Goal: Task Accomplishment & Management: Complete application form

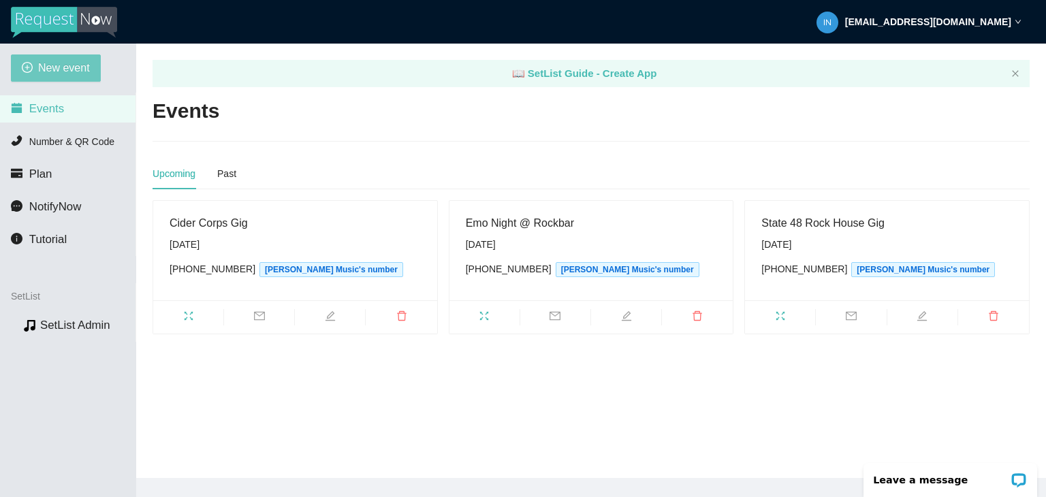
click at [76, 58] on button "New event" at bounding box center [56, 67] width 90 height 27
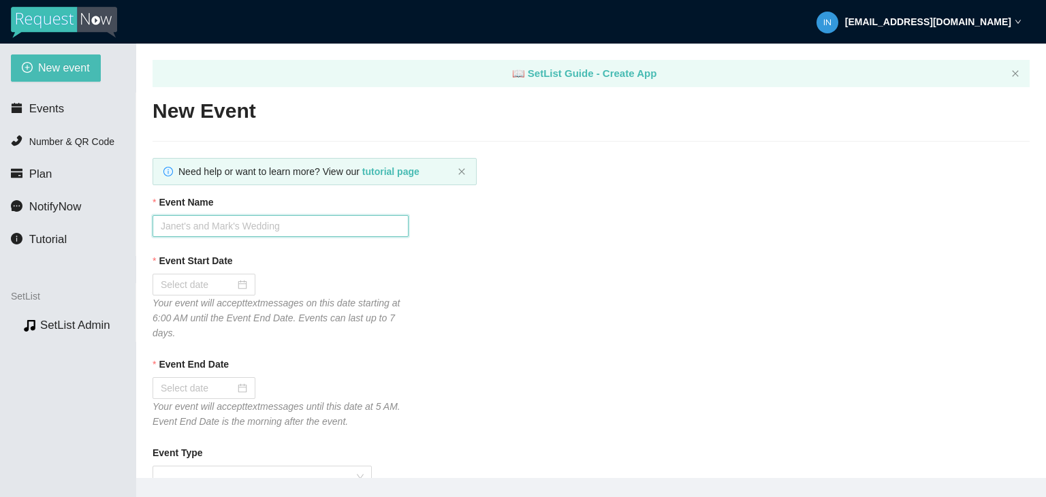
click at [325, 234] on input "Event Name" at bounding box center [281, 226] width 256 height 22
type input "Emo Night @ Easy Tiger Bar"
click at [240, 292] on div at bounding box center [204, 284] width 87 height 15
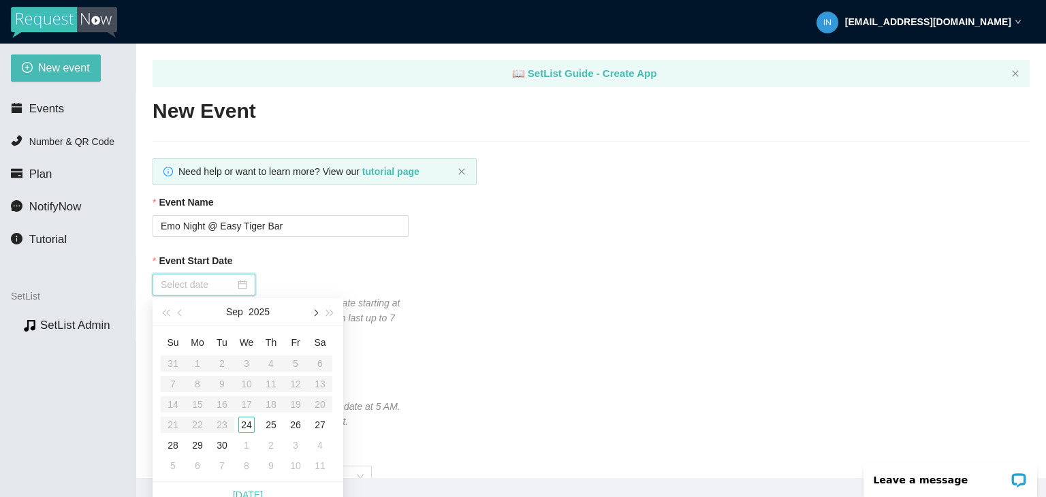
click at [313, 319] on button "button" at bounding box center [314, 311] width 15 height 27
type input "[DATE]"
click at [267, 363] on div "2" at bounding box center [271, 364] width 16 height 16
type input "[DATE]"
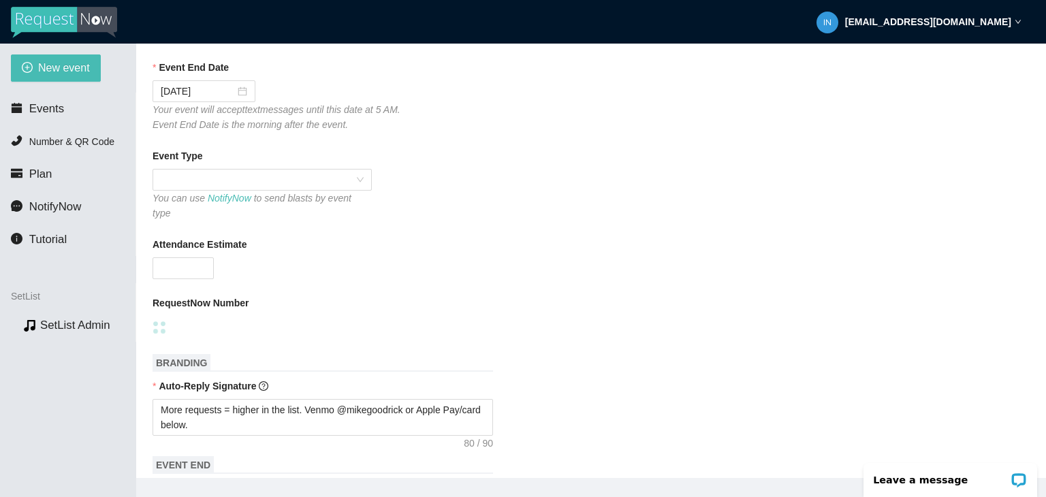
scroll to position [341, 0]
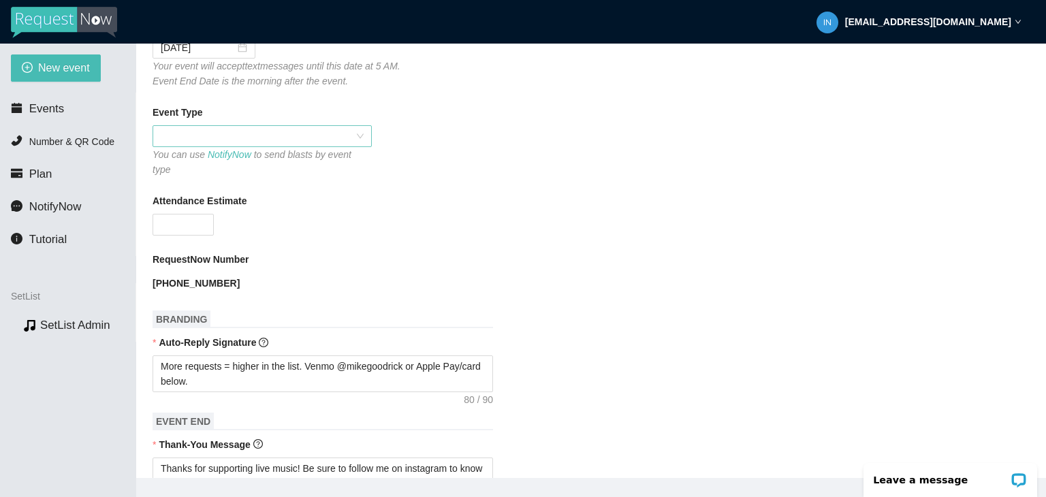
click at [357, 136] on span at bounding box center [262, 136] width 203 height 20
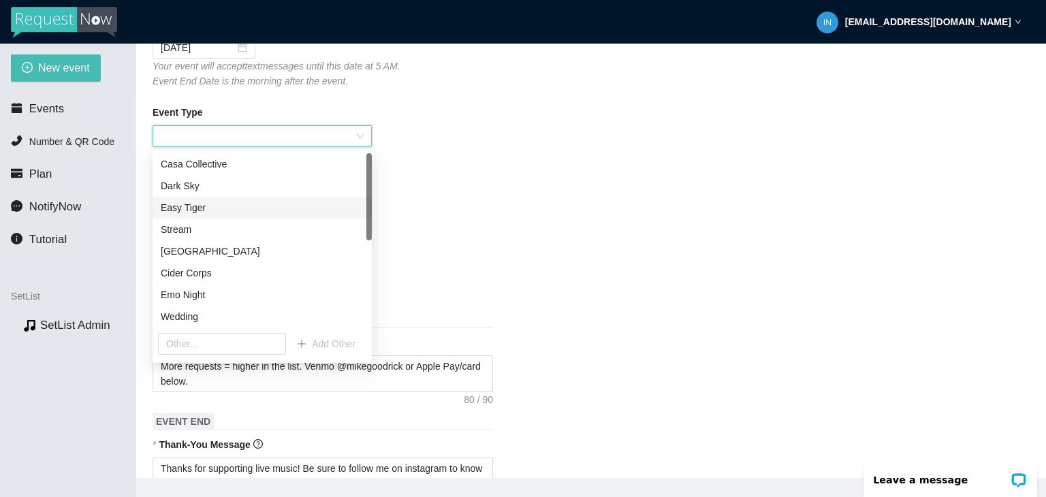
click at [186, 216] on div "Easy Tiger" at bounding box center [262, 208] width 219 height 22
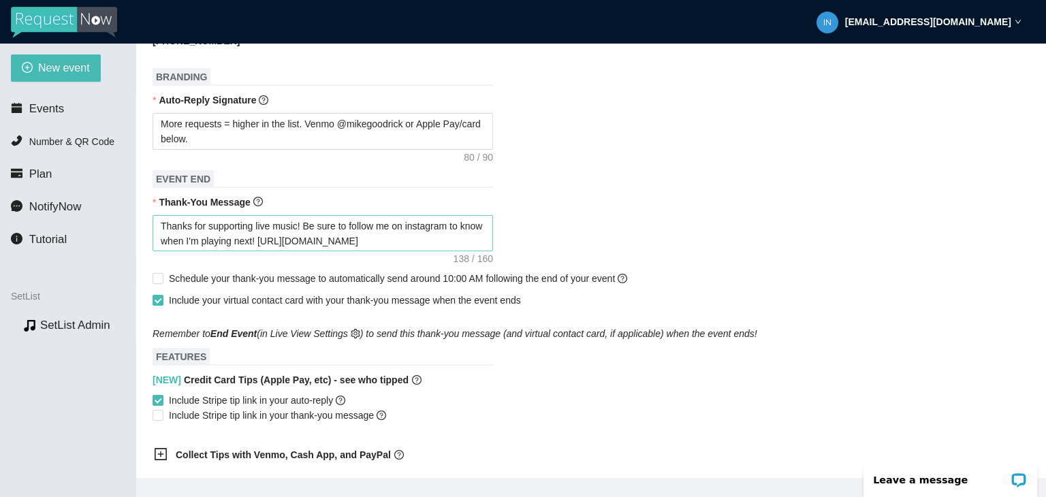
scroll to position [545, 0]
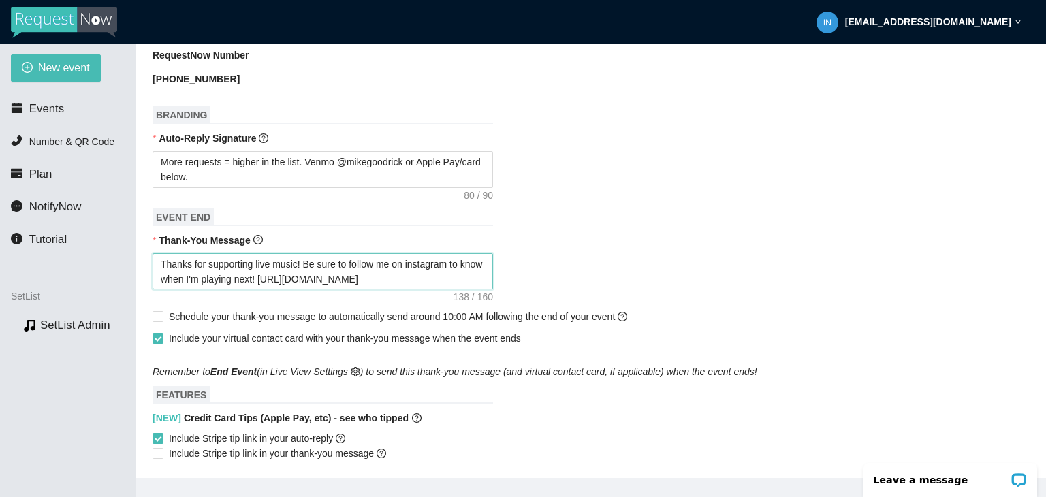
drag, startPoint x: 446, startPoint y: 270, endPoint x: 344, endPoint y: 249, distance: 104.5
click at [117, 224] on section "New event Events Number & QR Code Plan NotifyNow Tutorial SetList Preview SetLi…" at bounding box center [523, 292] width 1046 height 497
paste textarea "coming to Emo Night! We do it every 1st & 3rd [DATE] @ Easy Tiger! Or follow me…"
type textarea "Thanks for coming to Emo Night! We do it every 1st & 3rd [DATE] @ Easy Tiger! O…"
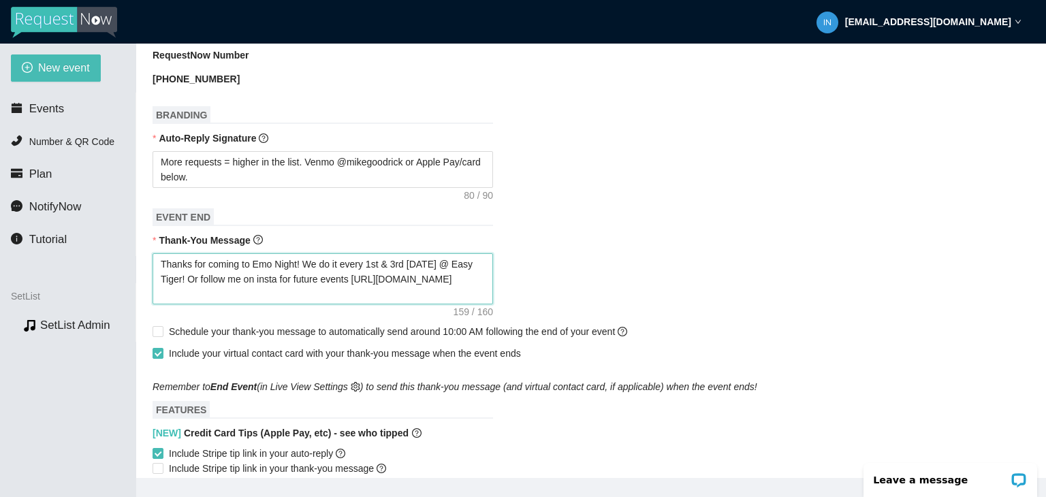
type textarea "Thanks for coming to Emo Night! We do it every 1st & 3rd [DATE] @ Easy Tiger! O…"
drag, startPoint x: 158, startPoint y: 322, endPoint x: 155, endPoint y: 333, distance: 11.2
click at [158, 326] on input "Schedule your thank-you message to automatically send around 10:00 AM following…" at bounding box center [158, 331] width 10 height 10
checkbox input "true"
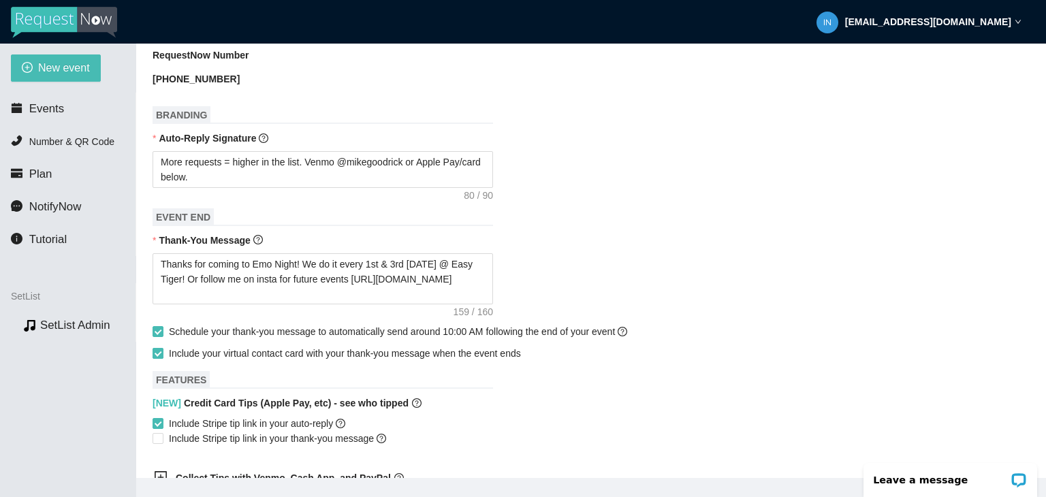
click at [155, 348] on input "Include your virtual contact card with your thank-you message when the event en…" at bounding box center [158, 353] width 10 height 10
checkbox input "false"
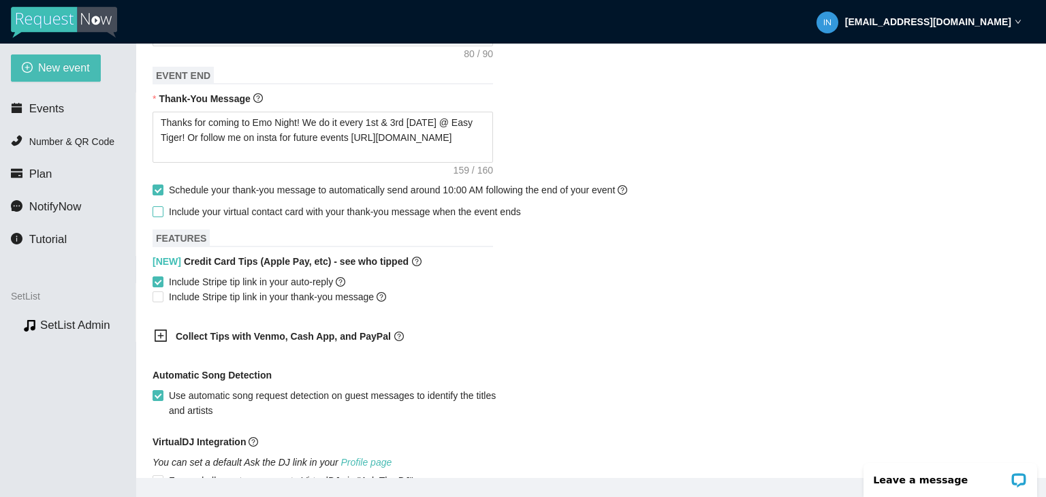
scroll to position [823, 0]
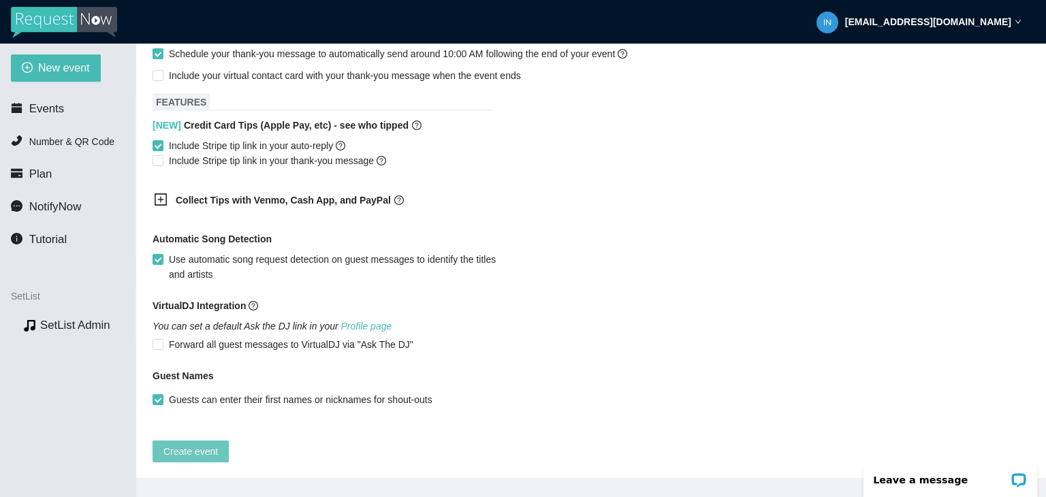
click at [163, 441] on button "Create event" at bounding box center [191, 452] width 76 height 22
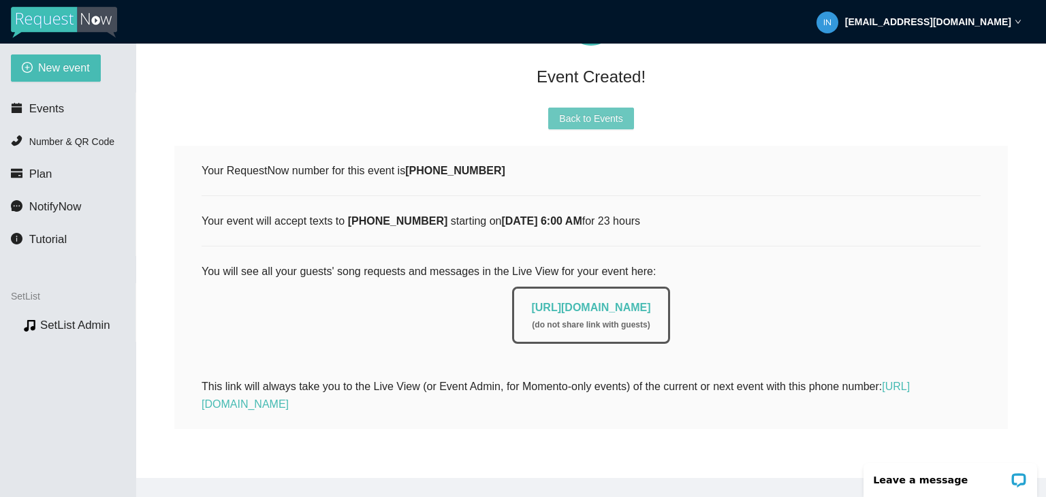
click at [602, 111] on span "Back to Events" at bounding box center [590, 118] width 63 height 15
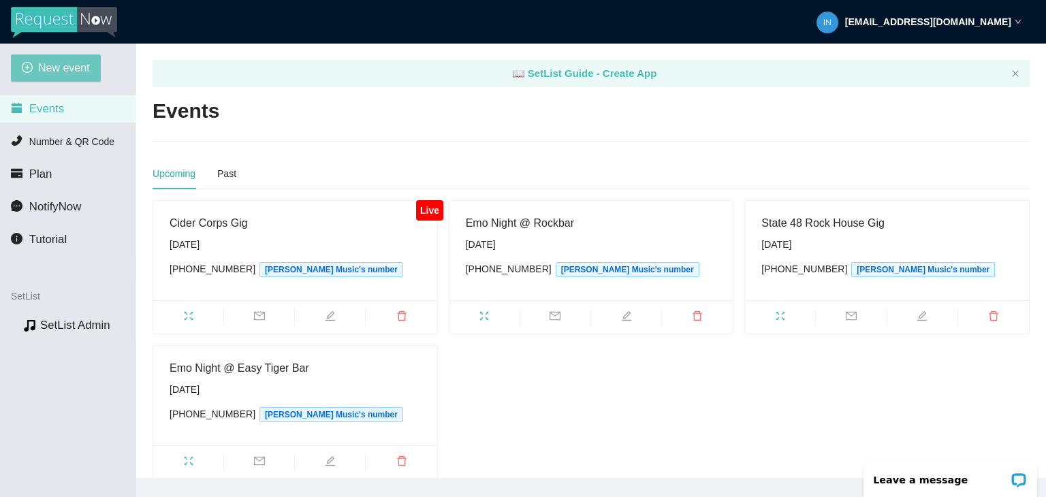
click at [68, 77] on button "New event" at bounding box center [56, 67] width 90 height 27
type textarea "[URL][DOMAIN_NAME]"
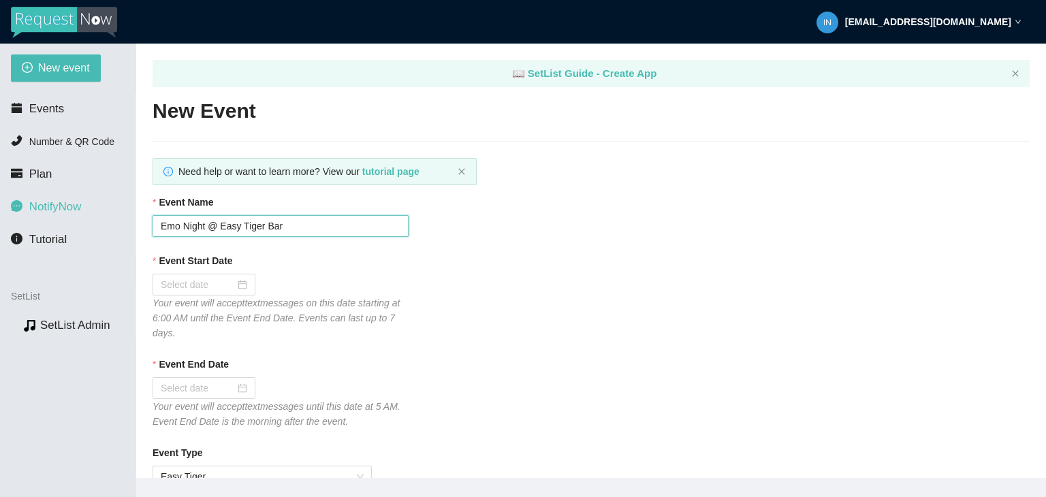
drag, startPoint x: 238, startPoint y: 221, endPoint x: 0, endPoint y: 218, distance: 237.7
click at [0, 218] on section "New event Events Number & QR Code Plan NotifyNow Tutorial SetList Preview SetLi…" at bounding box center [523, 292] width 1046 height 497
type input "Casa Collective Gig"
click at [219, 292] on input "Event Start Date" at bounding box center [198, 284] width 74 height 15
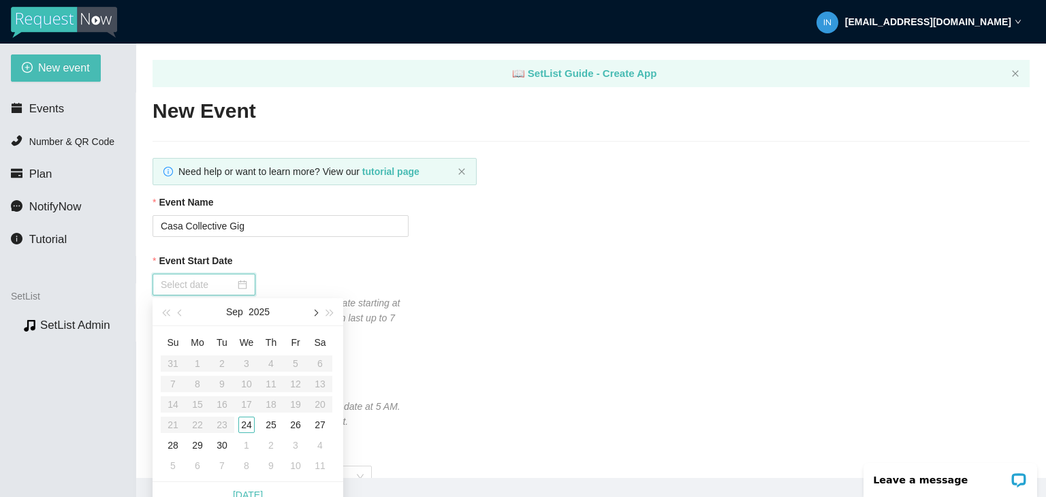
click at [317, 315] on button "button" at bounding box center [314, 311] width 15 height 27
type input "[DATE]"
click at [323, 362] on div "4" at bounding box center [320, 364] width 16 height 16
type input "[DATE]"
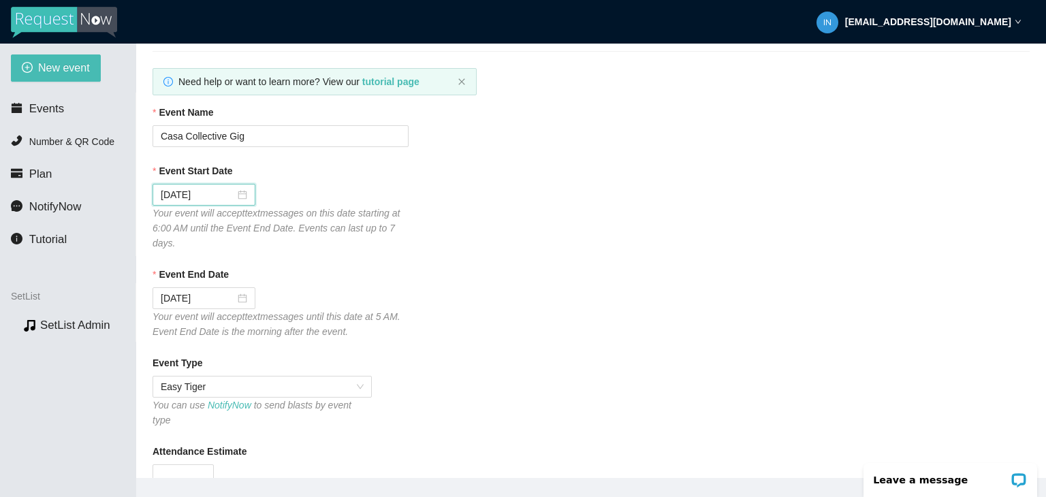
scroll to position [136, 0]
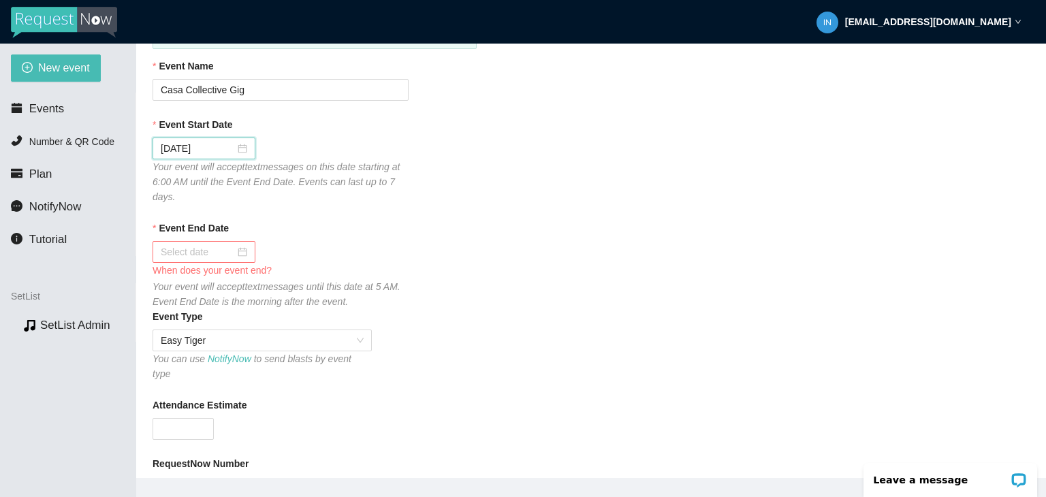
click at [240, 254] on div at bounding box center [204, 252] width 87 height 15
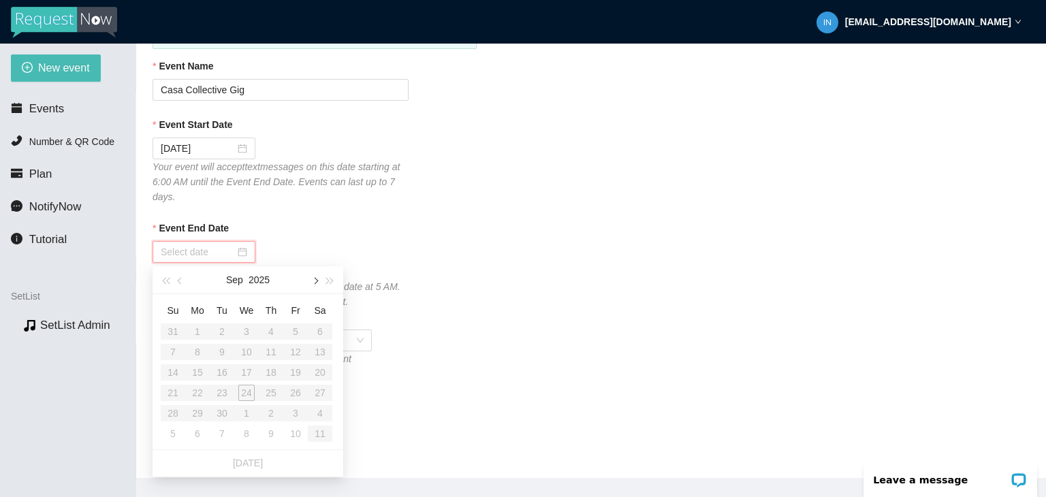
click at [313, 283] on button "button" at bounding box center [314, 279] width 15 height 27
type input "[DATE]"
click at [179, 352] on div "5" at bounding box center [173, 352] width 16 height 16
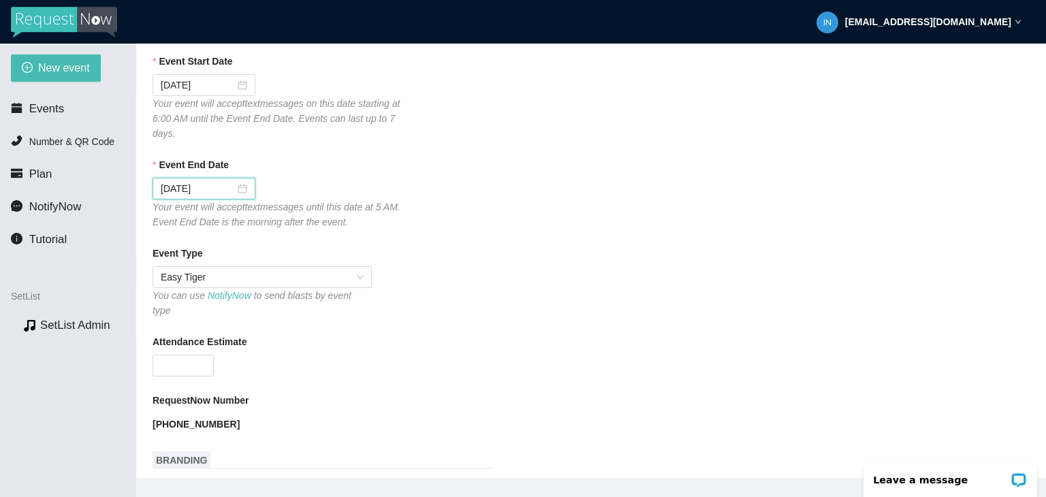
scroll to position [204, 0]
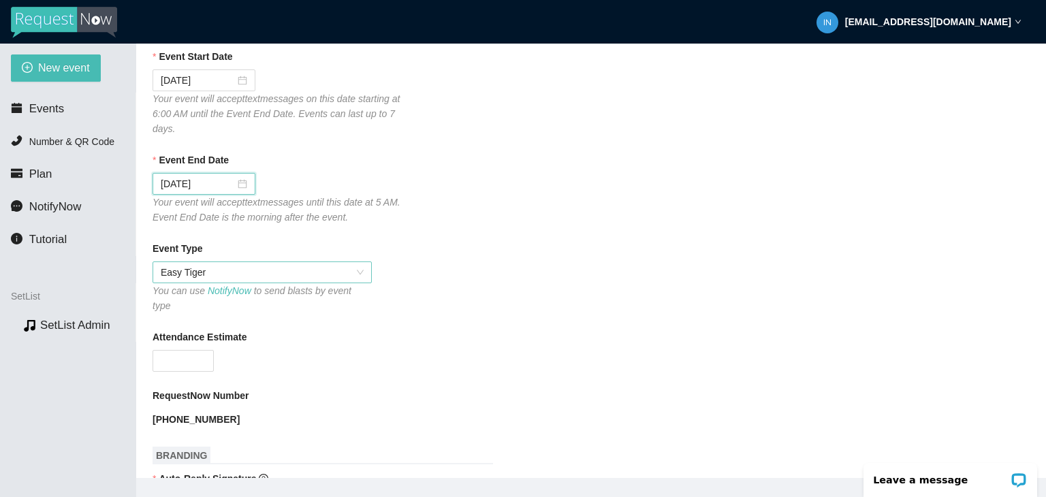
click at [363, 279] on span "Easy Tiger" at bounding box center [262, 272] width 203 height 20
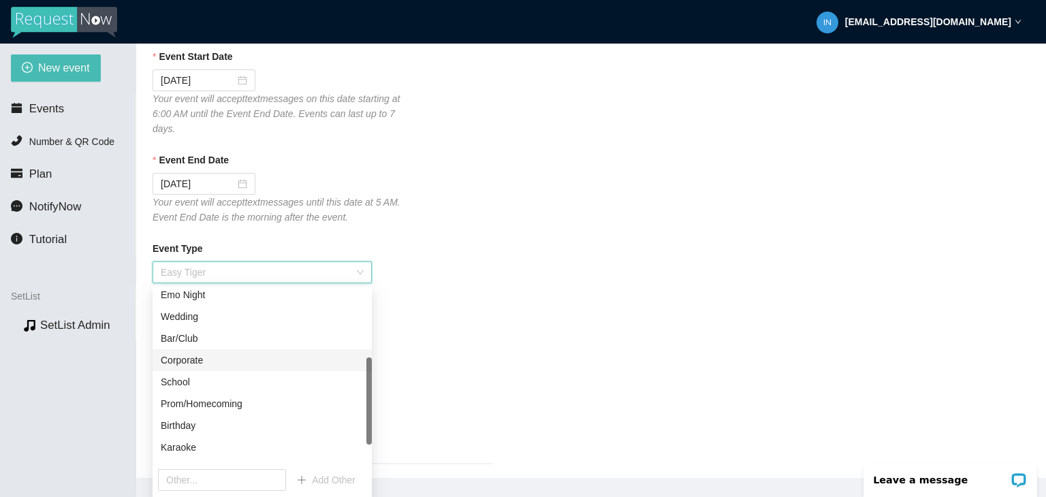
scroll to position [0, 0]
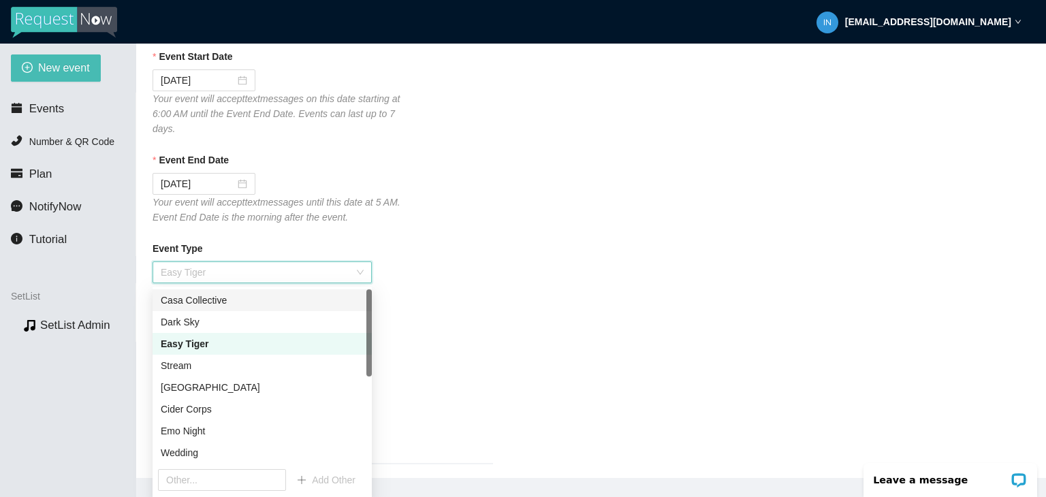
click at [242, 306] on div "Casa Collective" at bounding box center [262, 300] width 203 height 15
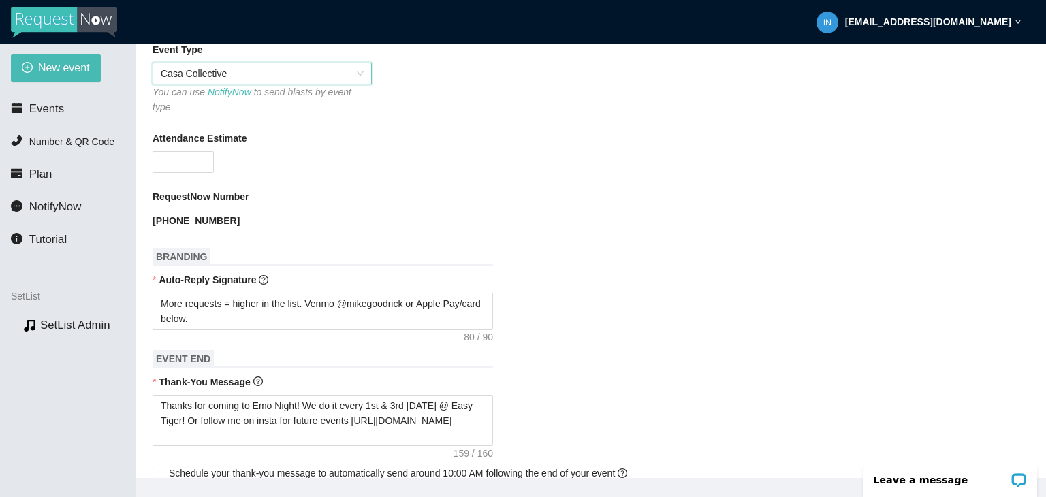
scroll to position [409, 0]
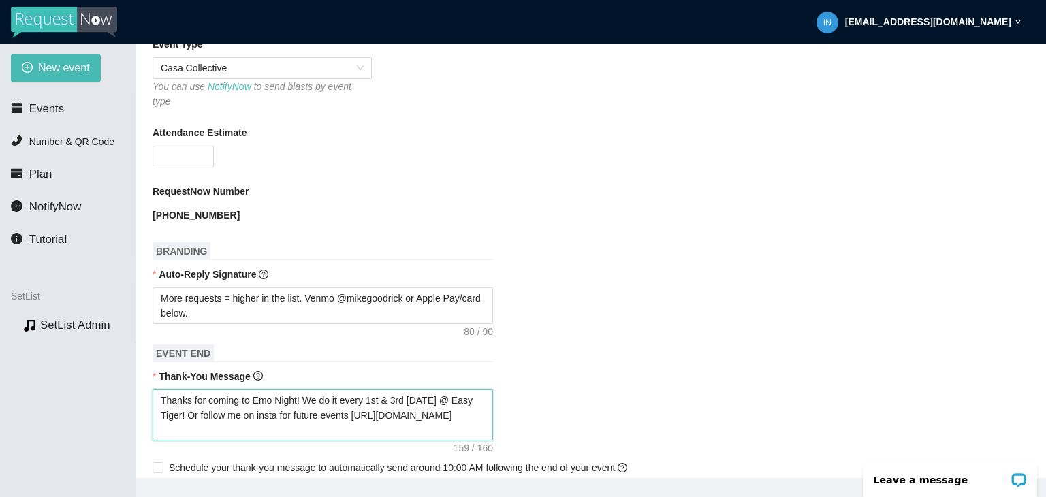
drag, startPoint x: 365, startPoint y: 419, endPoint x: 158, endPoint y: 367, distance: 213.4
click at [158, 369] on div "Thank-You Message Thanks for coming to Emo Night! We do it every 1st & 3rd [DAT…" at bounding box center [591, 405] width 877 height 72
paste textarea "supporting live music! Be sure to follow me on instagram to know when I'm playi…"
type textarea "Thanks for supporting live music! Be sure to follow me on instagram to know whe…"
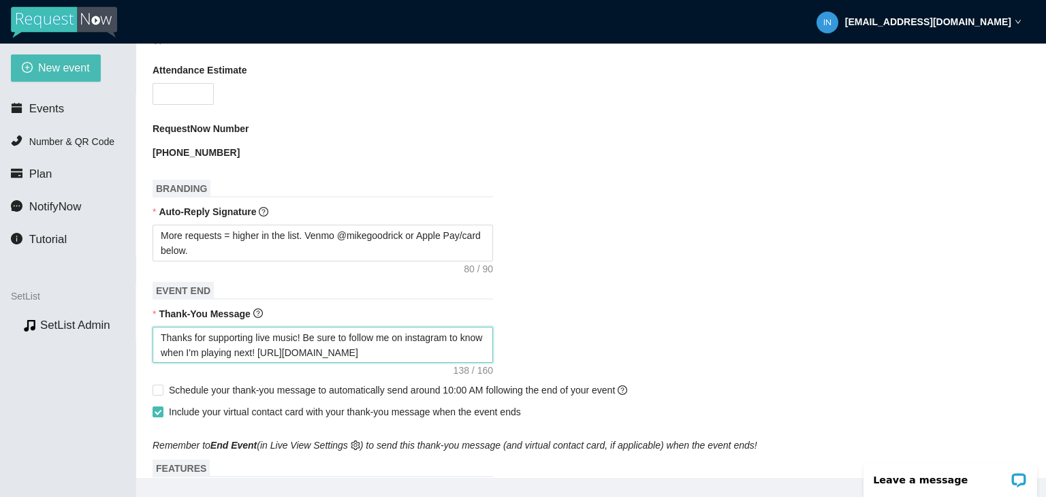
scroll to position [477, 0]
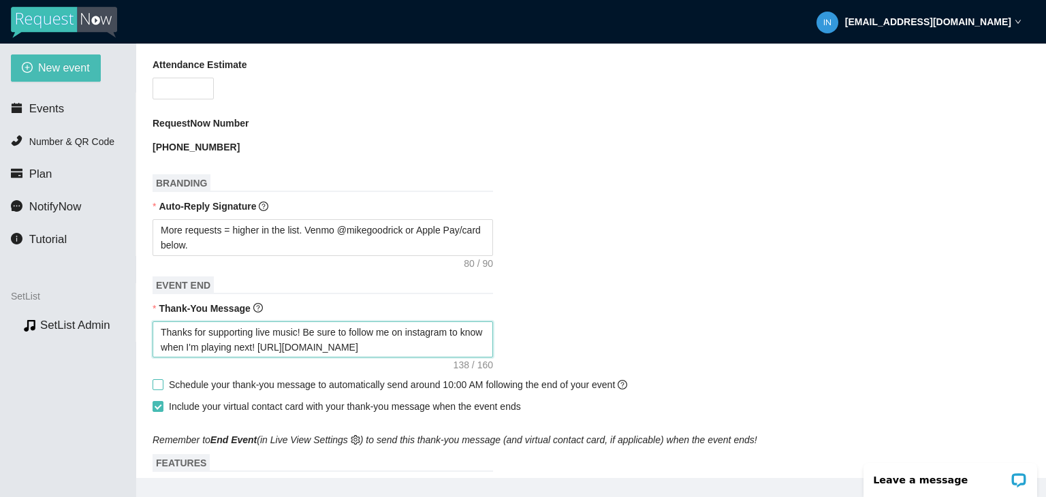
type textarea "Thanks for supporting live music! Be sure to follow me on instagram to know whe…"
click at [166, 377] on span "Schedule your thank-you message to automatically send around 10:00 AM following…" at bounding box center [397, 384] width 469 height 15
click at [162, 379] on input "Schedule your thank-you message to automatically send around 10:00 AM following…" at bounding box center [158, 384] width 10 height 10
checkbox input "true"
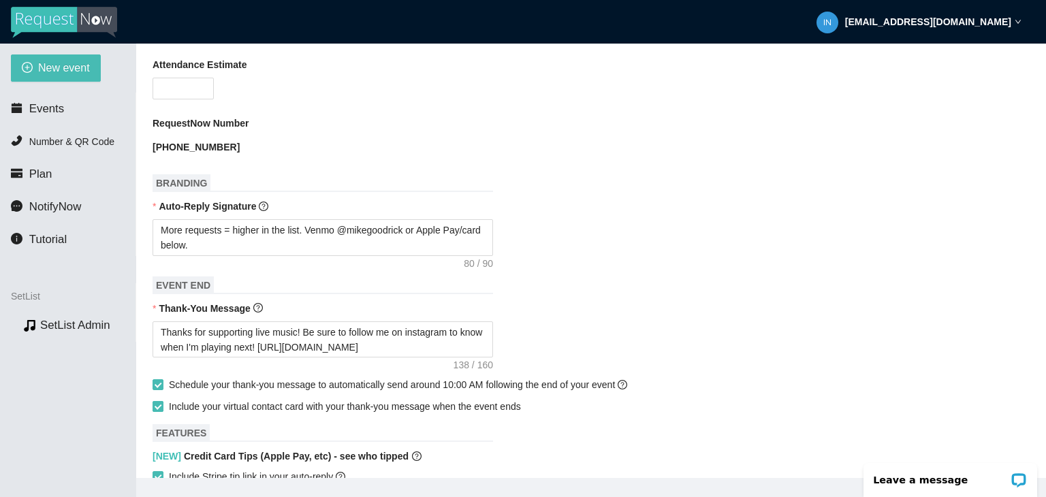
click at [164, 399] on span "Include your virtual contact card with your thank-you message when the event en…" at bounding box center [344, 406] width 363 height 15
click at [162, 401] on input "Include your virtual contact card with your thank-you message when the event en…" at bounding box center [158, 406] width 10 height 10
checkbox input "false"
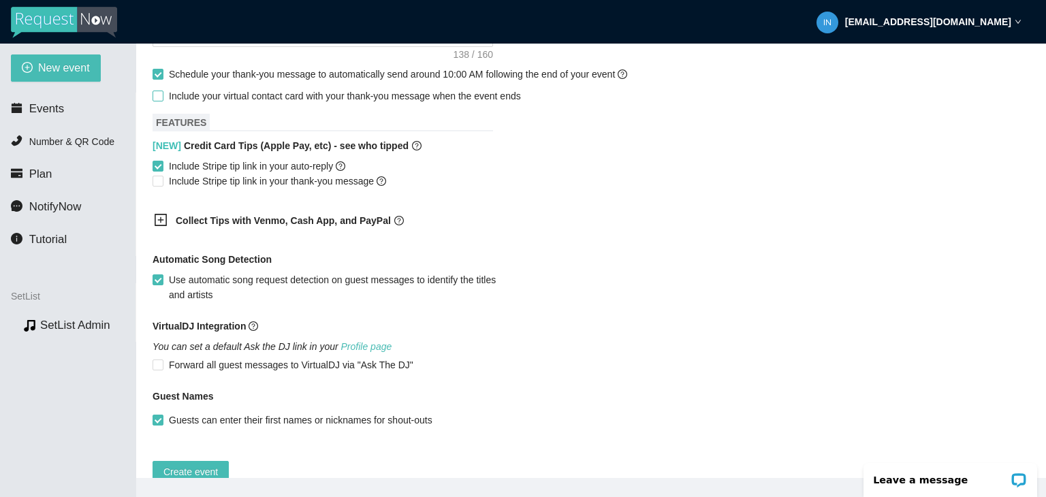
scroll to position [808, 0]
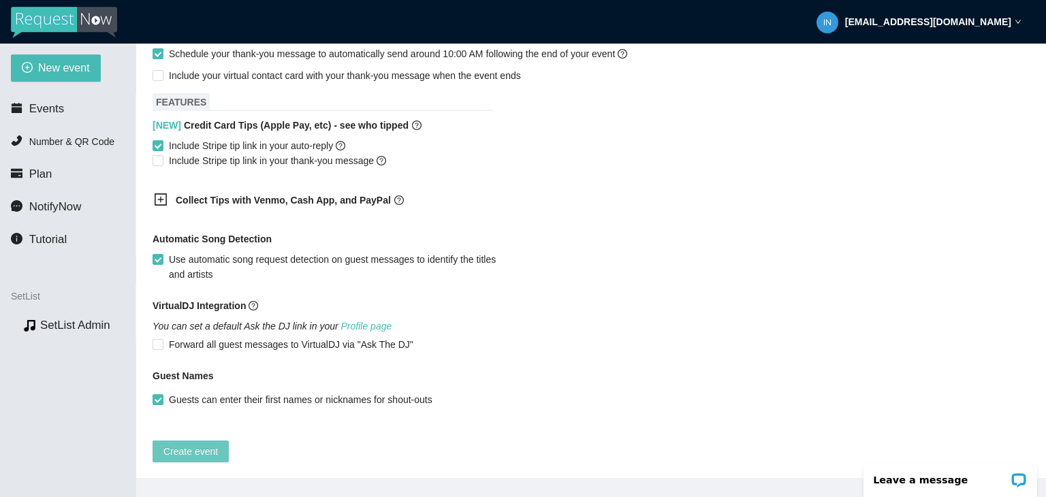
click at [192, 447] on button "Create event" at bounding box center [191, 452] width 76 height 22
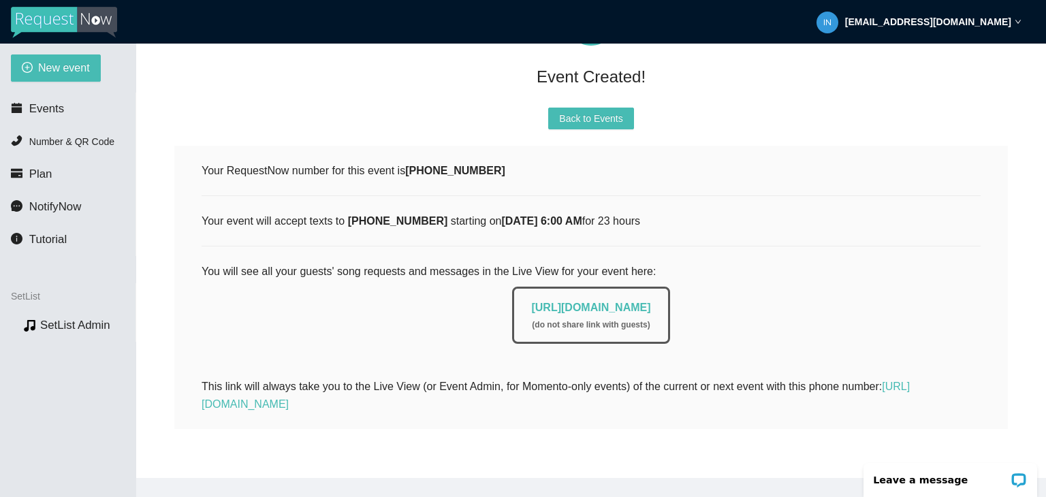
scroll to position [142, 0]
click at [582, 111] on span "Back to Events" at bounding box center [590, 118] width 63 height 15
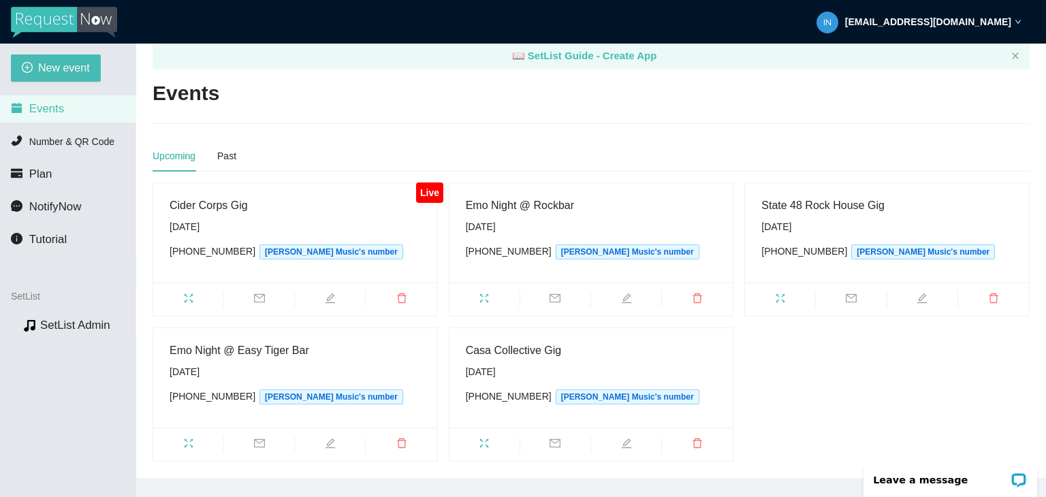
scroll to position [27, 0]
click at [52, 69] on span "New event" at bounding box center [64, 67] width 52 height 17
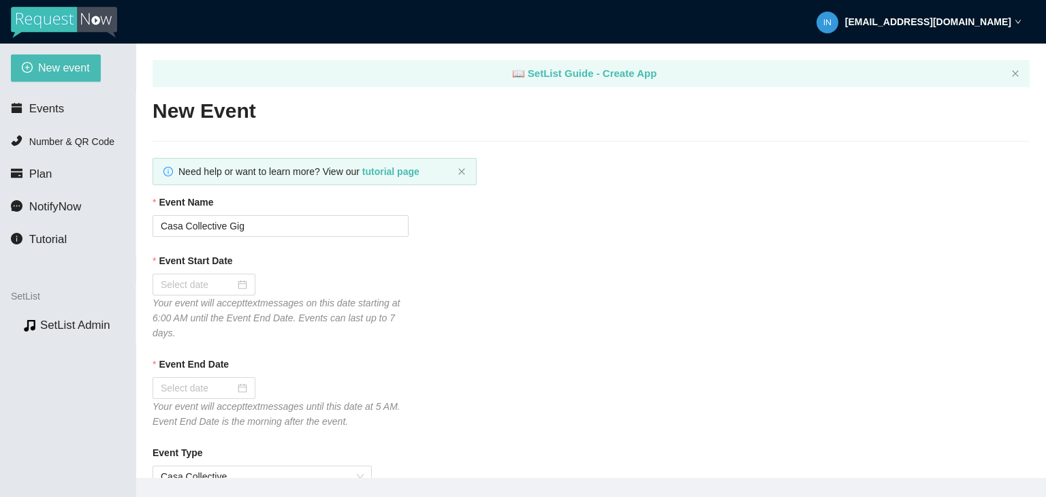
type textarea "[URL][DOMAIN_NAME]"
drag, startPoint x: 275, startPoint y: 231, endPoint x: 110, endPoint y: 233, distance: 164.8
click at [110, 233] on section "New event Events Number & QR Code Plan NotifyNow Tutorial SetList Preview SetLi…" at bounding box center [523, 292] width 1046 height 497
drag, startPoint x: 308, startPoint y: 221, endPoint x: 221, endPoint y: 234, distance: 88.1
click at [221, 234] on input "Emo Night @ Dark Sky Brewing Co." at bounding box center [281, 226] width 256 height 22
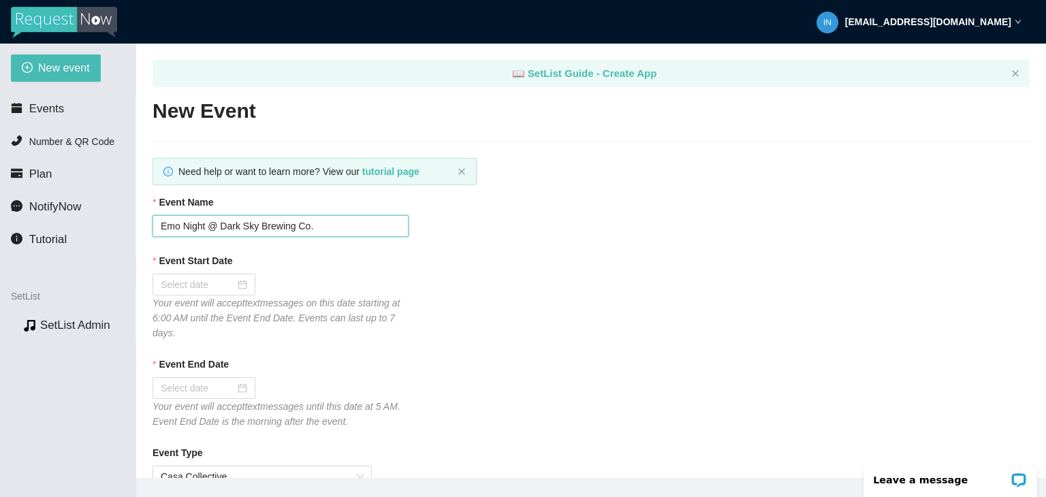
paste input "The [PERSON_NAME]"
type input "Emo Night @ The [PERSON_NAME]"
click at [238, 289] on div at bounding box center [204, 284] width 87 height 15
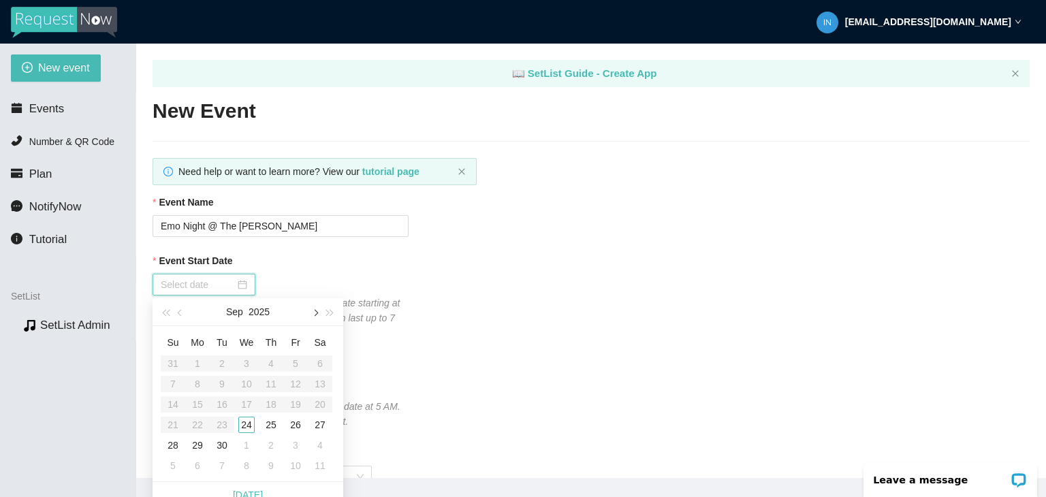
click at [313, 315] on button "button" at bounding box center [314, 311] width 15 height 27
type input "[DATE]"
click at [301, 381] on div "10" at bounding box center [295, 384] width 16 height 16
type input "[DATE]"
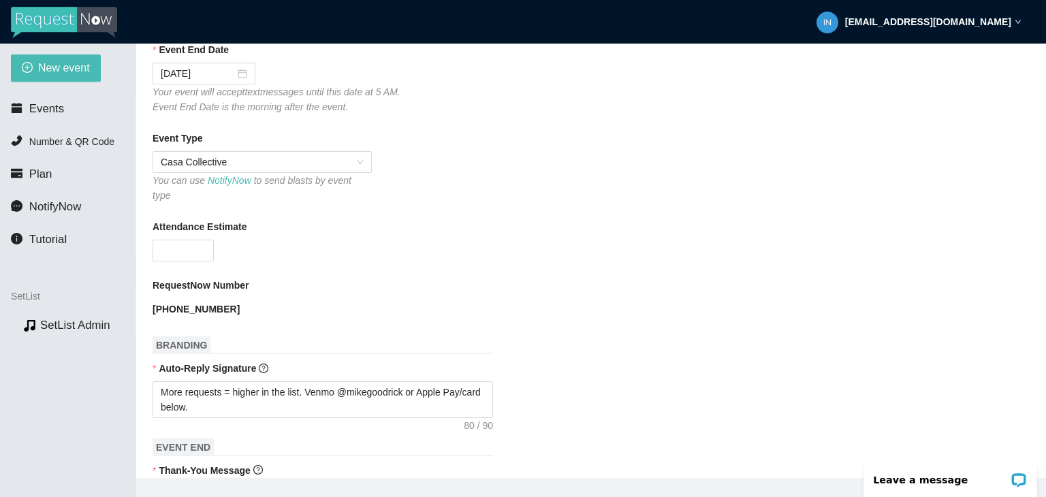
scroll to position [341, 0]
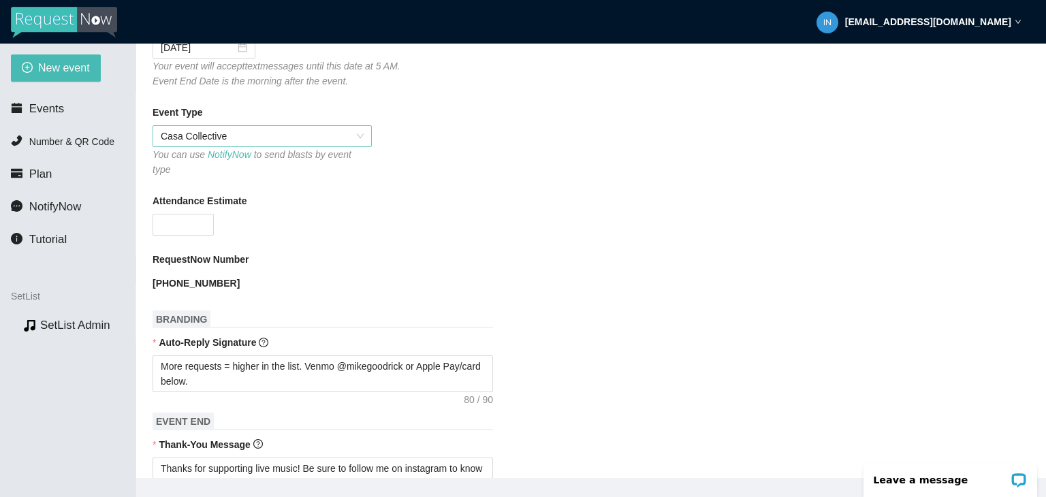
click at [362, 140] on span "Casa Collective" at bounding box center [262, 136] width 203 height 20
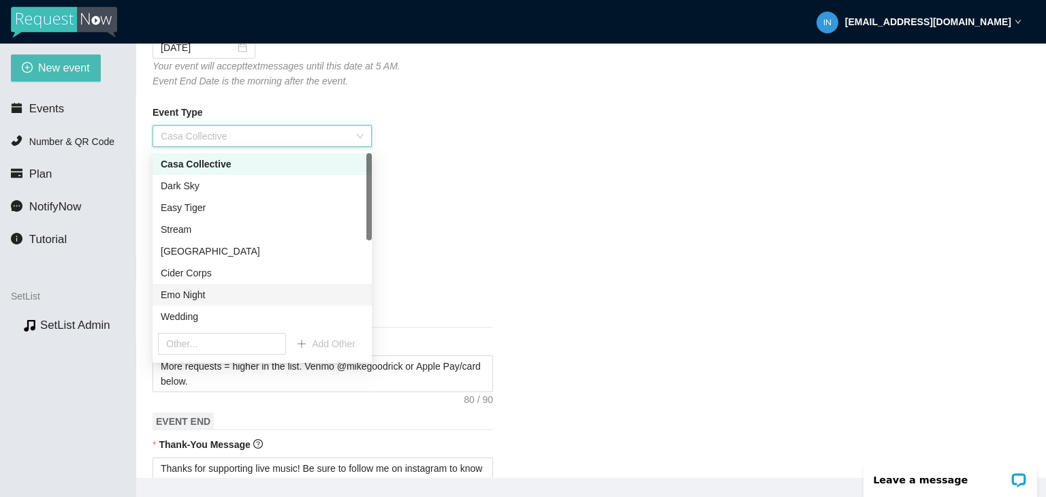
click at [242, 293] on div "Emo Night" at bounding box center [262, 294] width 203 height 15
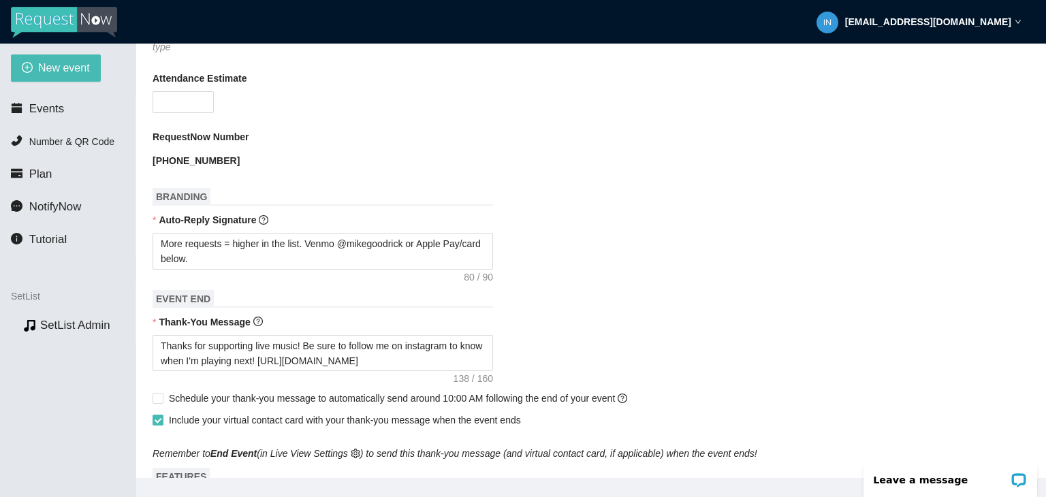
scroll to position [477, 0]
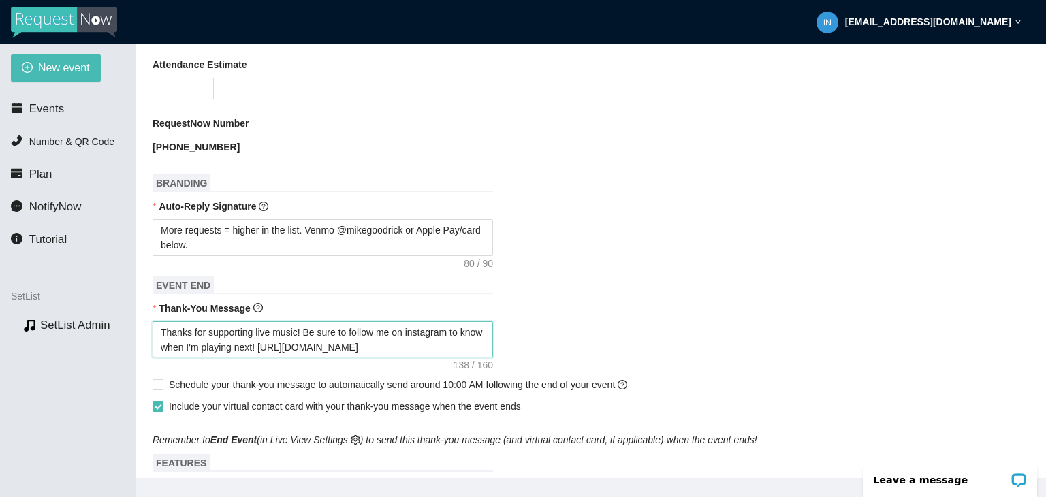
drag, startPoint x: 450, startPoint y: 339, endPoint x: 123, endPoint y: 305, distance: 329.3
click at [123, 305] on section "New event Events Number & QR Code Plan NotifyNow Tutorial SetList Preview SetLi…" at bounding box center [523, 292] width 1046 height 497
paste textarea "coming to Emo Night! Be sure to follow me on instagram to know when/where the n…"
type textarea "Thanks for coming to Emo Night! Be sure to follow me on instagram to know when/…"
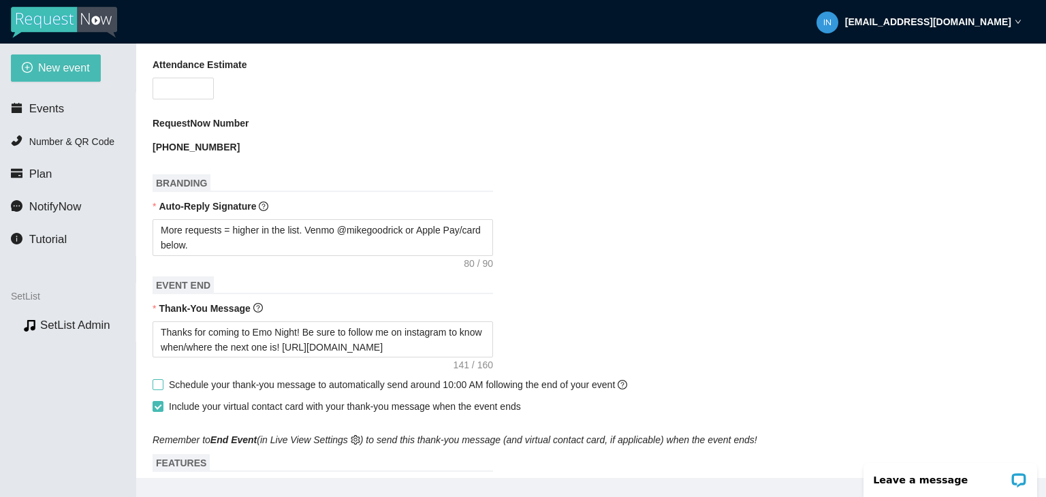
click at [159, 379] on input "Schedule your thank-you message to automatically send around 10:00 AM following…" at bounding box center [158, 384] width 10 height 10
checkbox input "true"
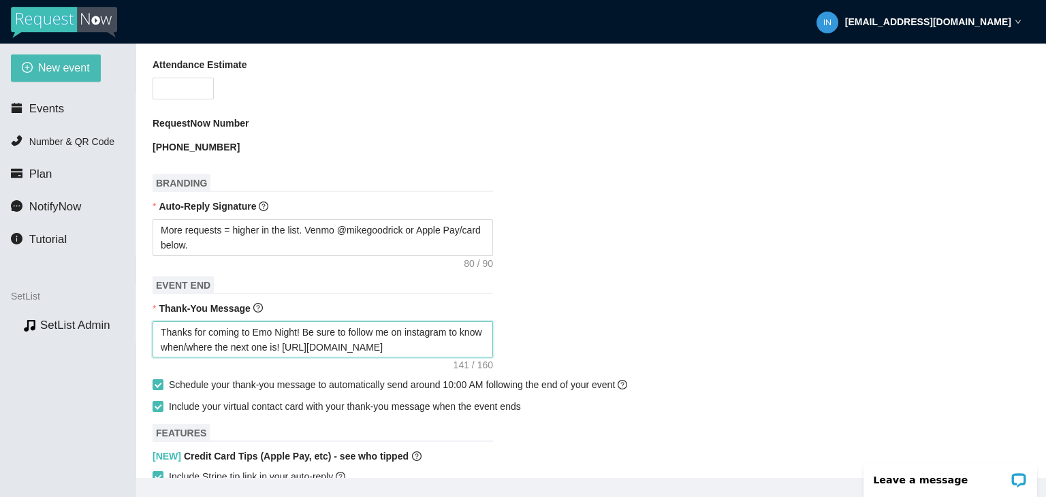
drag, startPoint x: 470, startPoint y: 340, endPoint x: 147, endPoint y: 311, distance: 324.1
click at [147, 311] on main "📖 SetList Guide - Create App New Event Need help or want to learn more? View ou…" at bounding box center [591, 261] width 910 height 435
click at [154, 401] on input "Include your virtual contact card with your thank-you message when the event en…" at bounding box center [158, 406] width 10 height 10
checkbox input "false"
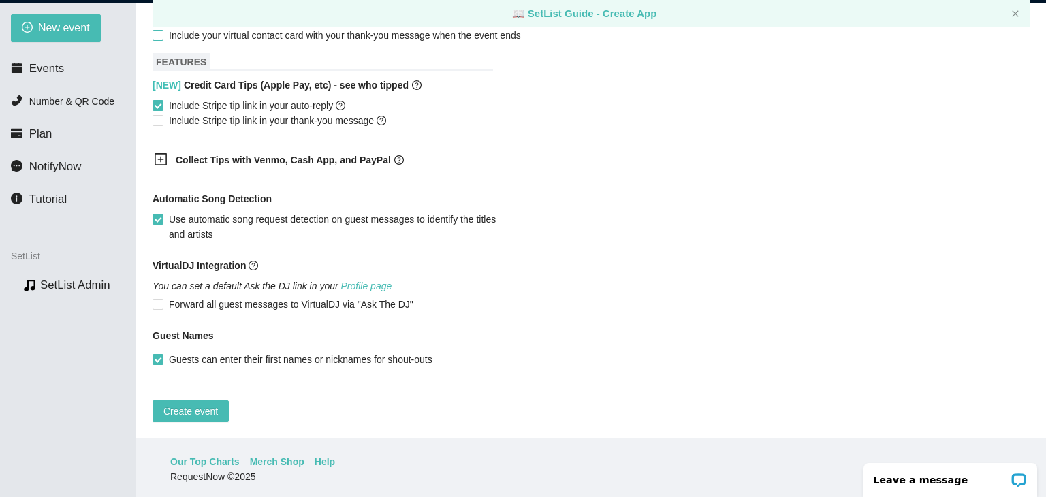
scroll to position [44, 0]
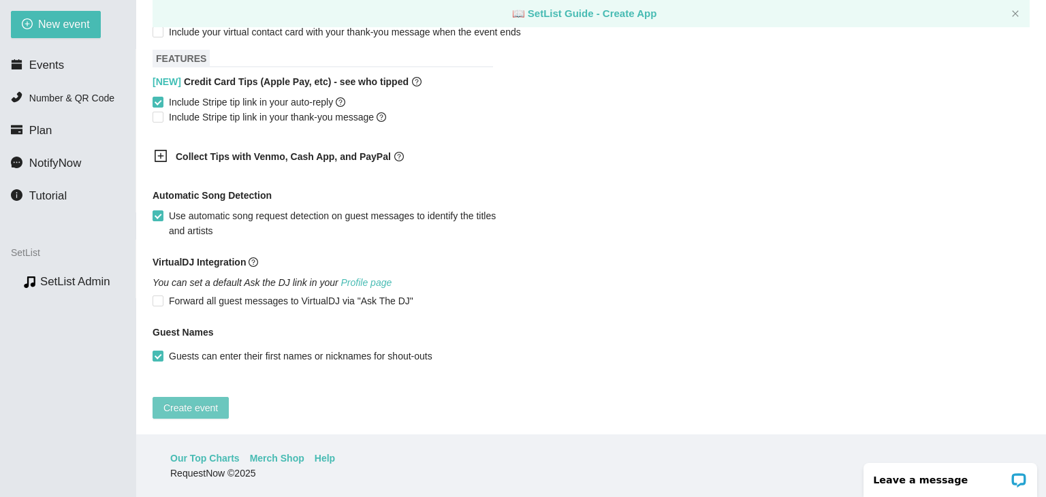
click at [217, 406] on button "Create event" at bounding box center [191, 408] width 76 height 22
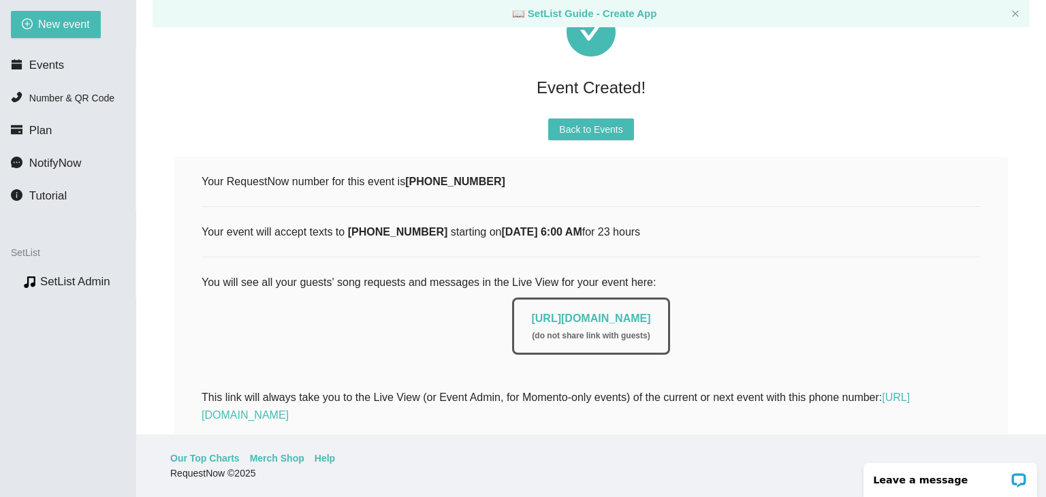
scroll to position [74, 0]
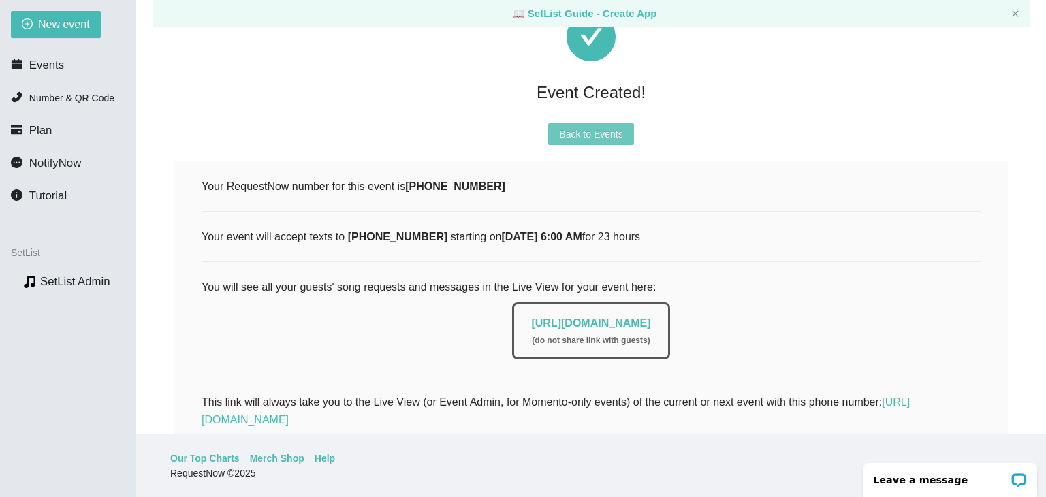
click at [599, 137] on span "Back to Events" at bounding box center [590, 134] width 63 height 15
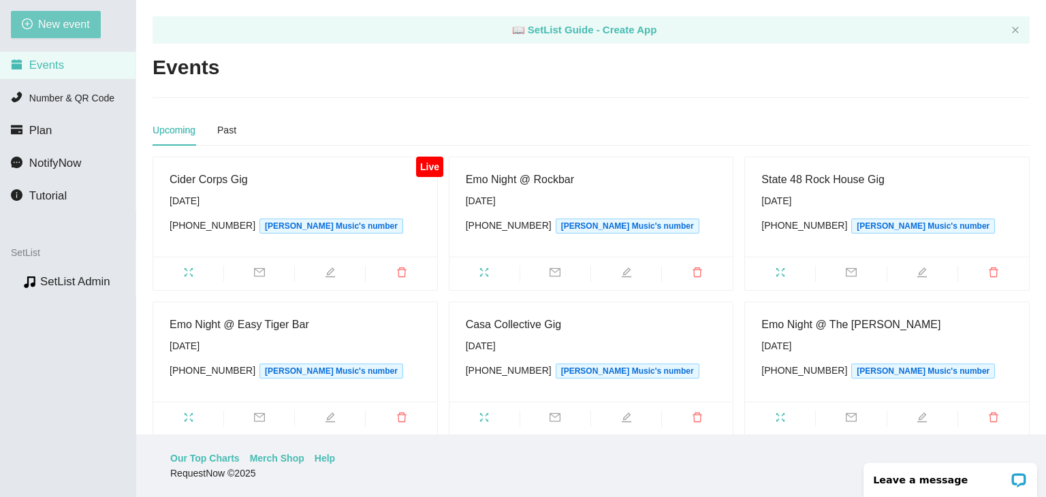
click at [70, 25] on span "New event" at bounding box center [64, 24] width 52 height 17
type textarea "[URL][DOMAIN_NAME]"
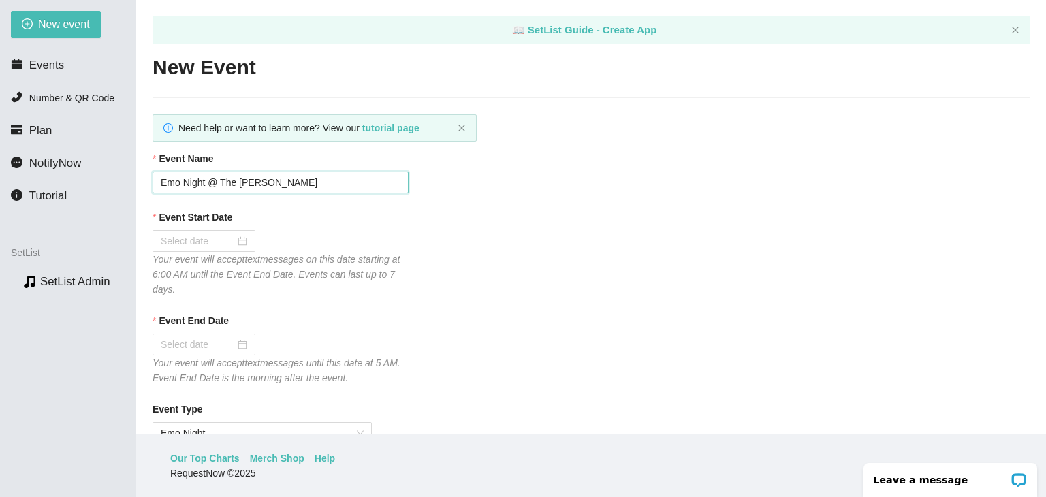
drag, startPoint x: 292, startPoint y: 184, endPoint x: 221, endPoint y: 187, distance: 70.9
click at [221, 187] on input "Emo Night @ The [PERSON_NAME]" at bounding box center [281, 183] width 256 height 22
type input "Emo Night @ Dark Sky Brewing Co."
click at [237, 245] on div at bounding box center [204, 241] width 87 height 15
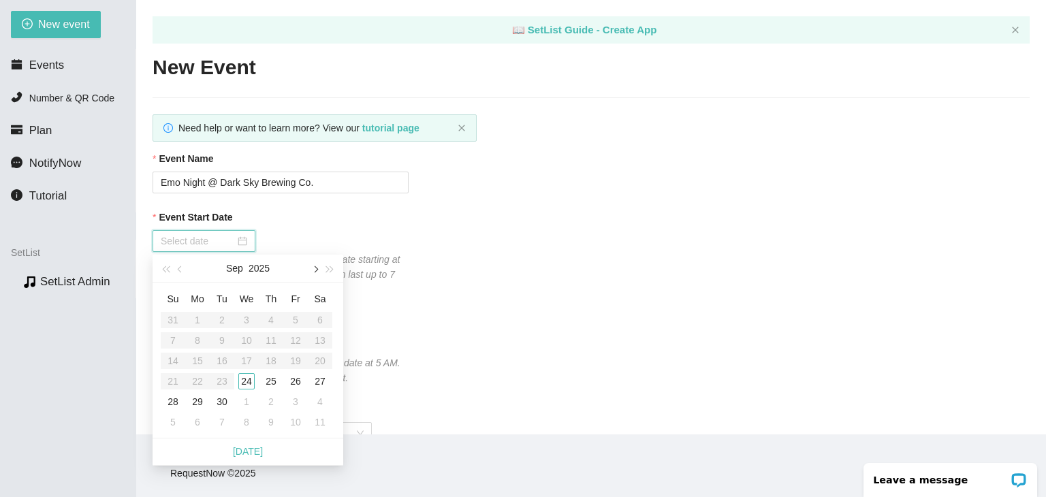
click at [315, 276] on button "button" at bounding box center [314, 268] width 15 height 27
type input "[DATE]"
click at [178, 364] on div "12" at bounding box center [173, 361] width 16 height 16
type input "[DATE]"
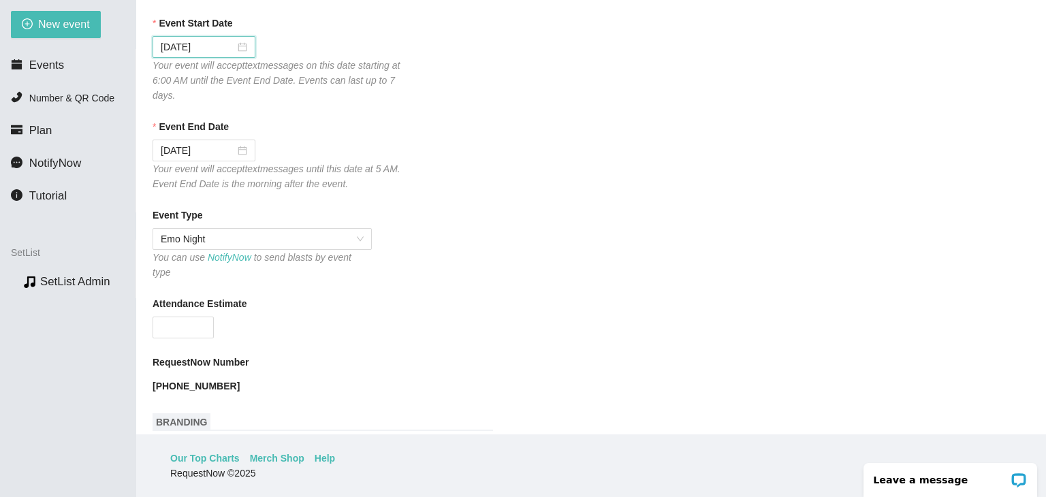
scroll to position [204, 0]
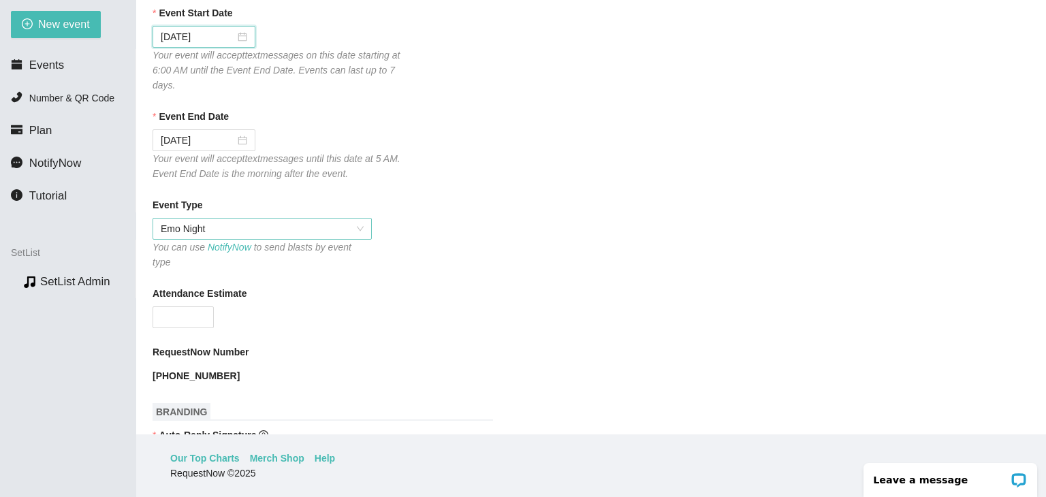
click at [351, 235] on span "Emo Night" at bounding box center [262, 229] width 203 height 20
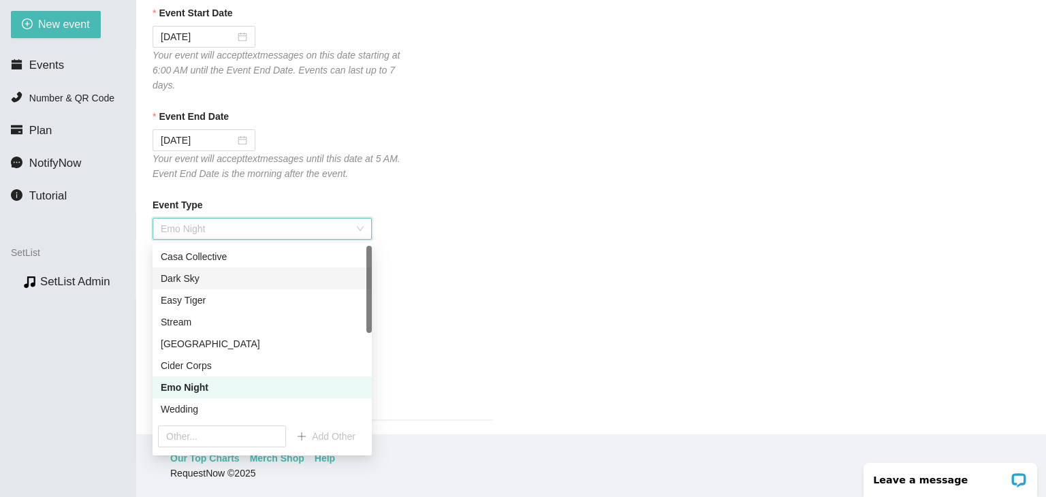
click at [275, 269] on div "Dark Sky" at bounding box center [262, 279] width 219 height 22
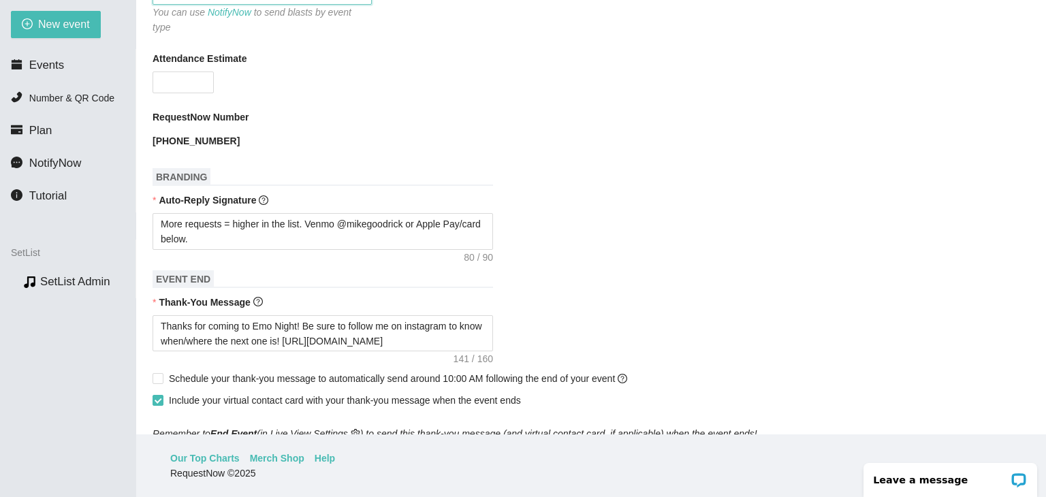
scroll to position [477, 0]
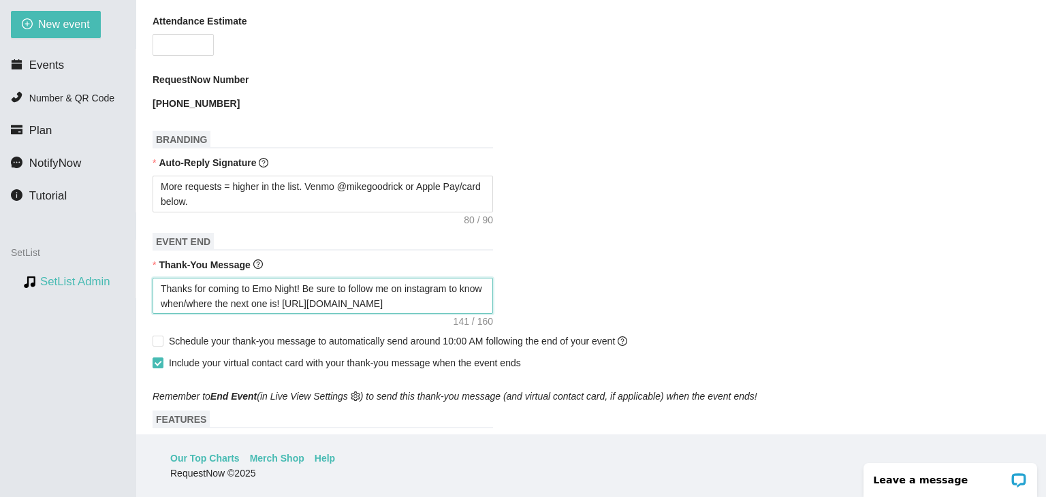
drag, startPoint x: 463, startPoint y: 293, endPoint x: 112, endPoint y: 283, distance: 351.6
click at [112, 283] on section "New event Events Number & QR Code Plan NotifyNow Tutorial SetList Preview SetLi…" at bounding box center [523, 248] width 1046 height 497
paste textarea "We’re doing it again [insert date] or follow me on insta for future date"
type textarea "Thanks for coming to Emo Night! We’re doing it again [insert date] or follow me…"
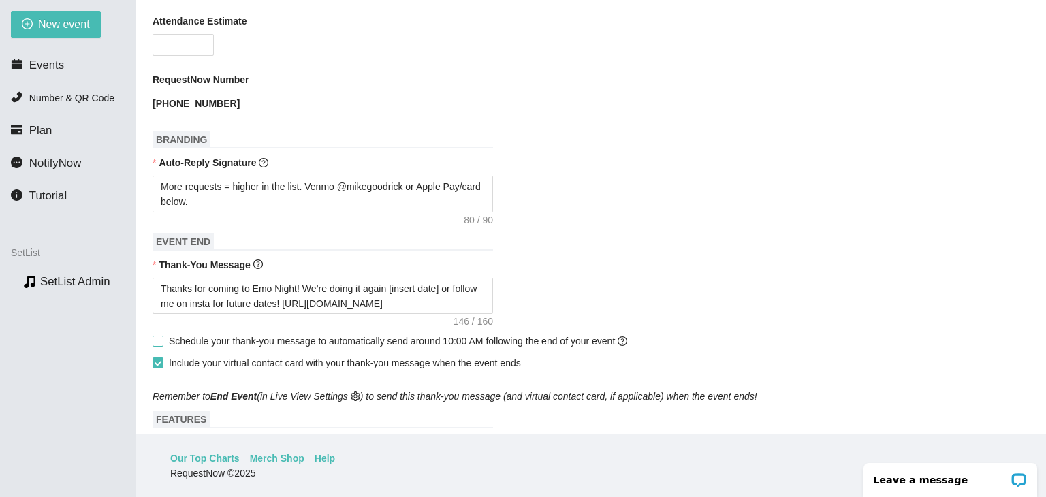
click at [162, 337] on label "Schedule your thank-you message to automatically send around 10:00 AM following…" at bounding box center [393, 341] width 480 height 15
click at [162, 337] on input "Schedule your thank-you message to automatically send around 10:00 AM following…" at bounding box center [158, 341] width 10 height 10
checkbox input "true"
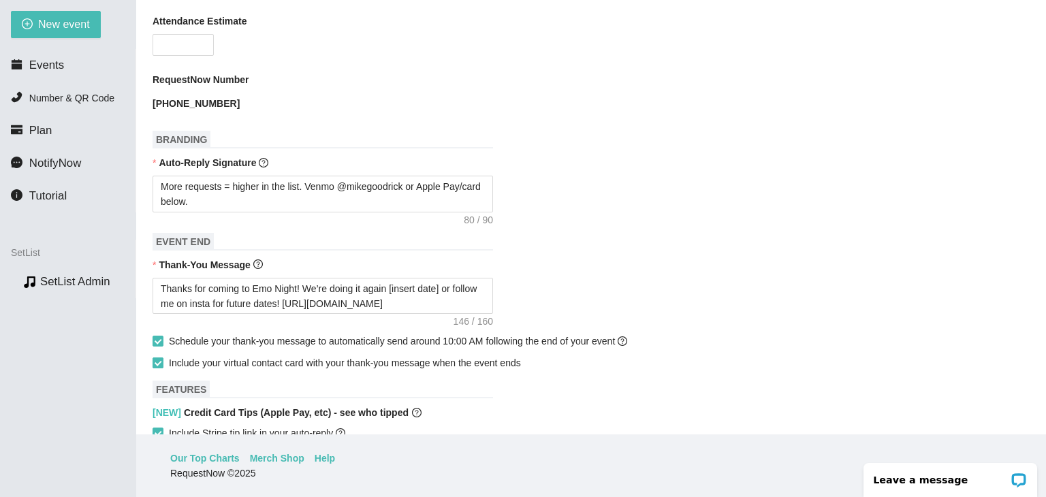
click at [153, 359] on label "Include your virtual contact card with your thank-you message when the event en…" at bounding box center [340, 363] width 374 height 15
click at [153, 359] on input "Include your virtual contact card with your thank-you message when the event en…" at bounding box center [158, 363] width 10 height 10
checkbox input "false"
click at [440, 279] on textarea "Thanks for coming to Emo Night! We’re doing it again [insert date] or follow me…" at bounding box center [323, 296] width 341 height 37
type textarea "Thanks for coming to Emo Night! We’re doing it again [insert date or follow me …"
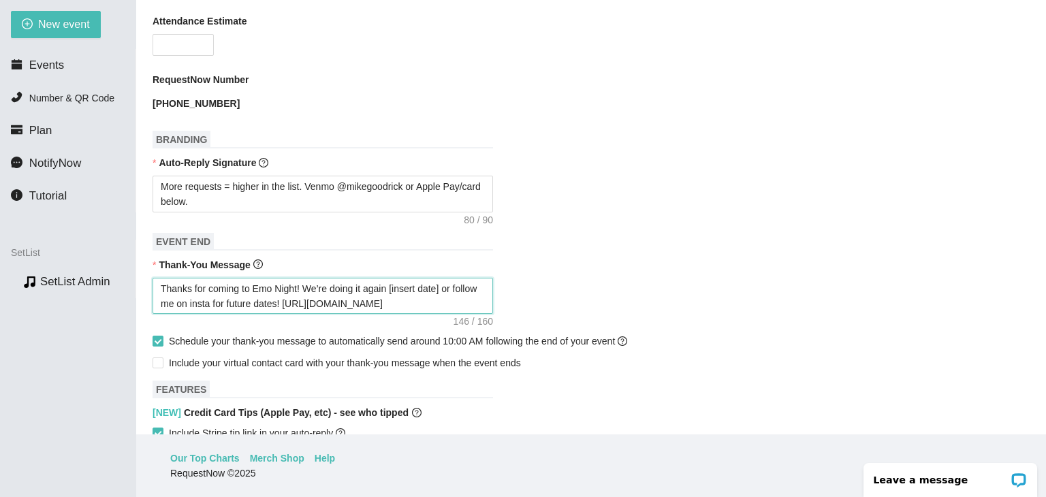
type textarea "Thanks for coming to Emo Night! We’re doing it again [insert date or follow me …"
type textarea "Thanks for coming to Emo Night! We’re doing it again [insert dat or follow me o…"
type textarea "Thanks for coming to Emo Night! We’re doing it again [insert da or follow me on…"
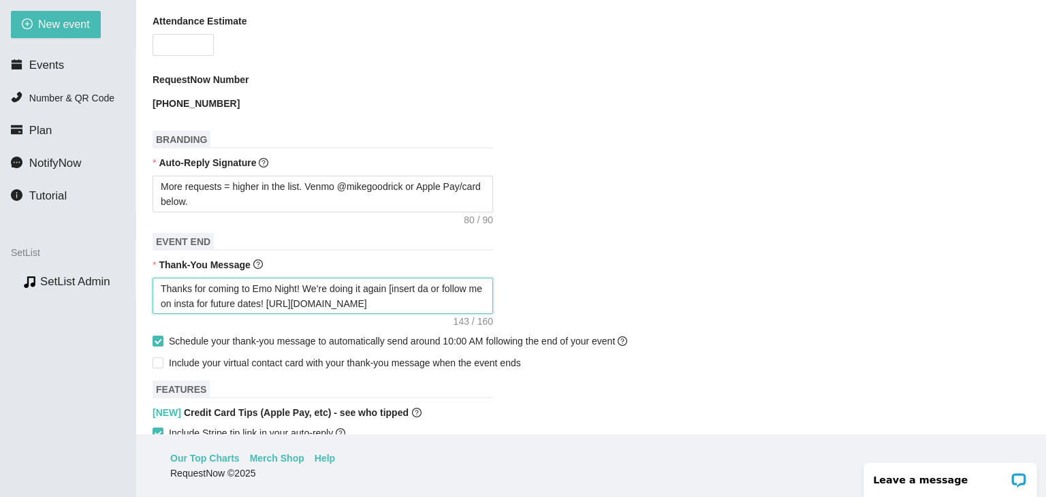
type textarea "Thanks for coming to Emo Night! We’re doing it again [insert d or follow me on …"
type textarea "Thanks for coming to Emo Night! We’re doing it again [insert or follow me on in…"
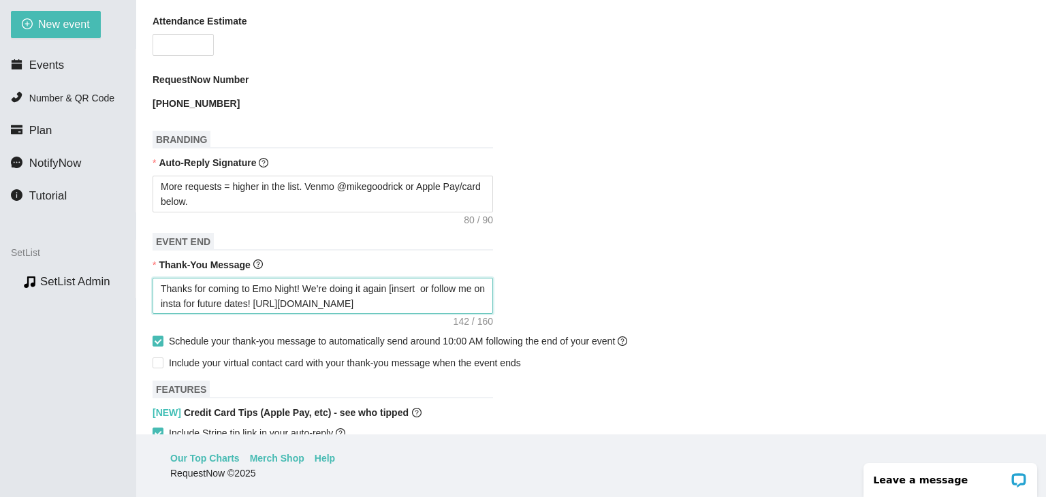
type textarea "Thanks for coming to Emo Night! We’re doing it again [insert or follow me on in…"
type textarea "Thanks for coming to Emo Night! We’re doing it again [inser or follow me on ins…"
type textarea "Thanks for coming to Emo Night! We’re doing it again [inse or follow me on inst…"
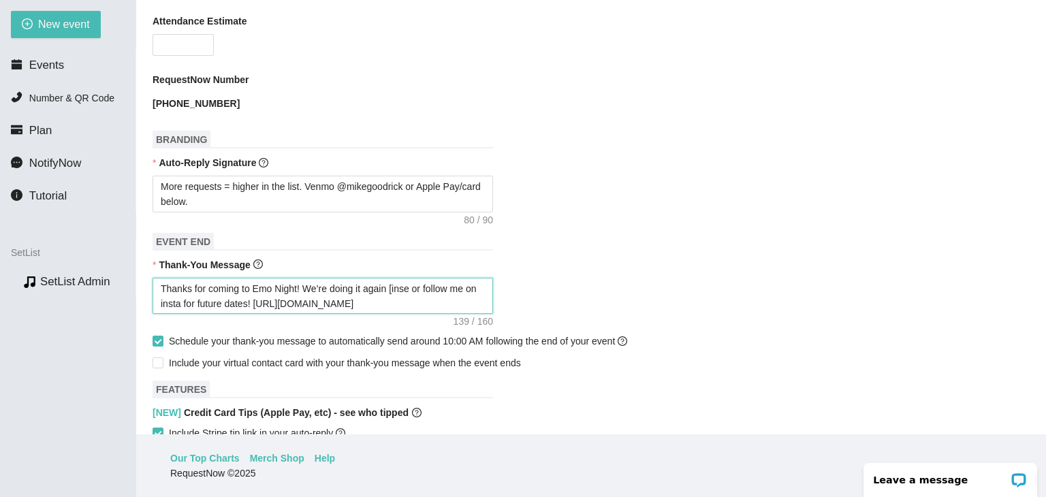
type textarea "Thanks for coming to Emo Night! We’re doing it again [ins or follow me on insta…"
type textarea "Thanks for coming to Emo Night! We’re doing it again [in or follow me on insta …"
type textarea "Thanks for coming to Emo Night! We’re doing it again [i or follow me on insta f…"
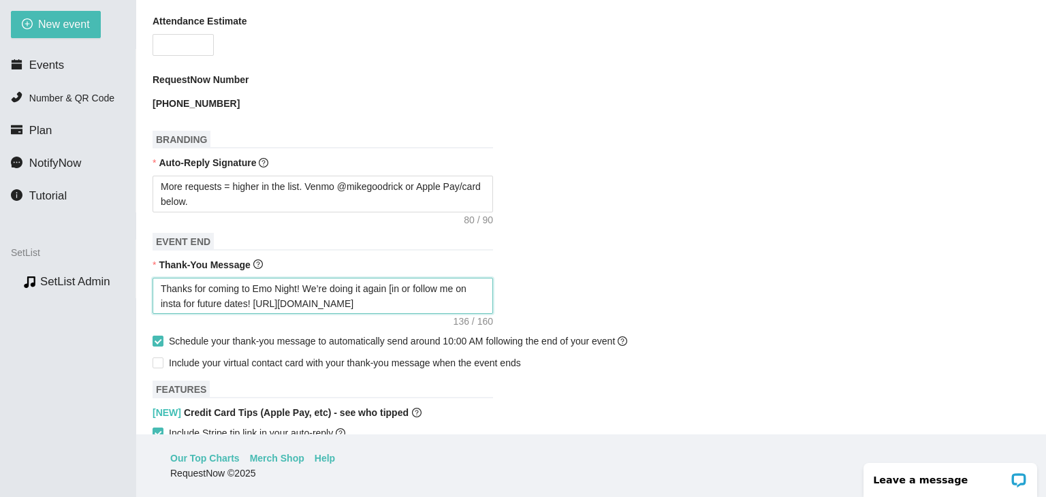
type textarea "Thanks for coming to Emo Night! We’re doing it again [i or follow me on insta f…"
type textarea "Thanks for coming to Emo Night! We’re doing it again [ or follow me on insta fo…"
type textarea "Thanks for coming to Emo Night! We’re doing it again or follow me on insta for …"
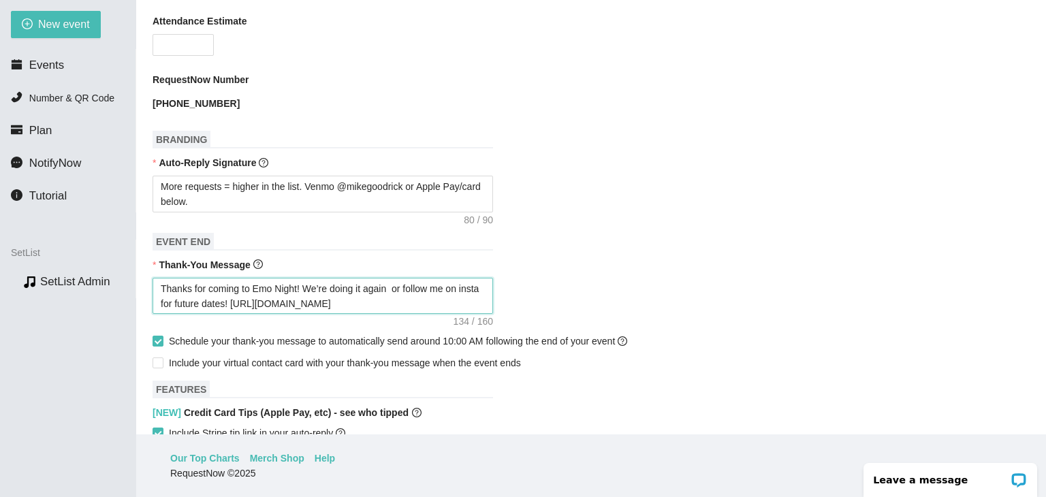
type textarea "Thanks for coming to Emo Night! We’re doing it again o or follow me on insta fo…"
type textarea "Thanks for coming to Emo Night! We’re doing it again on or follow me on insta f…"
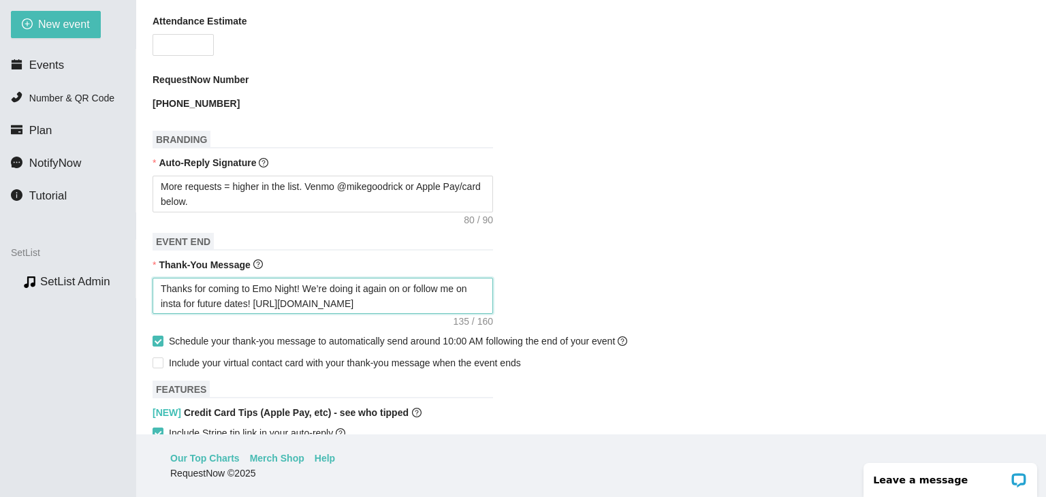
type textarea "Thanks for coming to Emo Night! We’re doing it again on or follow me on insta f…"
type textarea "Thanks for coming to Emo Night! We’re doing it again on N or follow me on insta…"
type textarea "Thanks for coming to Emo Night! We’re doing it again on No or follow me on inst…"
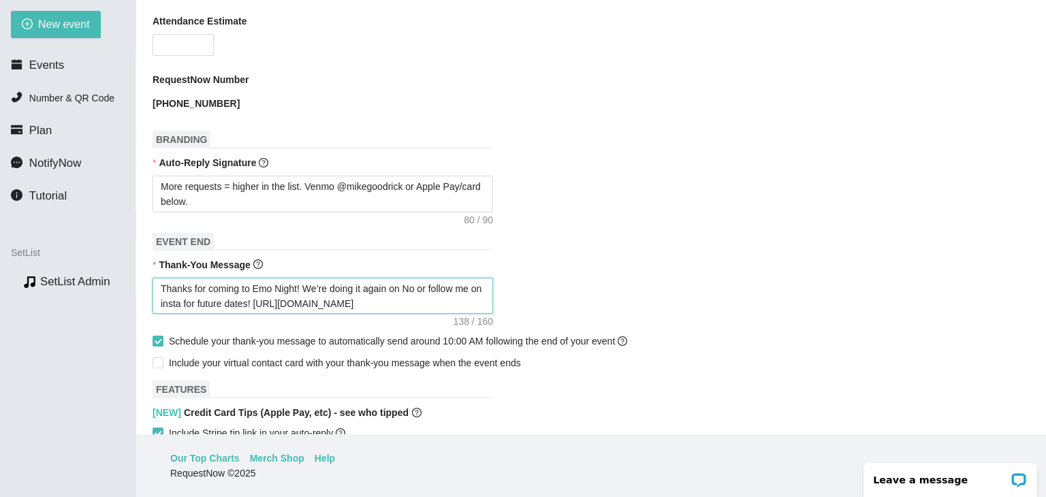
type textarea "Thanks for coming to Emo Night! We’re doing it again on Nov or follow me on ins…"
type textarea "Thanks for coming to Emo Night! We’re doing it again on Nove or follow me on in…"
type textarea "Thanks for coming to Emo Night! We’re doing it again on Novem or follow me on i…"
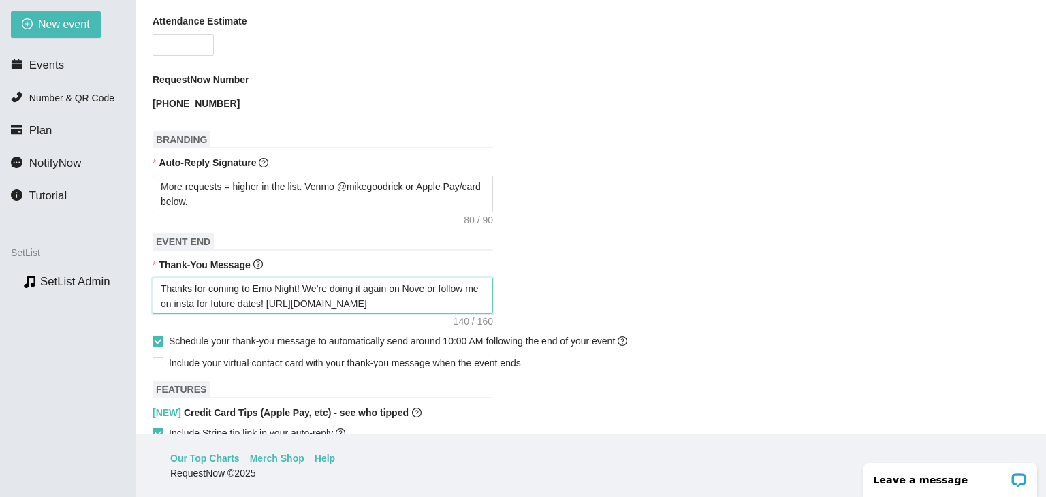
type textarea "Thanks for coming to Emo Night! We’re doing it again on Novem or follow me on i…"
type textarea "Thanks for coming to Emo Night! We’re doing it again on Novemb or follow me on …"
type textarea "Thanks for coming to Emo Night! We’re doing it again on Novembe or follow me on…"
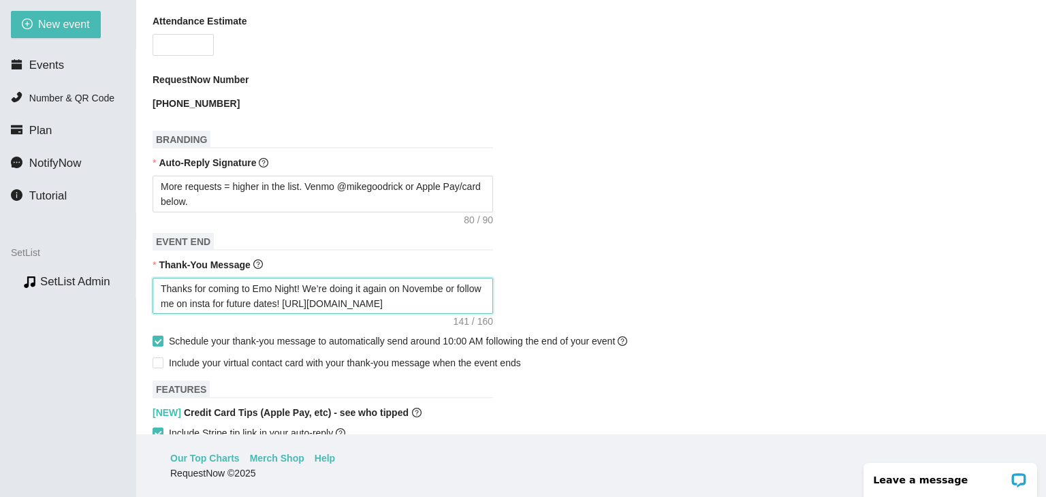
type textarea "Thanks for coming to Emo Night! We’re doing it again on November or follow me o…"
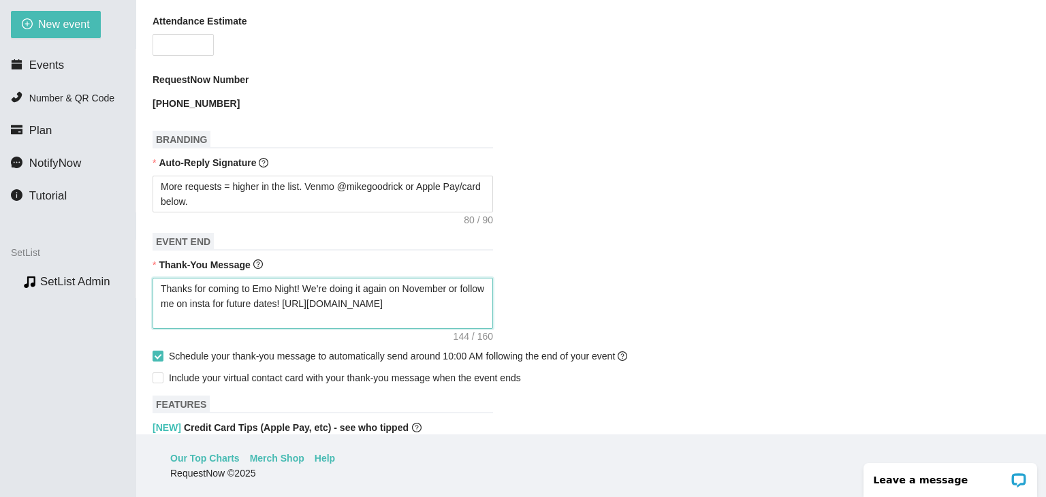
type textarea "Thanks for coming to Emo Night! We’re doing it again on November or follow me o…"
type textarea "Thanks for coming to Emo Night! We’re doing it again on [DATE] or follow me on …"
type textarea "Thanks for coming to Emo Night! We’re doing it again on November 9t or follow m…"
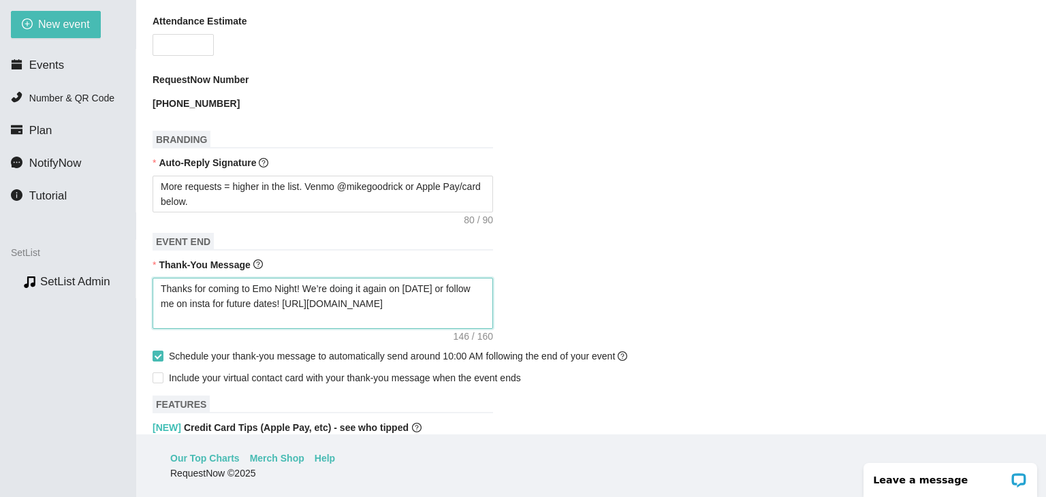
type textarea "Thanks for coming to Emo Night! We’re doing it again on November 9t or follow m…"
type textarea "Thanks for coming to Emo Night! We’re doing it again on [DATE] or follow me on …"
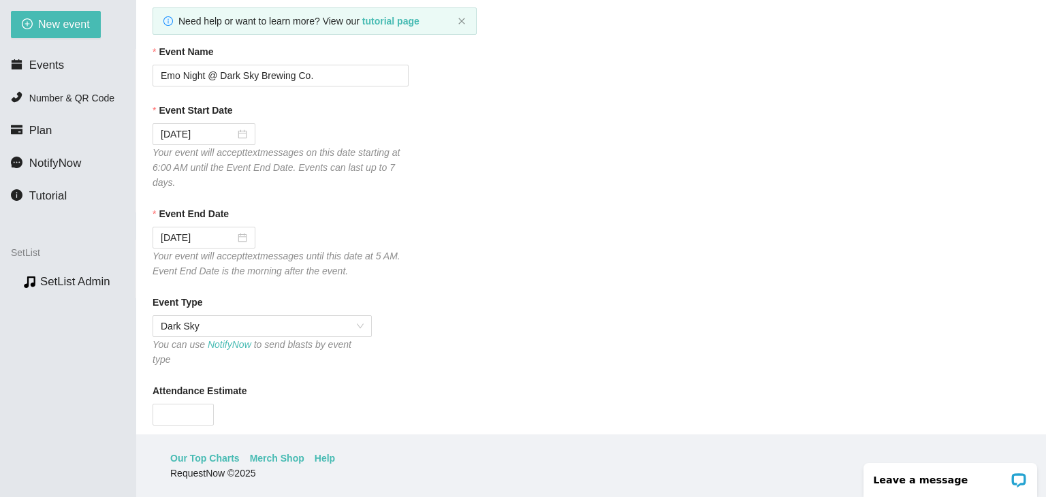
scroll to position [74, 0]
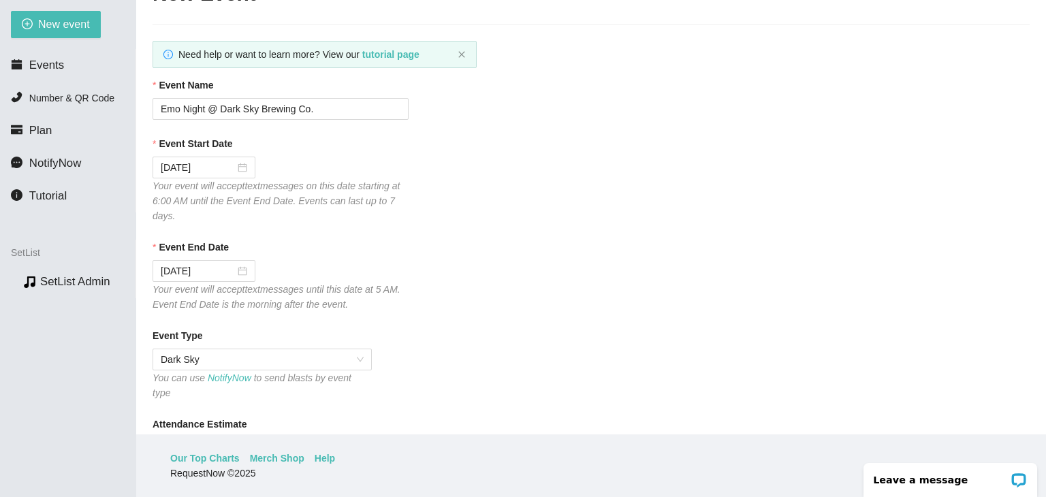
type textarea "Thanks for coming to Emo Night! We’re doing it again on [DATE] or follow me on …"
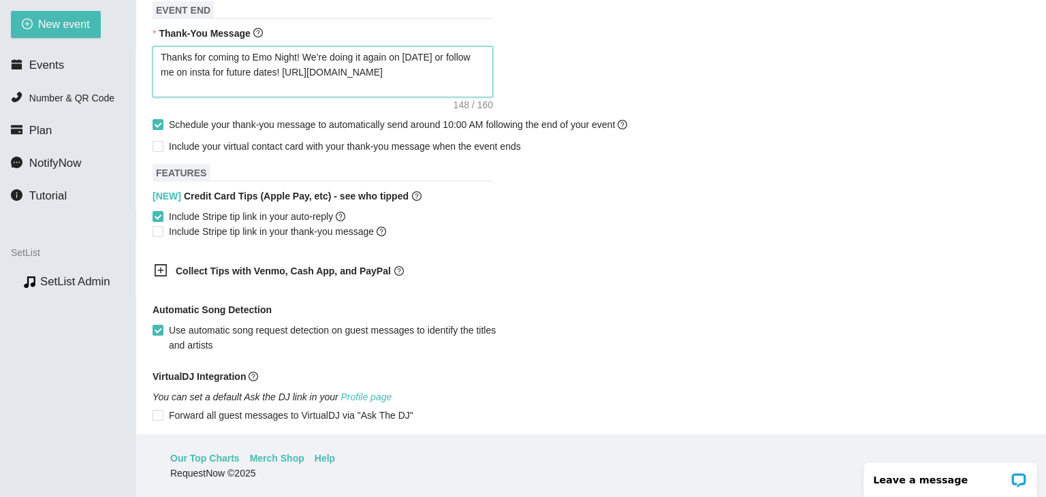
scroll to position [823, 0]
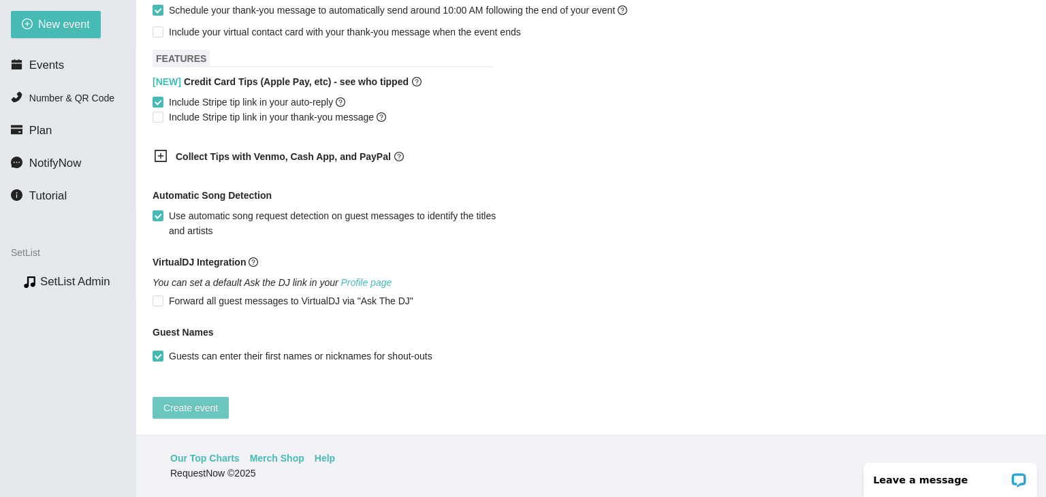
click at [216, 400] on span "Create event" at bounding box center [190, 407] width 54 height 15
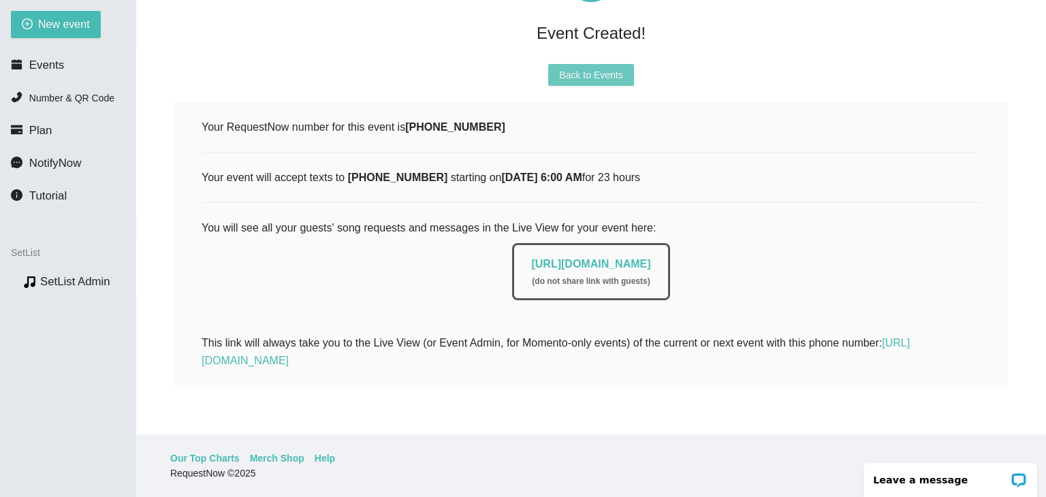
click at [588, 64] on button "Back to Events" at bounding box center [590, 75] width 85 height 22
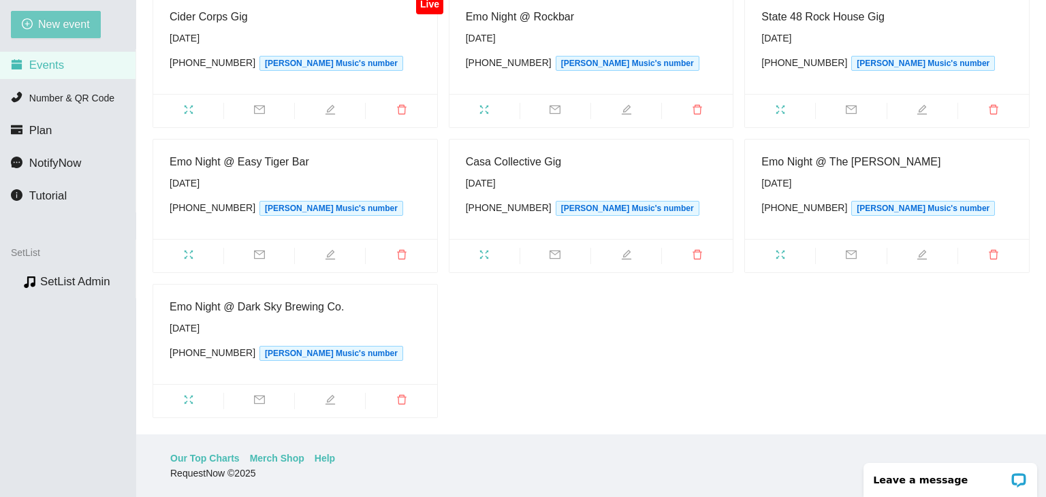
click at [76, 22] on span "New event" at bounding box center [64, 24] width 52 height 17
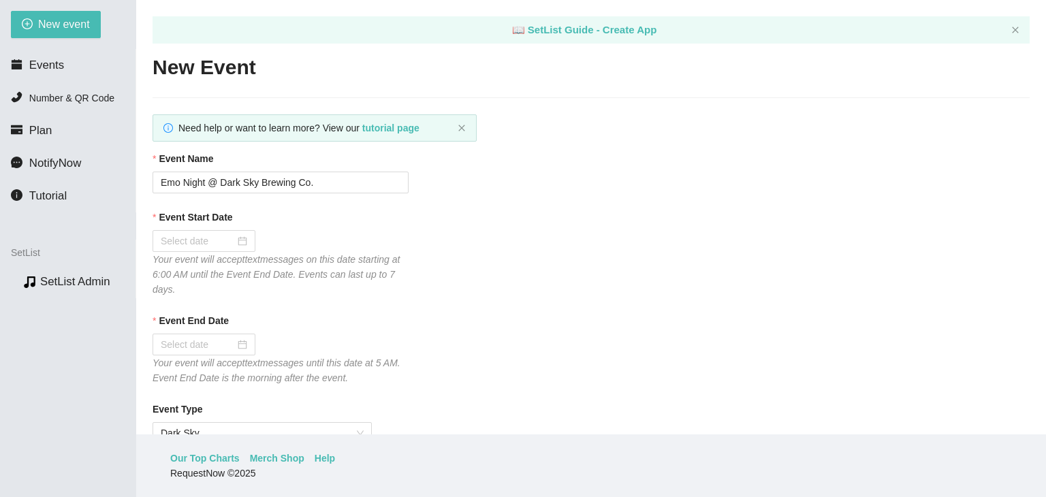
type textarea "[URL][DOMAIN_NAME]"
drag, startPoint x: 333, startPoint y: 189, endPoint x: 220, endPoint y: 196, distance: 113.3
type input "Emo Night @ Cider Corps"
click at [242, 243] on div at bounding box center [204, 241] width 87 height 15
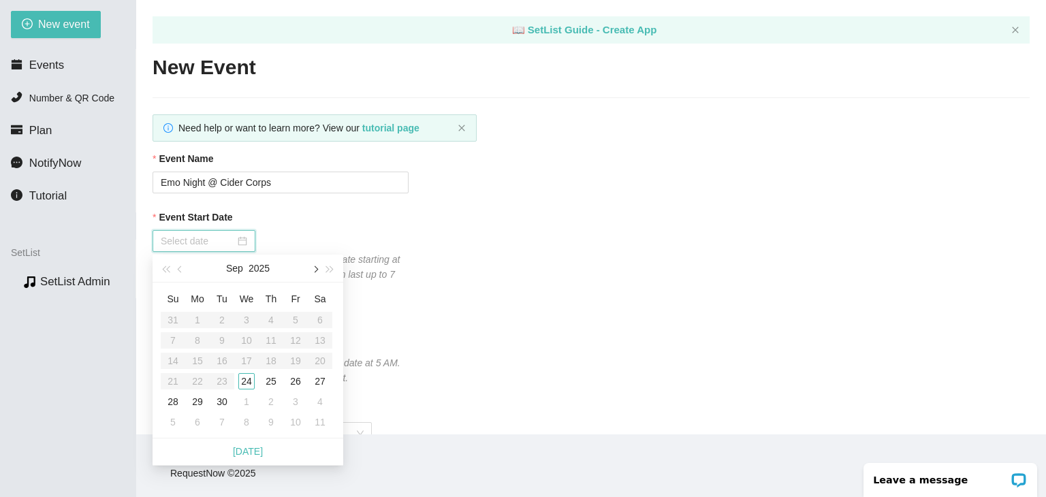
click at [319, 273] on button "button" at bounding box center [314, 268] width 15 height 27
type input "[DATE]"
click at [253, 362] on div "15" at bounding box center [246, 361] width 16 height 16
type input "[DATE]"
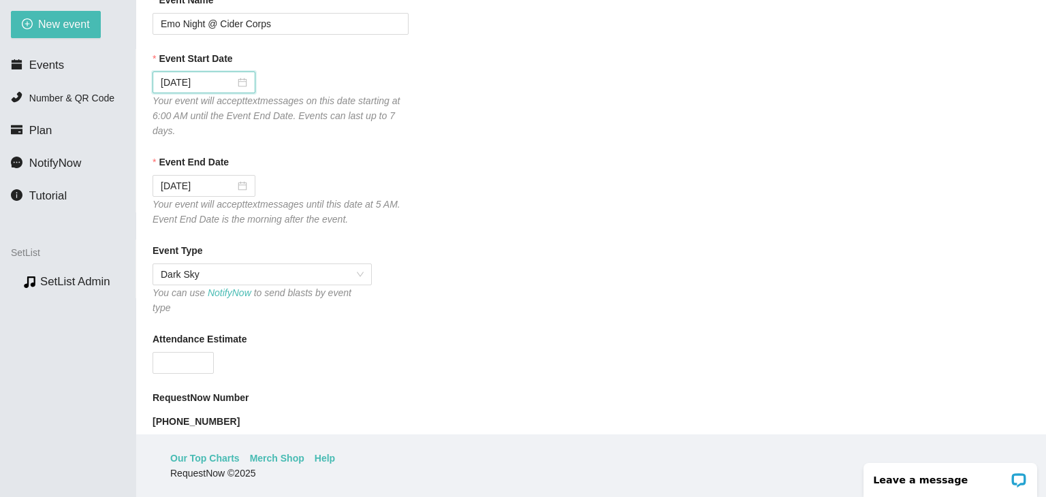
scroll to position [204, 0]
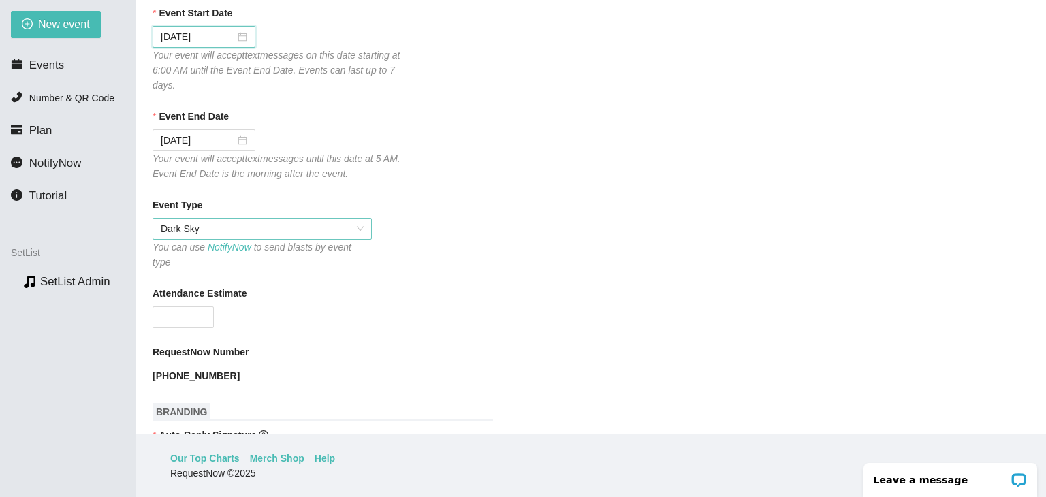
click at [362, 234] on span "Dark Sky" at bounding box center [262, 229] width 203 height 20
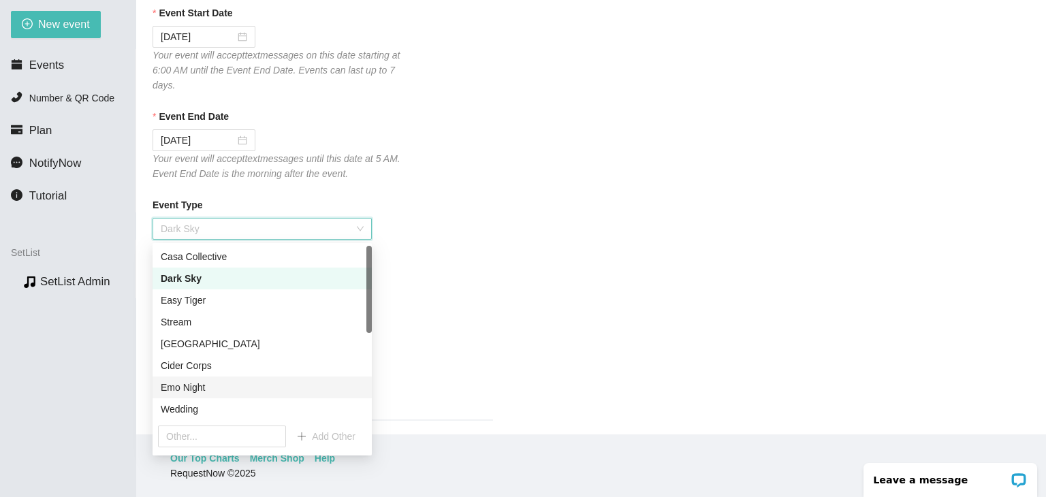
click at [223, 395] on div "Emo Night" at bounding box center [262, 388] width 219 height 22
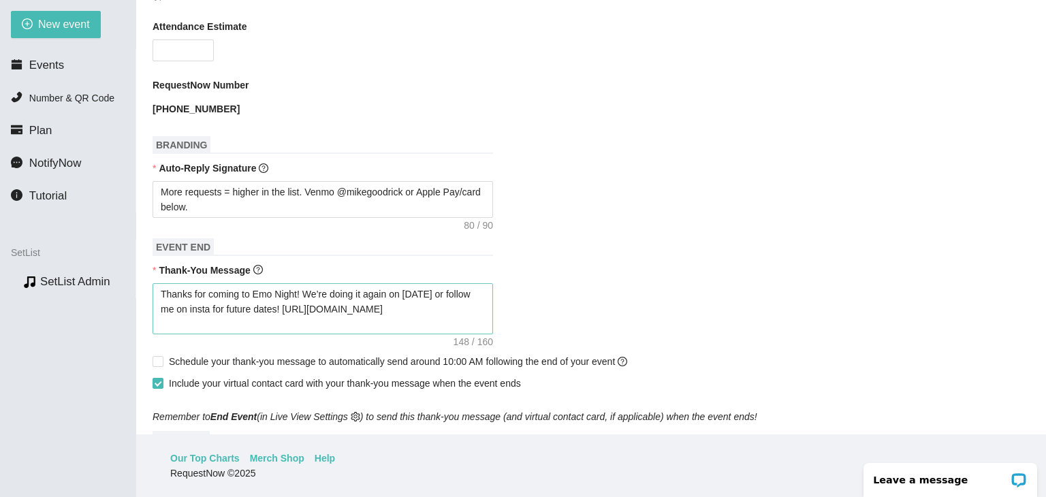
scroll to position [477, 0]
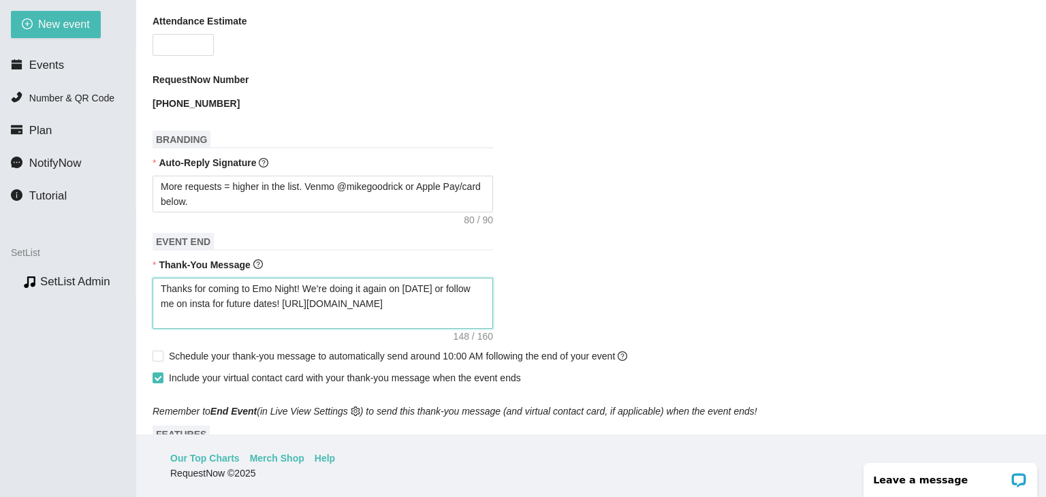
drag, startPoint x: 352, startPoint y: 311, endPoint x: 111, endPoint y: 254, distance: 247.7
click at [110, 254] on section "New event Events Number & QR Code Plan NotifyNow Tutorial SetList Preview SetLi…" at bounding box center [523, 248] width 1046 height 497
paste textarea "Be sure to follow me on instagram to know when/where the next one i"
type textarea "Thanks for coming to Emo Night! Be sure to follow me on instagram to know when/…"
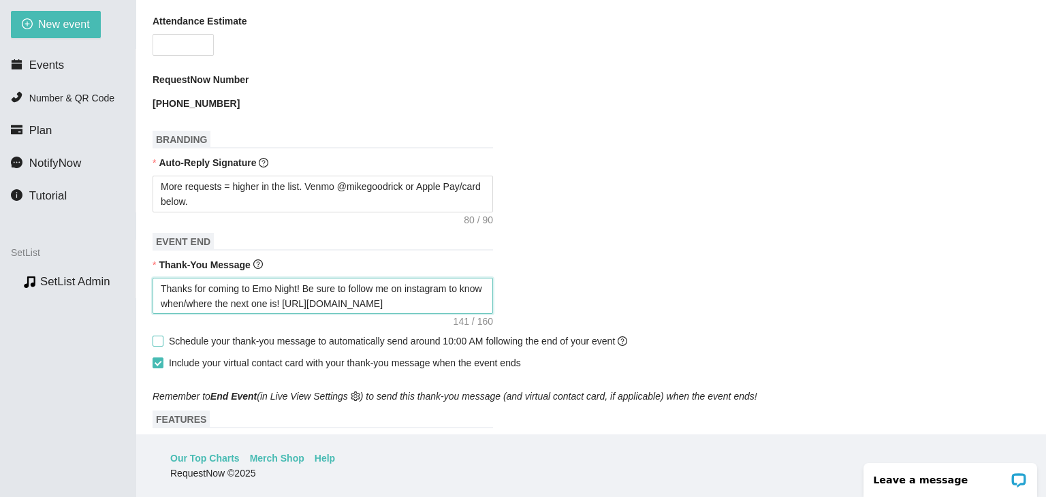
type textarea "Thanks for coming to Emo Night! Be sure to follow me on instagram to know when/…"
click at [162, 336] on span at bounding box center [158, 341] width 11 height 11
click at [162, 336] on input "Schedule your thank-you message to automatically send around 10:00 AM following…" at bounding box center [158, 341] width 10 height 10
checkbox input "true"
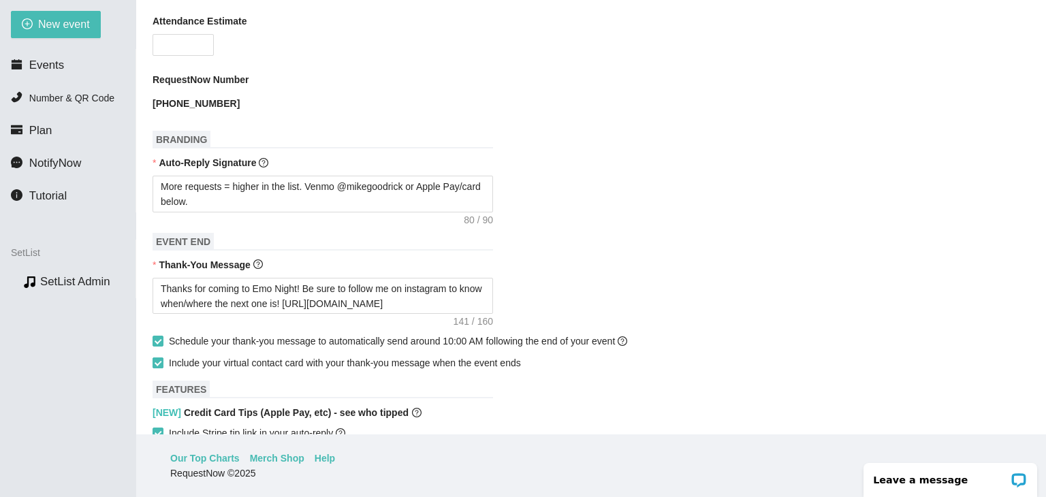
click at [163, 358] on span at bounding box center [158, 363] width 11 height 11
click at [162, 358] on input "Include your virtual contact card with your thank-you message when the event en…" at bounding box center [158, 363] width 10 height 10
checkbox input "false"
click at [275, 296] on textarea "Thanks for coming to Emo Night! Be sure to follow me on instagram to know when/…" at bounding box center [323, 296] width 341 height 37
drag, startPoint x: 276, startPoint y: 295, endPoint x: 450, endPoint y: 277, distance: 174.6
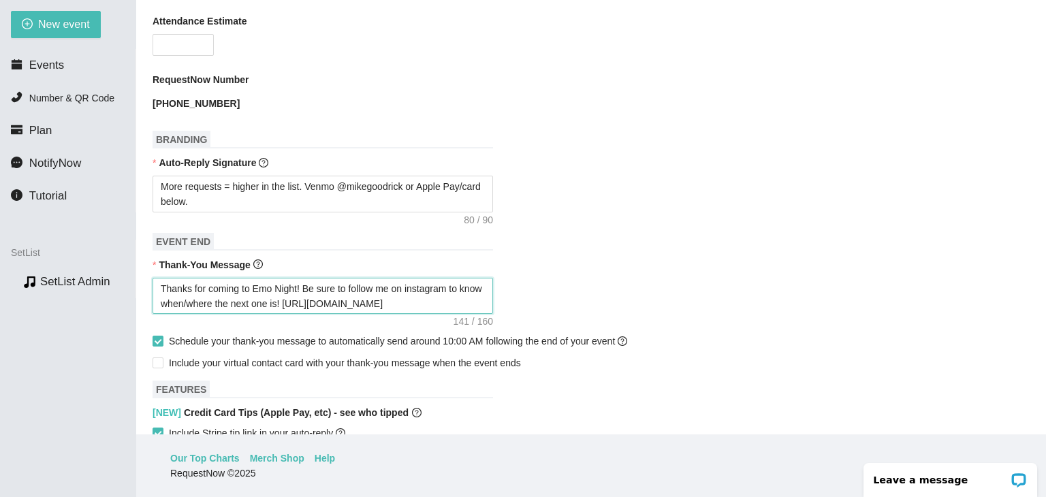
click at [450, 278] on textarea "Thanks for coming to Emo Night! Be sure to follow me on instagram to know when/…" at bounding box center [323, 296] width 341 height 37
type textarea "Thanks for coming to Emo Night! Be sure to follow me on instagram f! [URL][DOMA…"
type textarea "Thanks for coming to Emo Night! Be sure to follow me on instagram fo! [URL][DOM…"
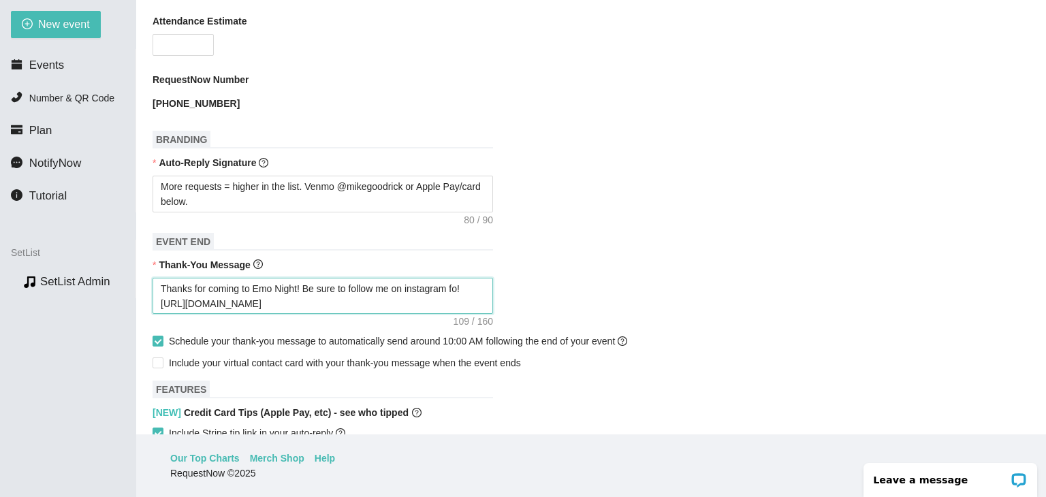
type textarea "Thanks for coming to Emo Night! Be sure to follow me on instagram for! [URL][DO…"
type textarea "Thanks for coming to Emo Night! Be sure to follow me on instagram for ! [URL][D…"
type textarea "Thanks for coming to Emo Night! Be sure to follow me on instagram for o! [URL][…"
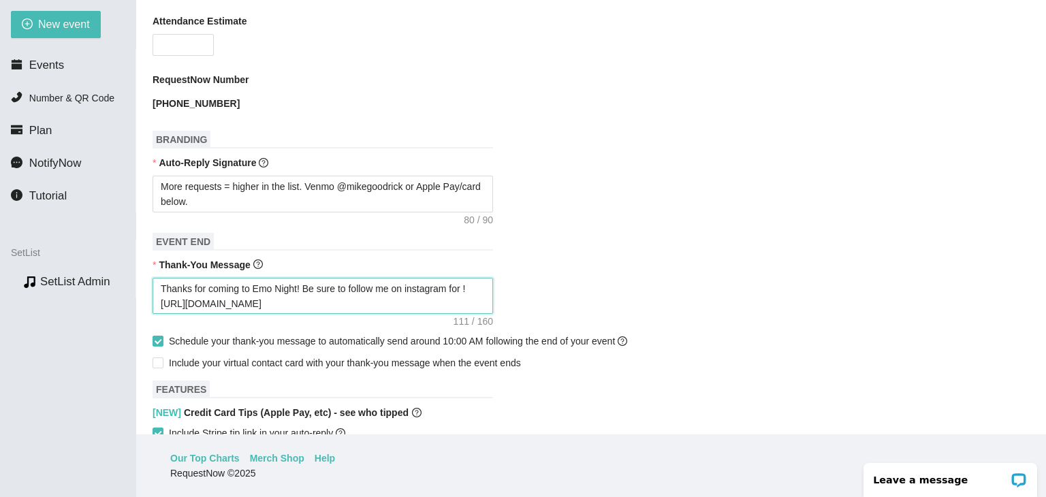
type textarea "Thanks for coming to Emo Night! Be sure to follow me on instagram for o! [URL][…"
type textarea "Thanks for coming to Emo Night! Be sure to follow me on instagram for ot! [URL]…"
type textarea "Thanks for coming to Emo Night! Be sure to follow me on instagram for oth! [URL…"
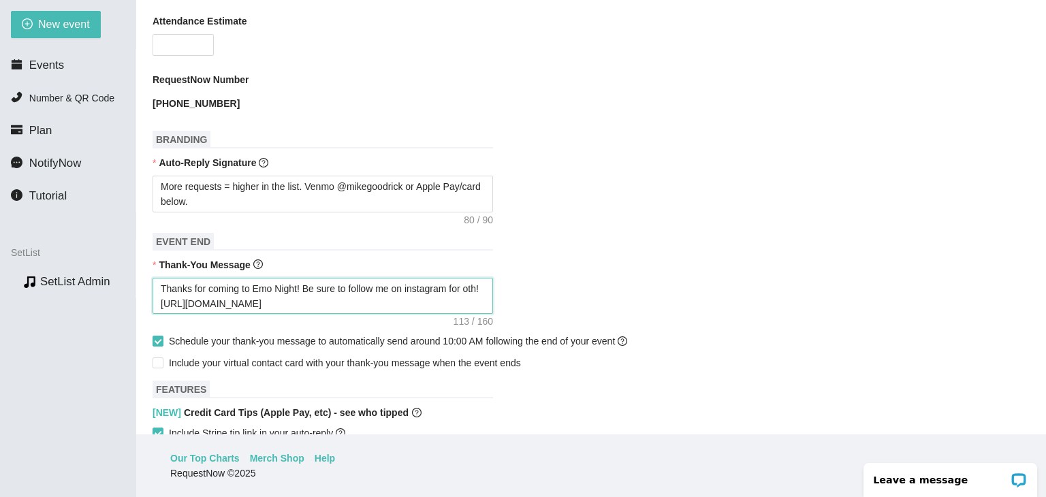
type textarea "Thanks for coming to Emo Night! Be sure to follow me on instagram for othe! [UR…"
type textarea "Thanks for coming to Emo Night! Be sure to follow me on instagram for other! [U…"
type textarea "Thanks for coming to Emo Night! Be sure to follow me on instagram for other ! […"
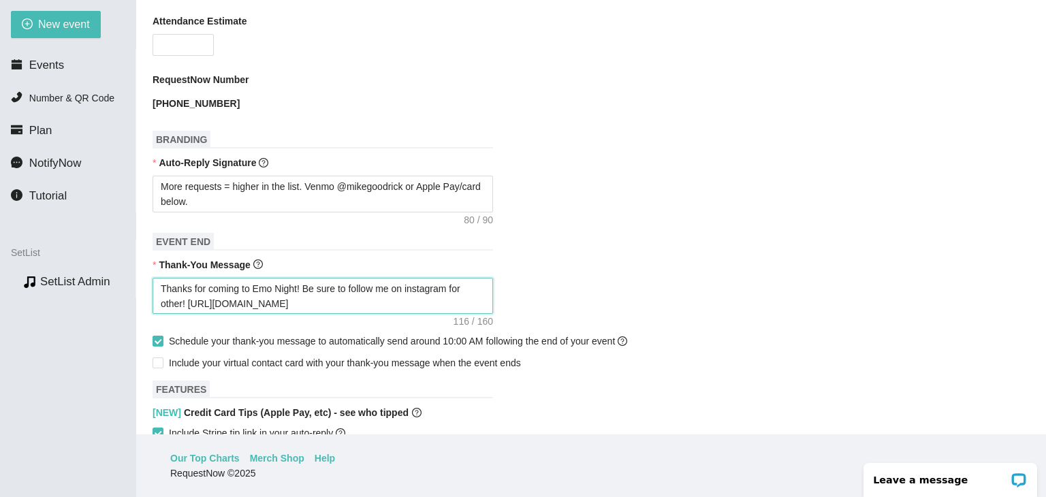
type textarea "Thanks for coming to Emo Night! Be sure to follow me on instagram for other ! […"
type textarea "Thanks for coming to Emo Night! Be sure to follow me on instagram for other d! …"
type textarea "Thanks for coming to Emo Night! Be sure to follow me on instagram for other da!…"
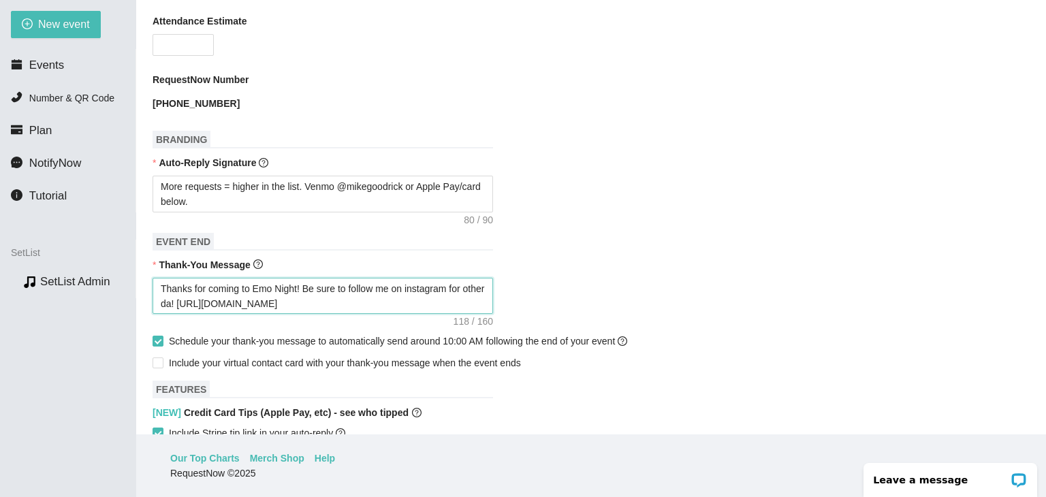
type textarea "Thanks for coming to Emo Night! Be sure to follow me on instagram for other dat…"
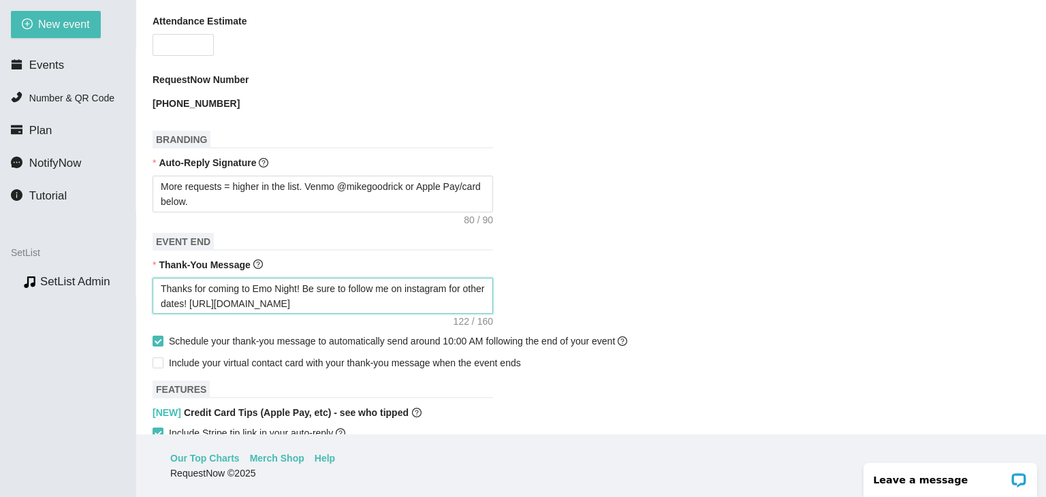
type textarea "Thanks for coming to Emo Night! Be sure to follow me on instagram for other dat…"
click at [302, 279] on textarea "Thanks for coming to Emo Night! Be sure to follow me on instagram for other dat…" at bounding box center [323, 296] width 341 height 37
type textarea "Thanks for coming to Emo Night! IBe sure to follow me on instagram for other da…"
type textarea "Thanks for coming to Emo Night! I'Be sure to follow me on instagram for other d…"
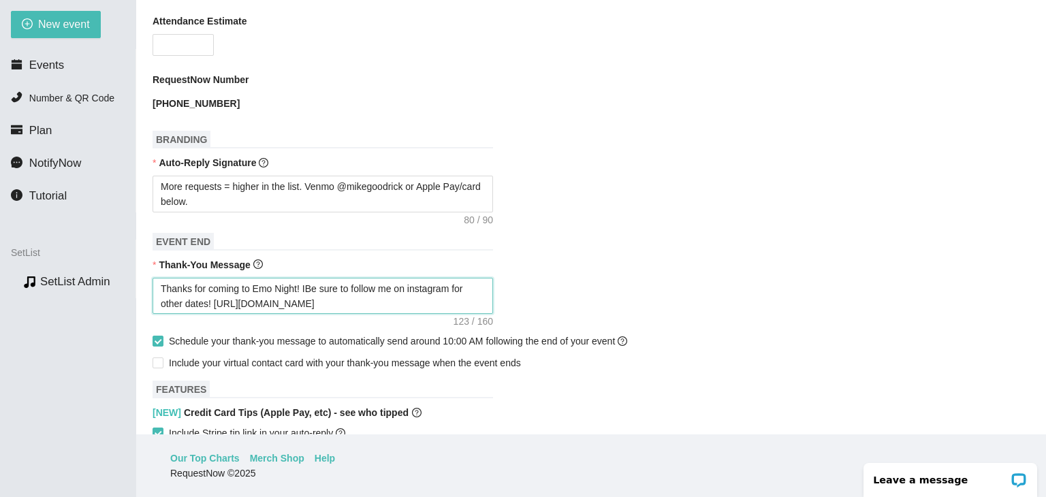
type textarea "Thanks for coming to Emo Night! I'Be sure to follow me on instagram for other d…"
type textarea "Thanks for coming to Emo Night! I'mBe sure to follow me on instagram for other …"
type textarea "Thanks for coming to Emo Night! I'm Be sure to follow me on instagram for other…"
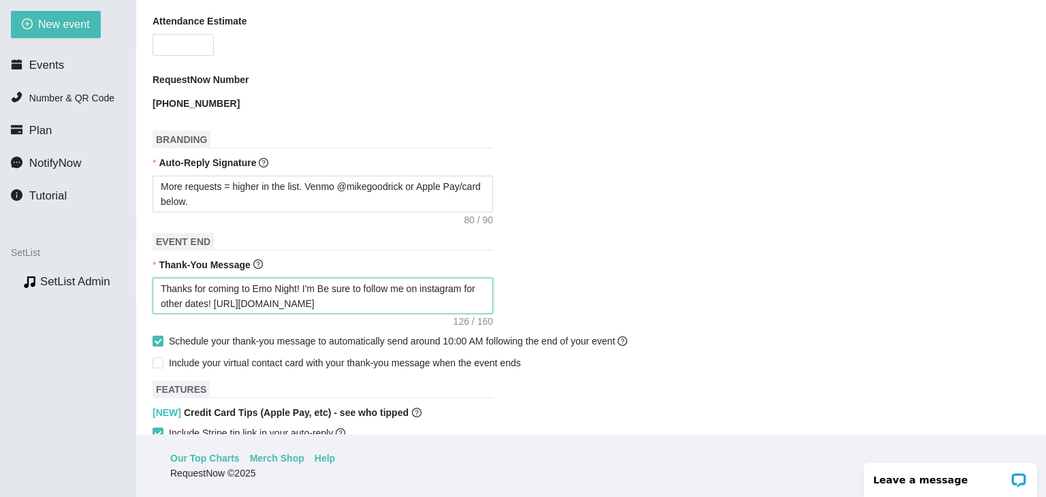
type textarea "Thanks for coming to Emo Night! I'm BBe sure to follow me on instagram for othe…"
type textarea "Thanks for coming to Emo Night! I'm BaBe sure to follow me on instagram for oth…"
type textarea "Thanks for coming to Emo Night! I'm BacBe sure to follow me on instagram for ot…"
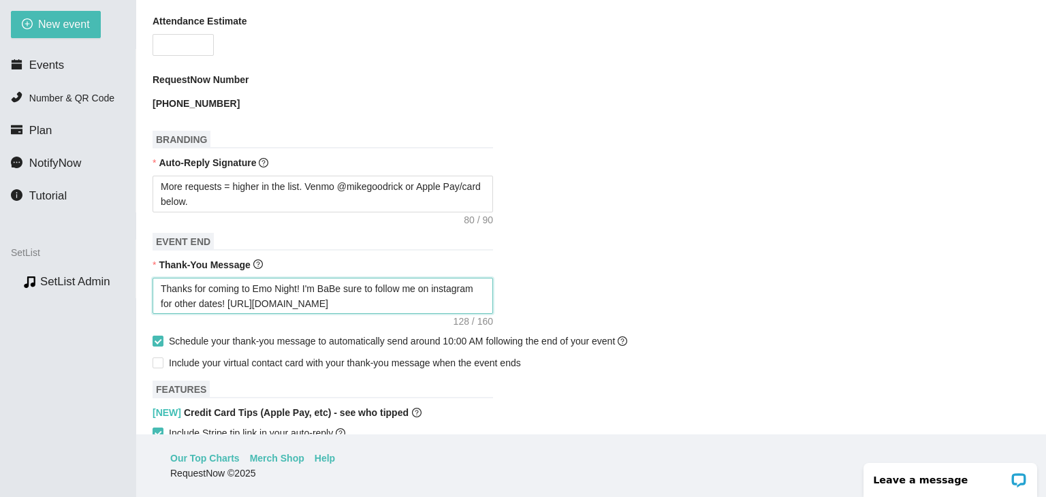
type textarea "Thanks for coming to Emo Night! I'm BacBe sure to follow me on instagram for ot…"
type textarea "Thanks for coming to Emo Night! I'm BackBe sure to follow me on instagram for o…"
type textarea "Thanks for coming to Emo Night! I'm Back Be sure to follow me on instagram for …"
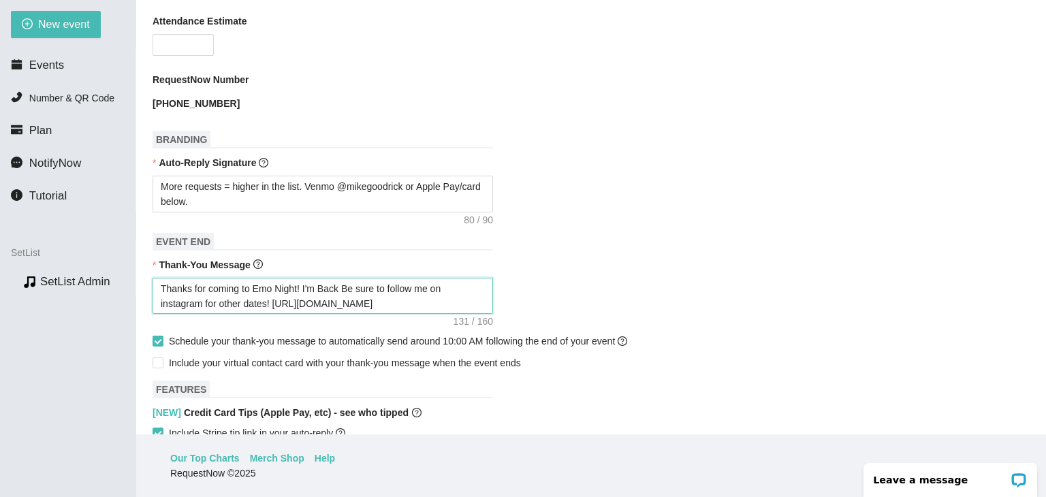
type textarea "Thanks for coming to Emo Night! I'm Back aBe sure to follow me on instagram for…"
type textarea "Thanks for coming to Emo Night! I'm Back atBe sure to follow me on instagram fo…"
type textarea "Thanks for coming to Emo Night! I'm Back at Be sure to follow me on instagram f…"
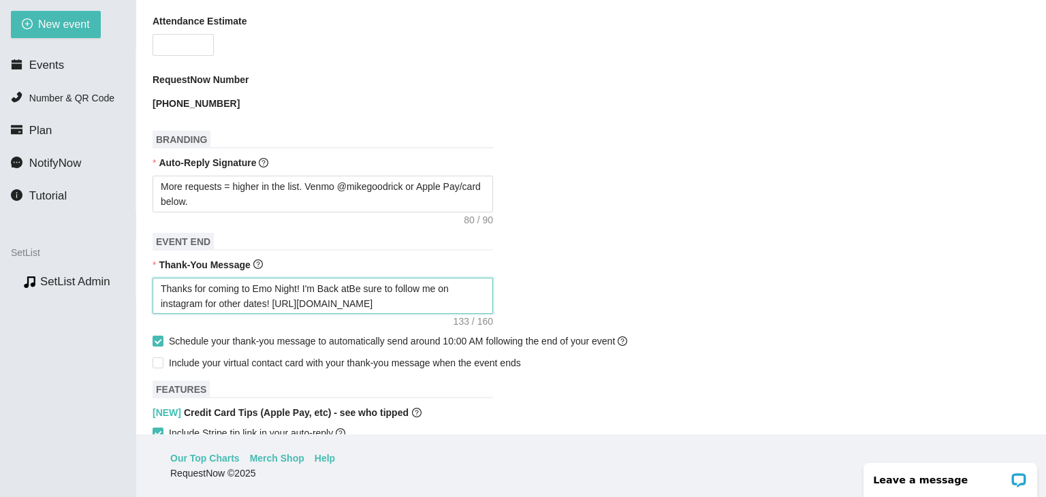
type textarea "Thanks for coming to Emo Night! I'm Back at Be sure to follow me on instagram f…"
type textarea "Thanks for coming to Emo Night! I'm Back at VBe sure to follow me on instagram …"
type textarea "Thanks for coming to Emo Night! I'm Back at [GEOGRAPHIC_DATA] sure to follow me…"
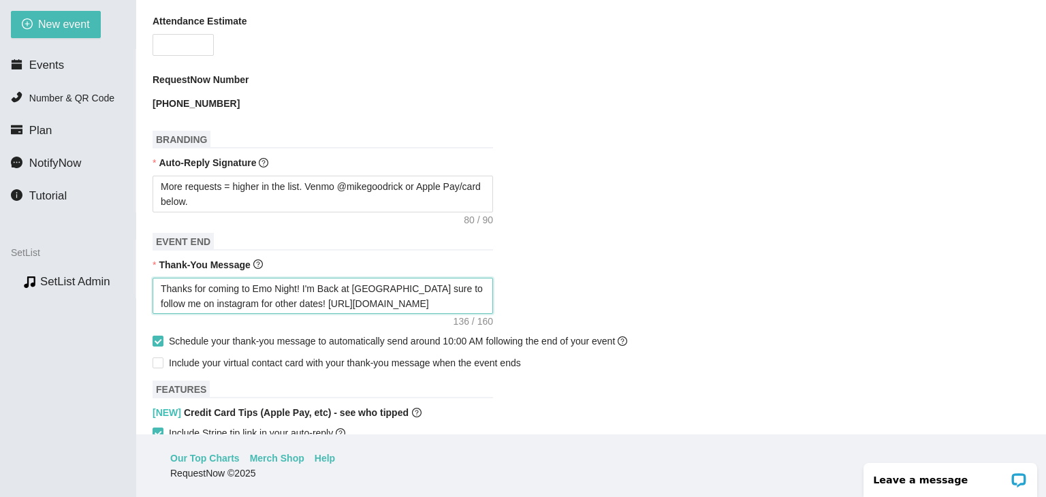
type textarea "Thanks for coming to Emo Night! I'm Back at [GEOGRAPHIC_DATA] sure to follow me…"
type textarea "Thanks for coming to Emo Night! I'm Back at VenueBe sure to follow me on instag…"
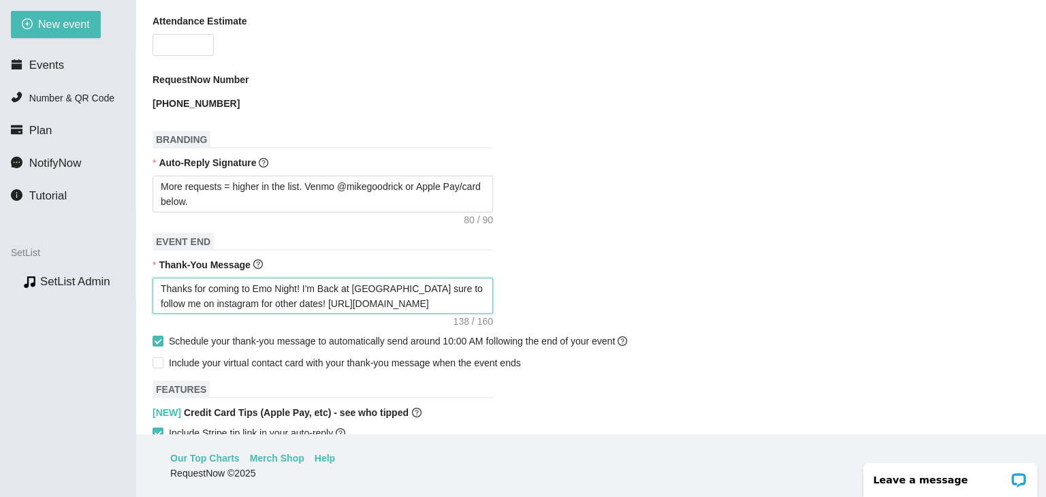
type textarea "Thanks for coming to Emo Night! I'm Back at VenueBe sure to follow me on instag…"
type textarea "Thanks for coming to Emo Night! I'm Back at Venue Be sure to follow me on insta…"
type textarea "Thanks for coming to Emo Night! I'm Back at Venue DBe sure to follow me on inst…"
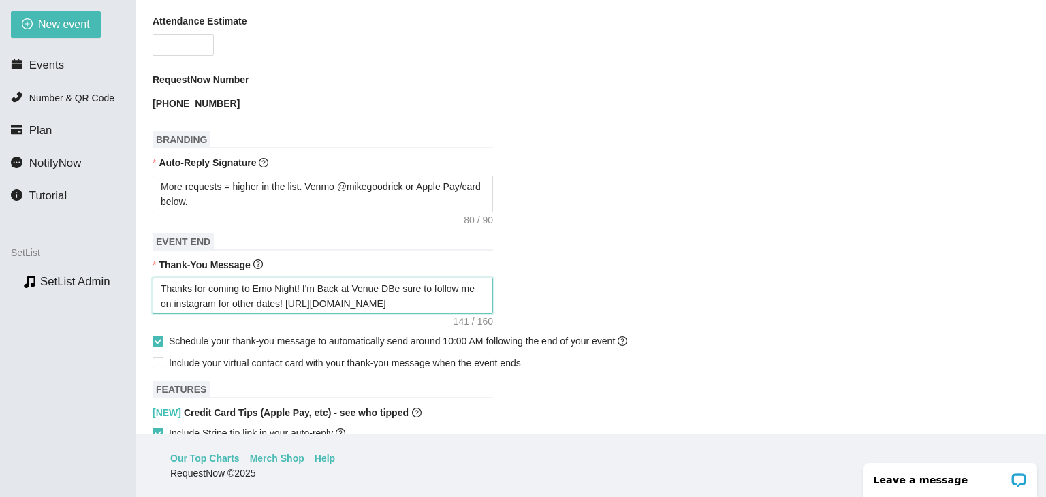
type textarea "Thanks for coming to Emo Night! I'm Back at Venue DaBe sure to follow me on ins…"
type textarea "Thanks for coming to Emo Night! I'm Back at Venue DatBe sure to follow me on in…"
type textarea "Thanks for coming to Emo Night! I'm Back at Venue DateBe sure to follow me on i…"
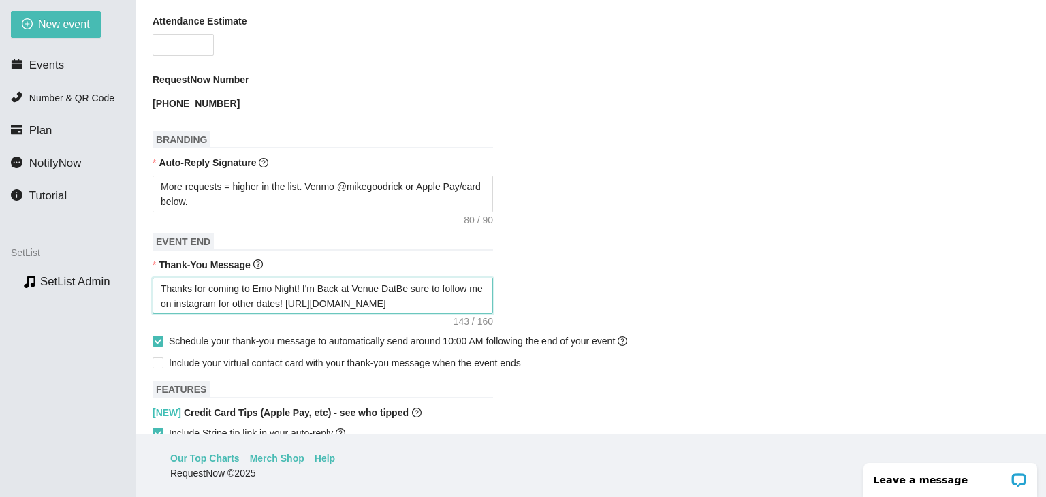
type textarea "Thanks for coming to Emo Night! I'm Back at Venue DateBe sure to follow me on i…"
type textarea "Thanks for coming to Emo Night! I'm Back at Venue Date Be sure to follow me on …"
click at [400, 280] on textarea "Thanks for coming to Emo Night! I'm Back at Venue Date Be sure to follow me on …" at bounding box center [323, 296] width 341 height 37
type textarea "Thanks for coming to Emo Night! I'm Back at Venue Date. Be sure to follow me on…"
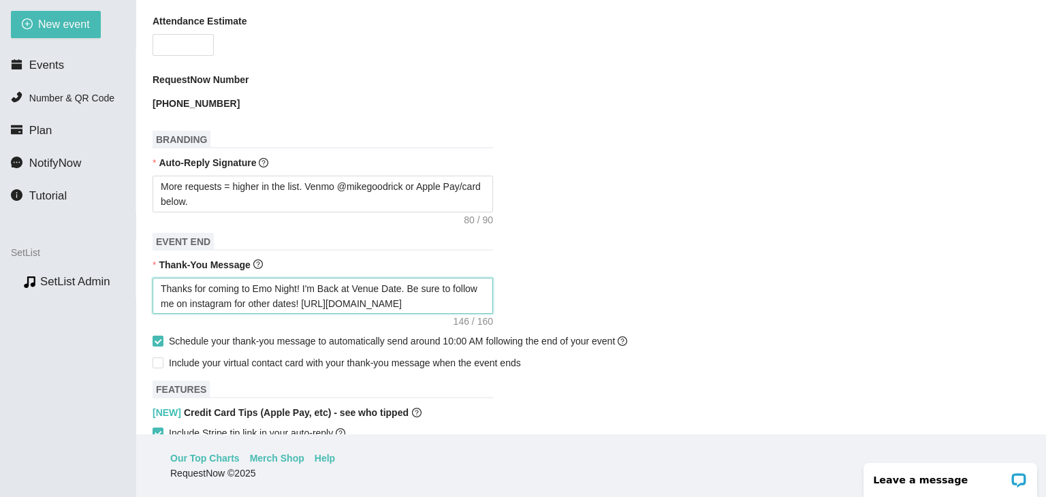
type textarea "Thanks for coming to Emo Night! I'm Back at Venue Date. Be sure to follow me on…"
drag, startPoint x: 484, startPoint y: 294, endPoint x: 152, endPoint y: 247, distance: 335.6
click at [152, 247] on main "📖 SetList Guide - Create App New Event Need help or want to learn more? View ou…" at bounding box center [591, 217] width 910 height 435
click at [535, 278] on div "Thanks for coming to Emo Night! I'm Back at Venue Date. Be sure to follow me on…" at bounding box center [591, 296] width 877 height 37
click at [77, 373] on div "New event Events Number & QR Code Plan NotifyNow Tutorial SetList Preview SetLi…" at bounding box center [68, 248] width 136 height 497
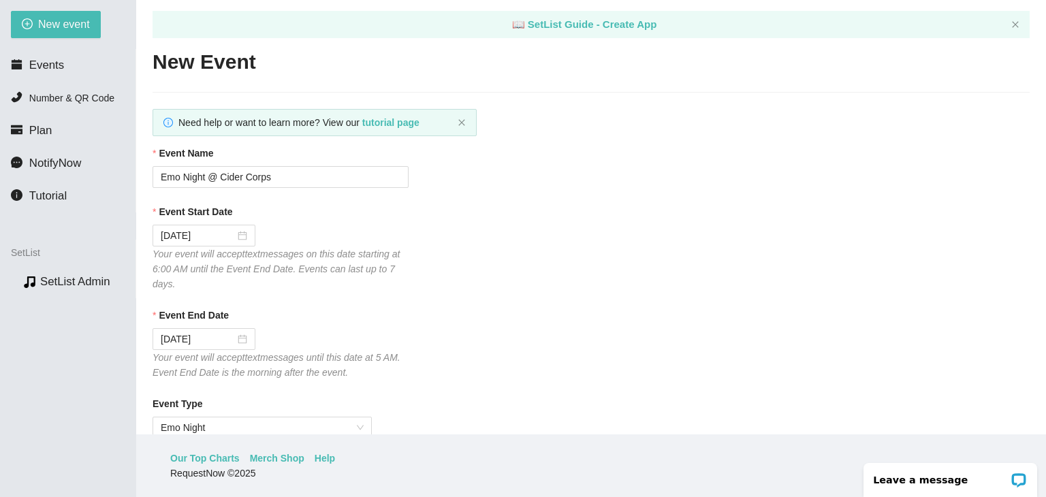
scroll to position [0, 0]
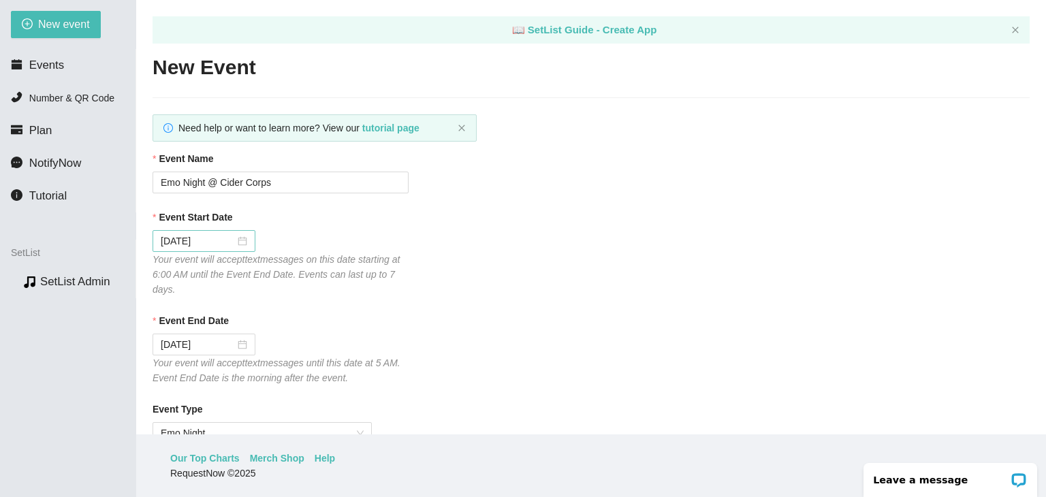
click at [247, 242] on div "[DATE]" at bounding box center [204, 241] width 103 height 22
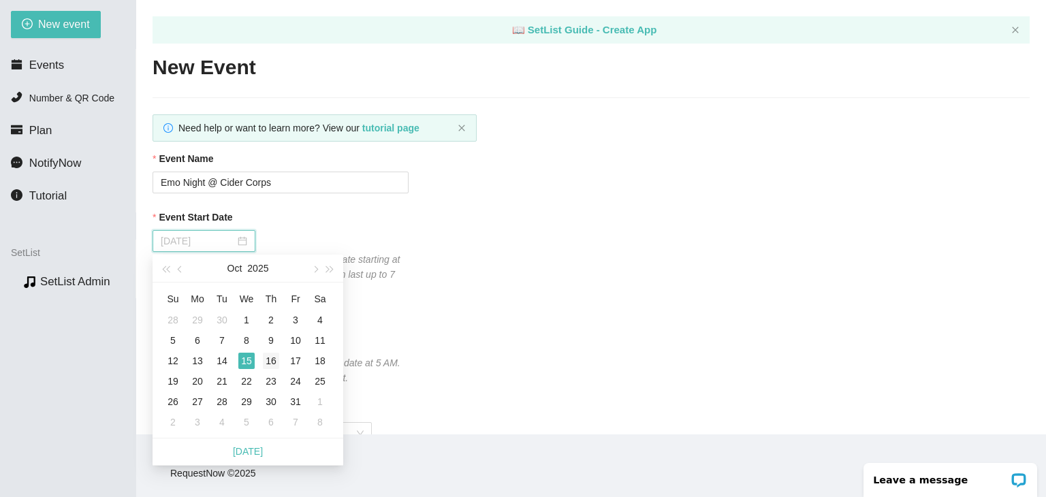
type input "[DATE]"
click at [275, 362] on div "16" at bounding box center [271, 361] width 16 height 16
type input "[DATE]"
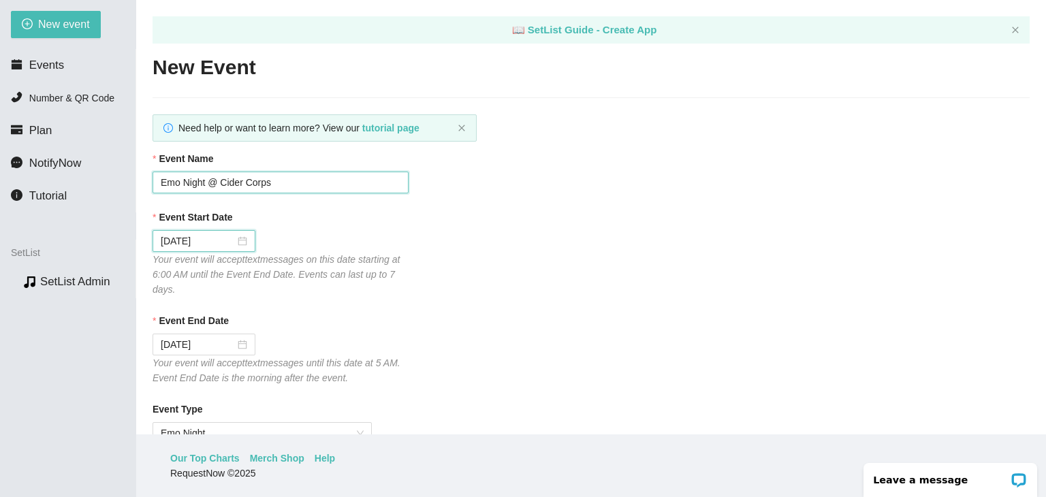
click at [302, 178] on input "Emo Night @ Cider Corps" at bounding box center [281, 183] width 256 height 22
drag, startPoint x: 300, startPoint y: 178, endPoint x: 221, endPoint y: 185, distance: 79.4
click at [221, 185] on input "Emo Night @ Cider Corps" at bounding box center [281, 183] width 256 height 22
type input "Emo Night @ Easy Tiger Bar"
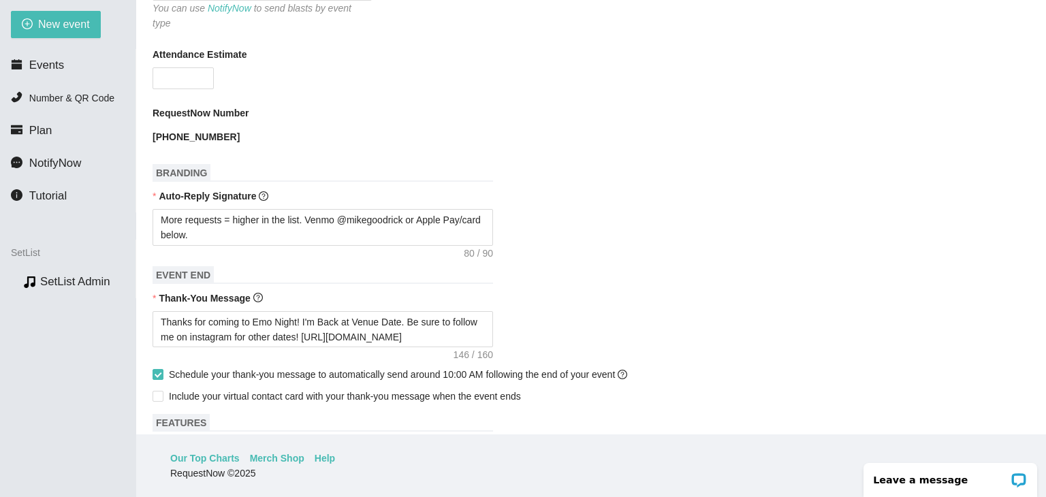
scroll to position [477, 0]
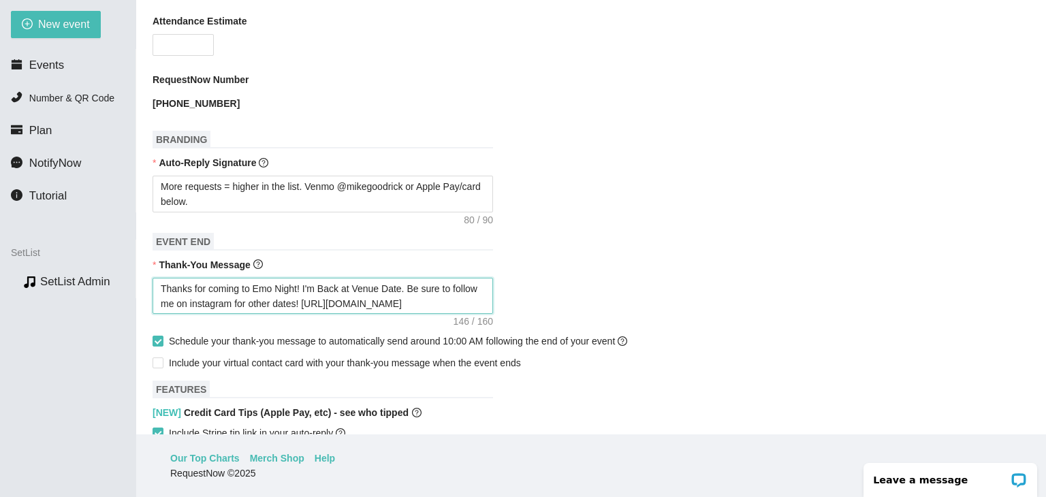
click at [397, 290] on textarea "Thanks for coming to Emo Night! I'm Back at Venue Date. Be sure to follow me on…" at bounding box center [323, 296] width 341 height 37
paste textarea "We do it every 1st & 3rd [DATE] @ Easy Tiger! Or follow me on insta for future …"
type textarea "Thanks for coming to Emo Night! We do it every 1st & 3rd [DATE] @ Easy Tiger! O…"
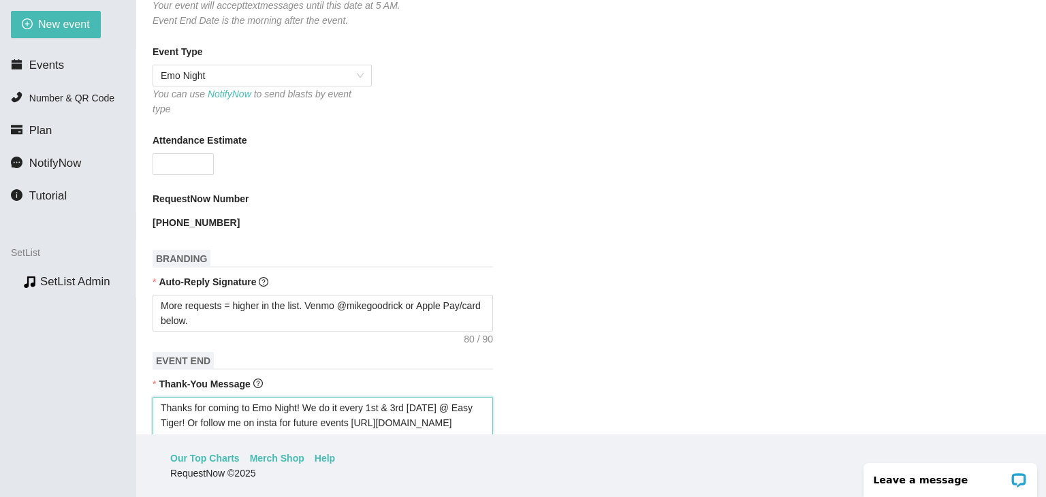
scroll to position [341, 0]
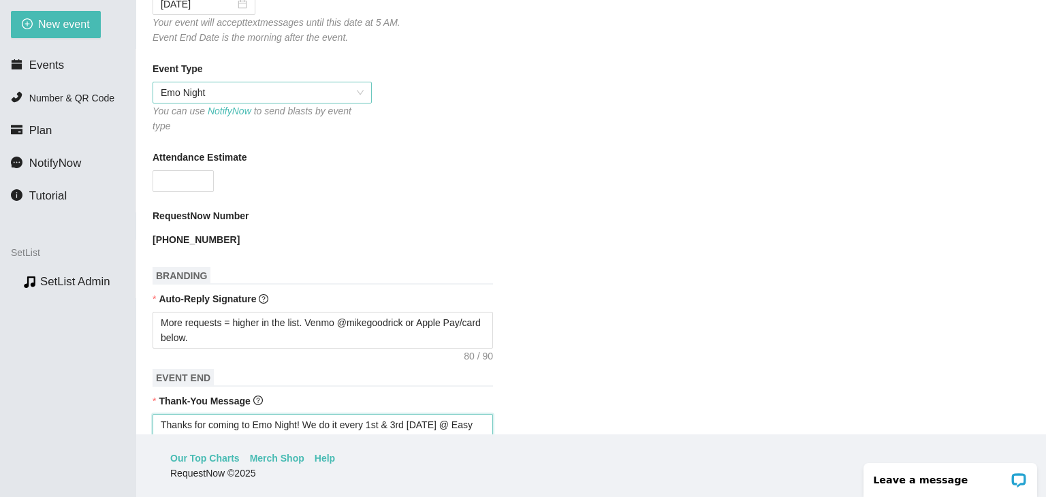
click at [268, 93] on span "Emo Night" at bounding box center [262, 92] width 203 height 20
type textarea "Thanks for coming to Emo Night! We do it every 1st & 3rd [DATE] @ Easy Tiger! O…"
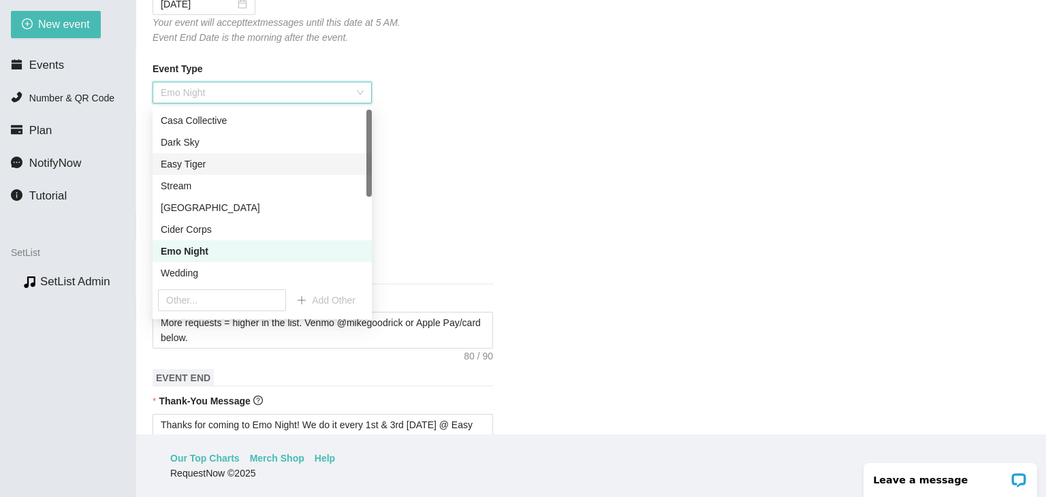
click at [232, 163] on div "Easy Tiger" at bounding box center [262, 164] width 203 height 15
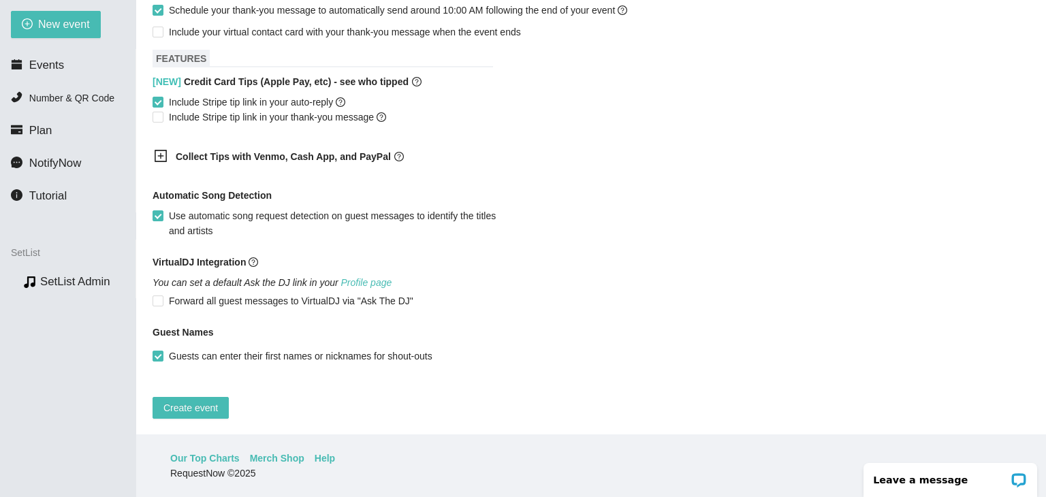
scroll to position [823, 0]
click at [201, 400] on span "Create event" at bounding box center [190, 407] width 54 height 15
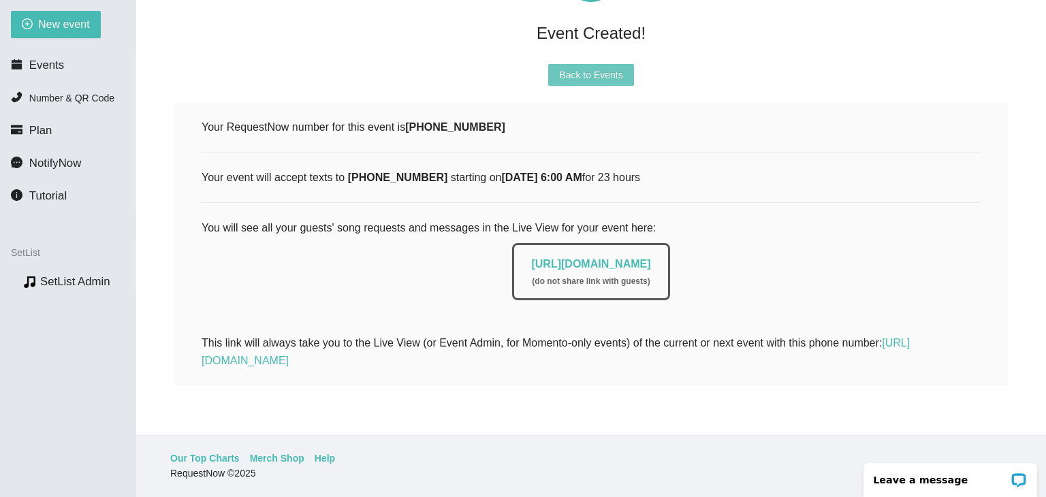
click at [578, 68] on span "Back to Events" at bounding box center [590, 74] width 63 height 15
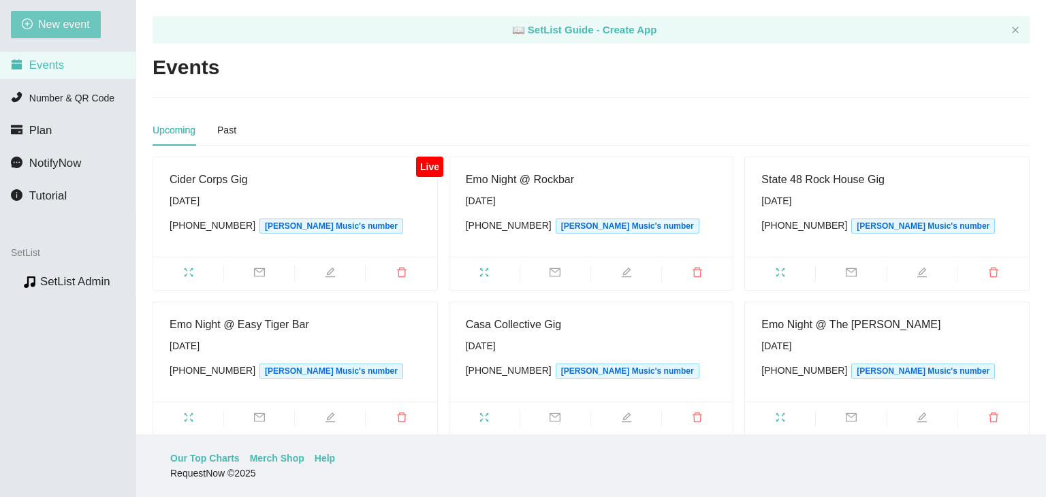
click at [65, 13] on button "New event" at bounding box center [56, 24] width 90 height 27
type textarea "[URL][DOMAIN_NAME]"
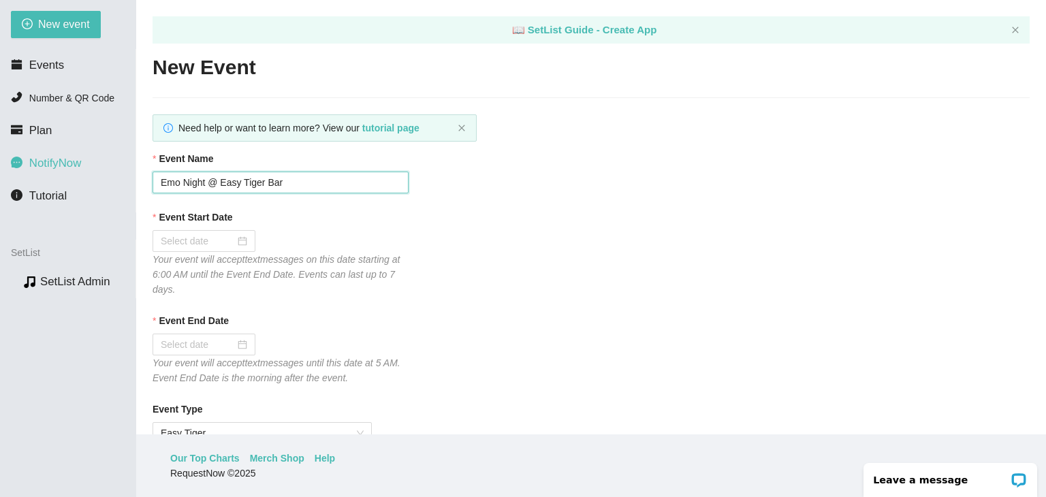
drag, startPoint x: 319, startPoint y: 189, endPoint x: 0, endPoint y: 161, distance: 319.9
click at [0, 161] on section "New event Events Number & QR Code Plan NotifyNow Tutorial SetList Preview SetLi…" at bounding box center [523, 248] width 1046 height 497
type input "d"
type input "Gig at Dynamite Beer Co."
click at [237, 246] on div at bounding box center [204, 241] width 87 height 15
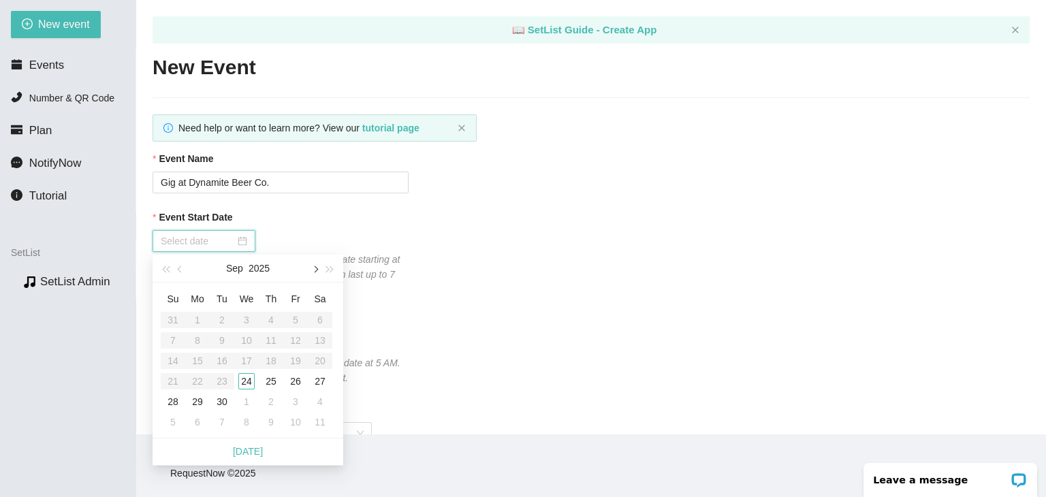
click at [312, 272] on button "button" at bounding box center [314, 268] width 15 height 27
type input "[DATE]"
click at [294, 360] on div "17" at bounding box center [295, 361] width 16 height 16
type input "[DATE]"
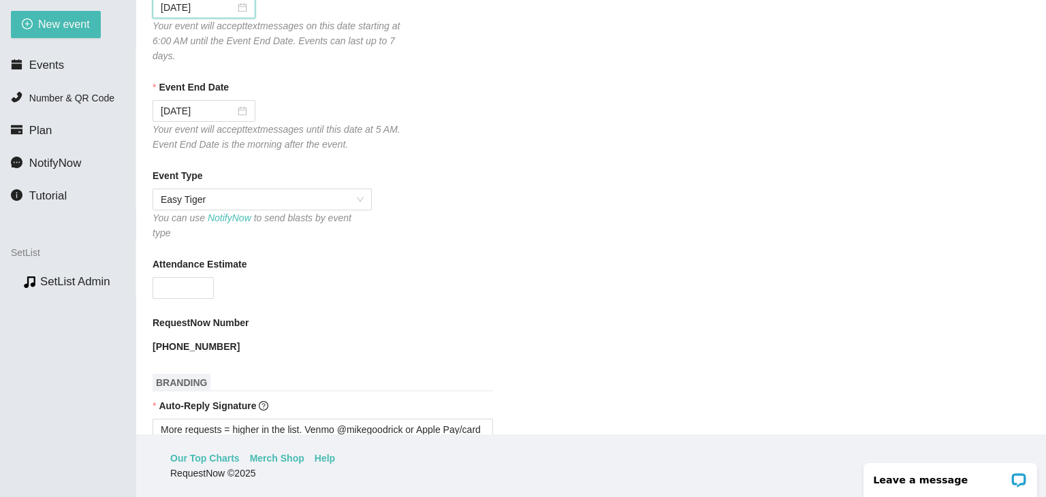
scroll to position [272, 0]
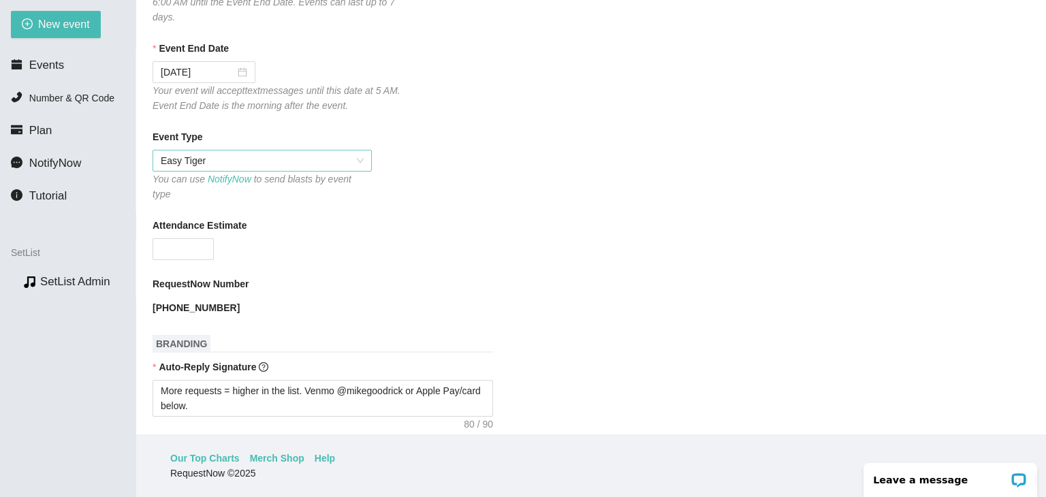
click at [343, 170] on span "Easy Tiger" at bounding box center [262, 161] width 203 height 20
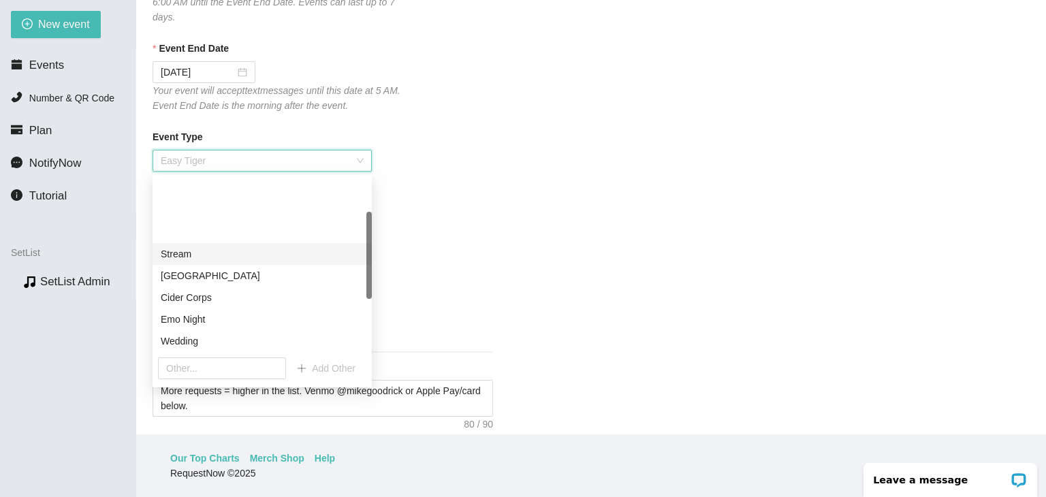
scroll to position [68, 0]
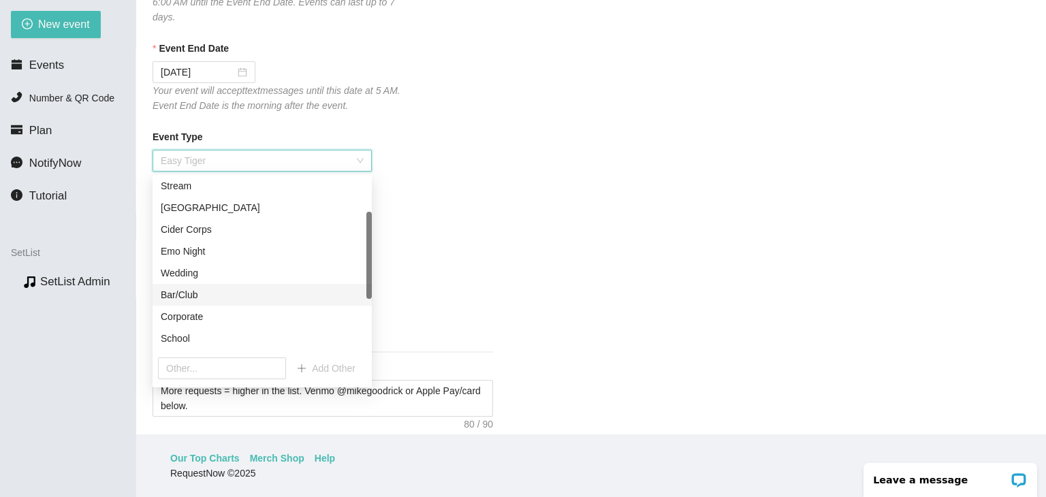
click at [210, 299] on div "Bar/Club" at bounding box center [262, 294] width 203 height 15
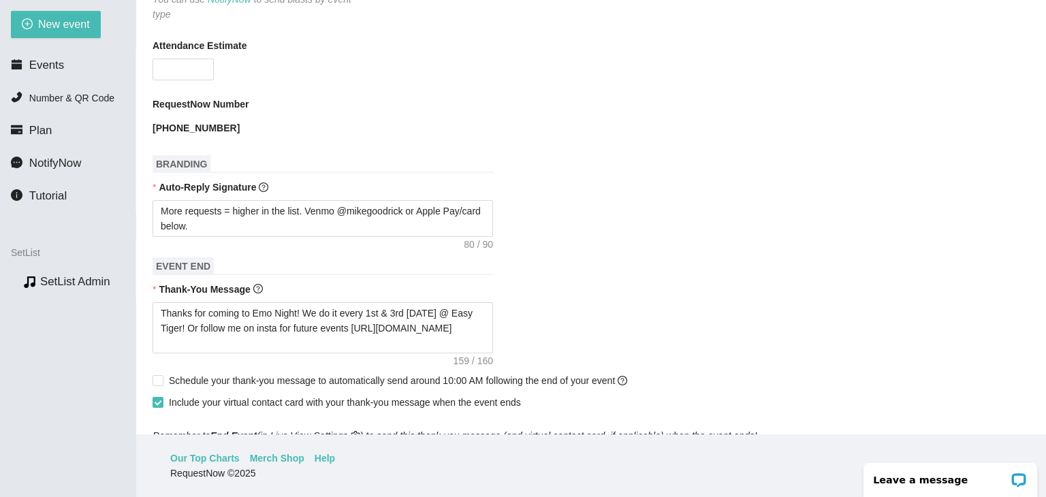
scroll to position [477, 0]
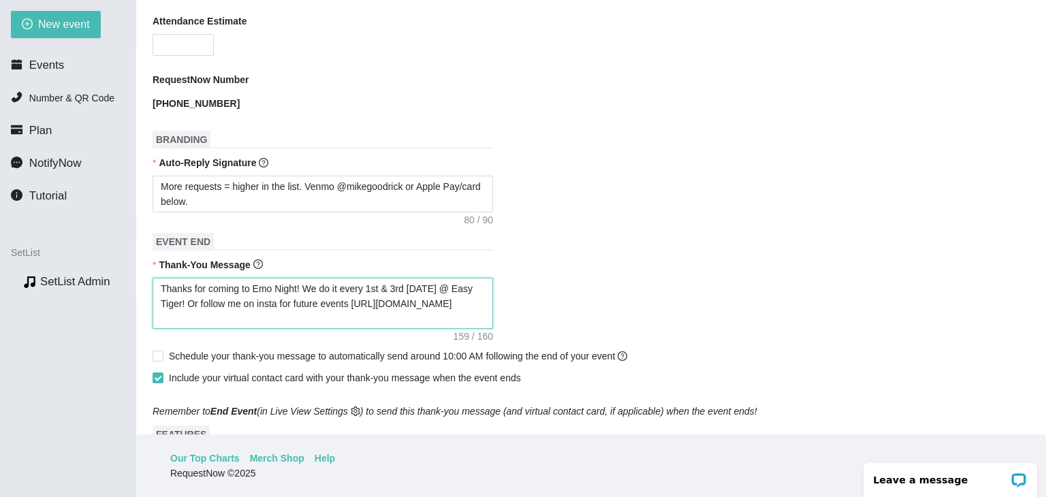
click at [282, 302] on textarea "Thanks for coming to Emo Night! We do it every 1st & 3rd [DATE] @ Easy Tiger! O…" at bounding box center [323, 304] width 341 height 52
paste textarea "supporting live music! Be sure to follow me on instagram to know when I'm playi…"
type textarea "Thanks for supporting live music! Be sure to follow me on instagram to know whe…"
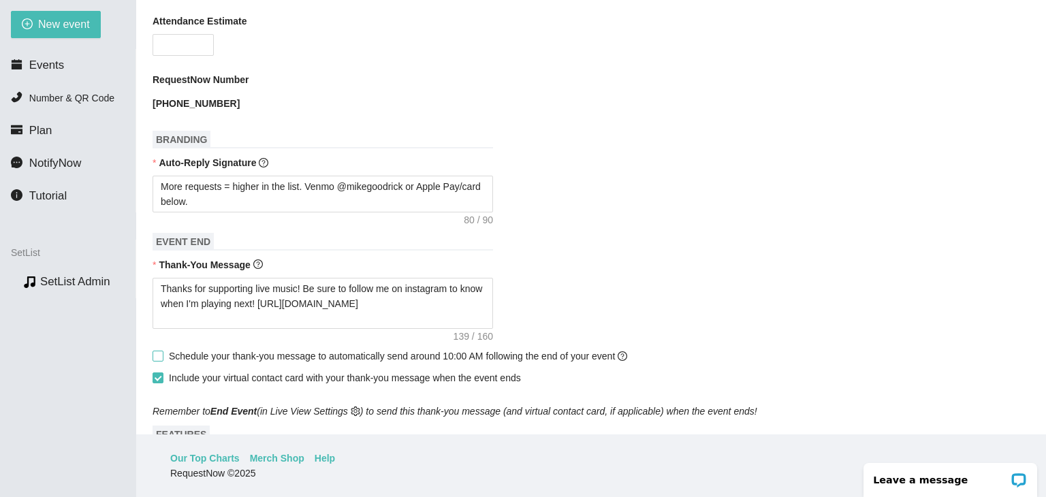
click at [161, 351] on input "Schedule your thank-you message to automatically send around 10:00 AM following…" at bounding box center [158, 356] width 10 height 10
checkbox input "true"
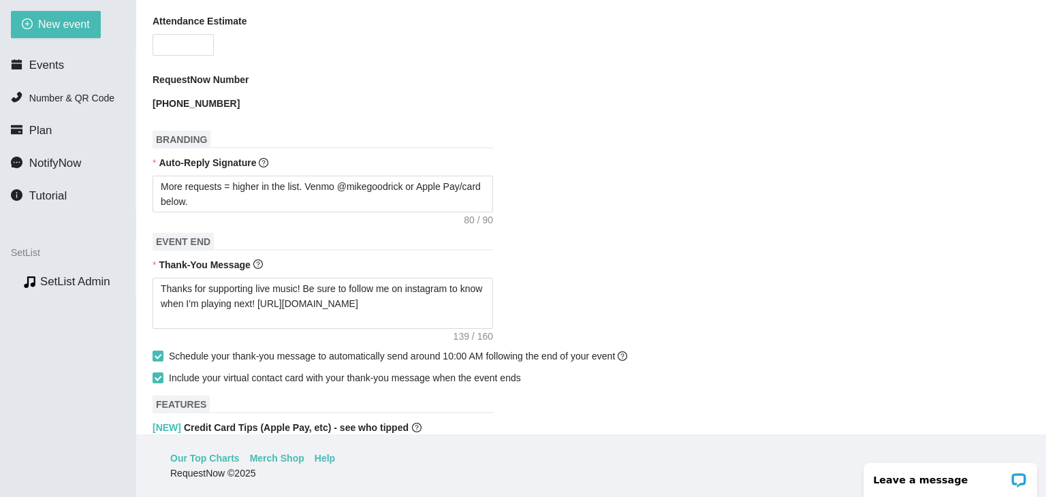
click at [159, 375] on div "Include your virtual contact card with your thank-you message when the event en…" at bounding box center [591, 378] width 877 height 22
click at [158, 373] on input "Include your virtual contact card with your thank-you message when the event en…" at bounding box center [158, 378] width 10 height 10
checkbox input "false"
click at [176, 314] on textarea "Thanks for supporting live music! Be sure to follow me on instagram to know whe…" at bounding box center [323, 304] width 341 height 52
type textarea "Thanks for supporting live music! Be sure to follow me on instagram to know whe…"
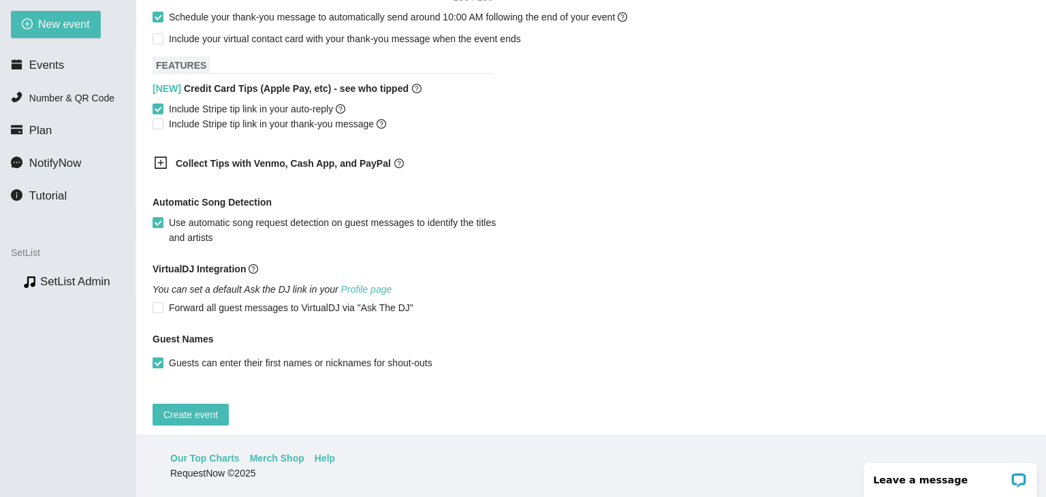
scroll to position [808, 0]
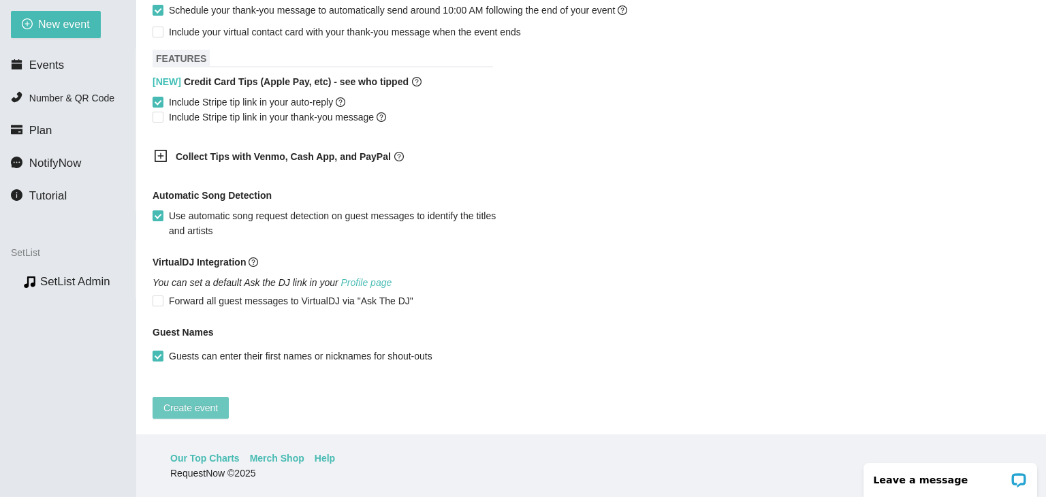
type textarea "Thanks for supporting live music! Be sure to follow me on instagram to know whe…"
click at [193, 400] on span "Create event" at bounding box center [190, 407] width 54 height 15
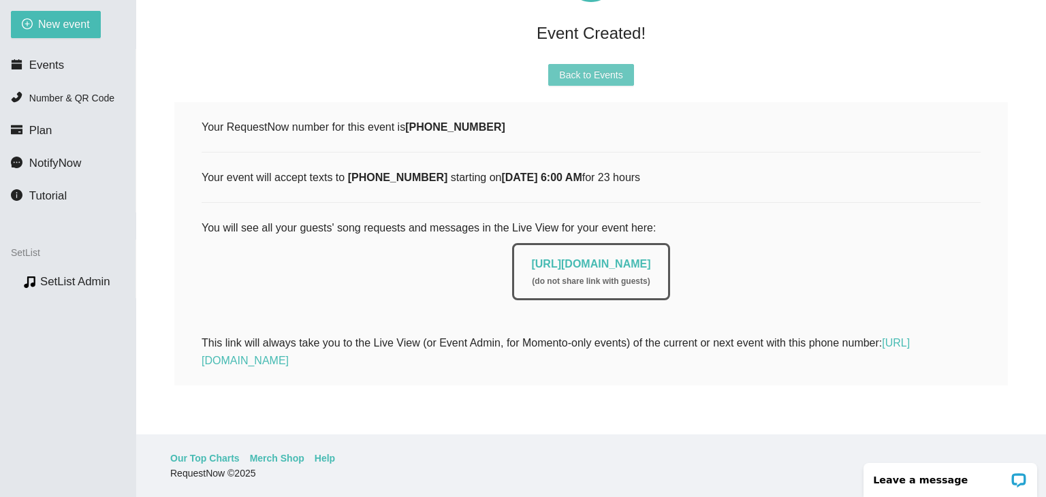
click at [590, 67] on span "Back to Events" at bounding box center [590, 74] width 63 height 15
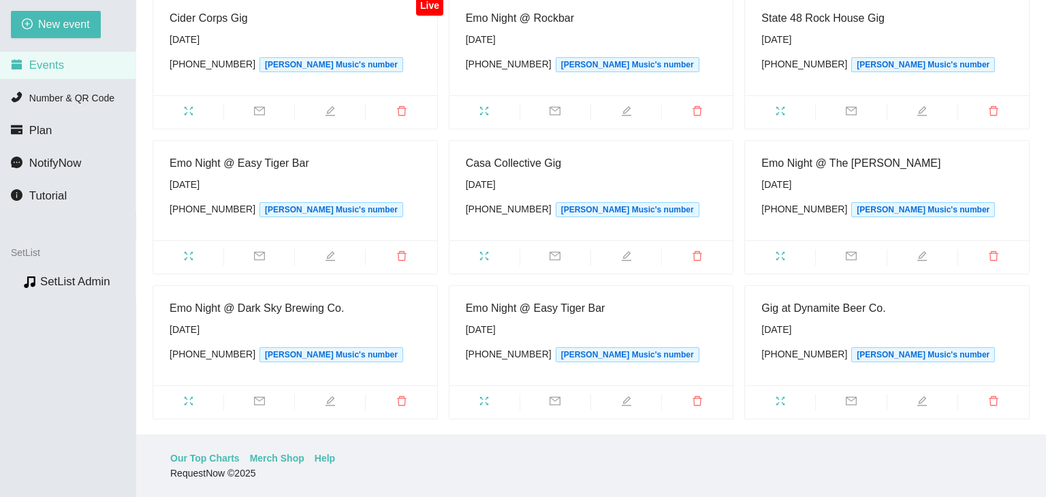
scroll to position [171, 0]
click at [618, 309] on div "Emo Night @ Easy Tiger Bar [DATE] [PHONE_NUMBER] [PERSON_NAME] Music's number" at bounding box center [591, 334] width 251 height 72
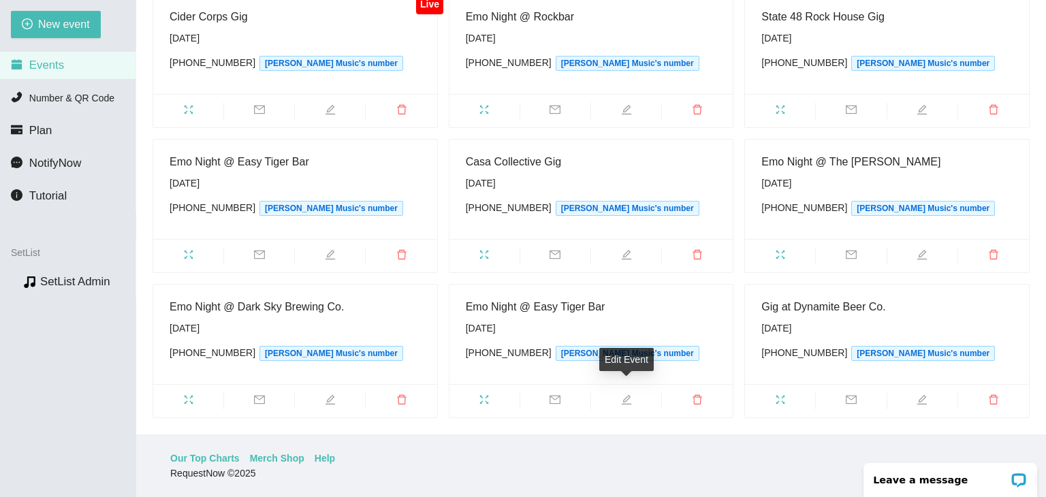
click at [627, 395] on icon "edit" at bounding box center [626, 400] width 10 height 10
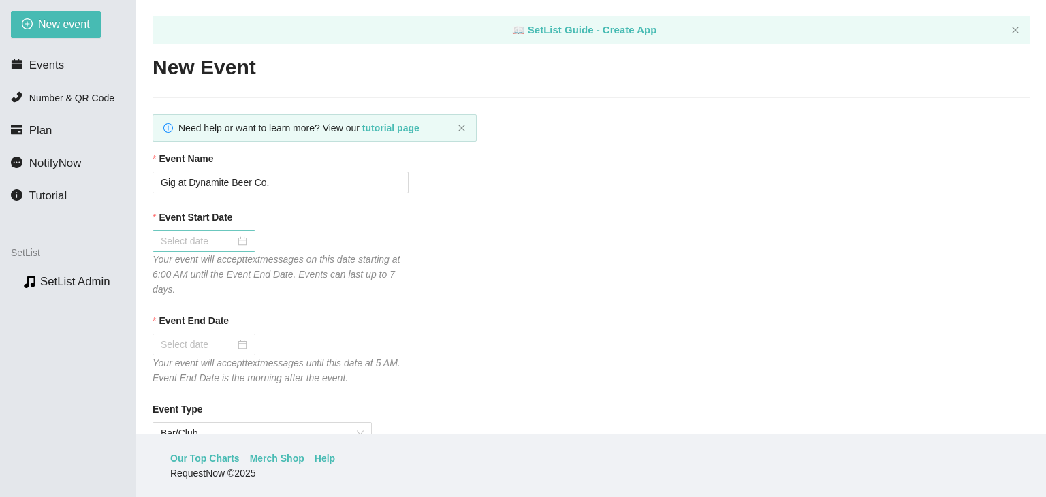
type textarea "Thanks for coming to Emo Night! We do it every 1st & 3rd [DATE] @ Easy Tiger! O…"
type input "Emo Night @ Easy Tiger Bar"
type input "[DATE]"
type textarea "Thanks for coming to Emo Night! We do it every 1st & 3rd [DATE] @ Easy Tiger! O…"
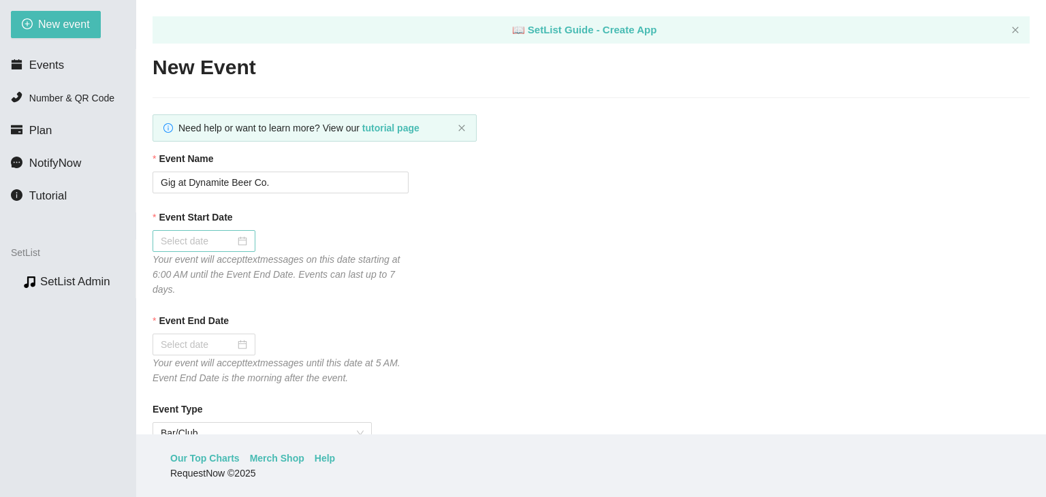
checkbox input "true"
checkbox input "false"
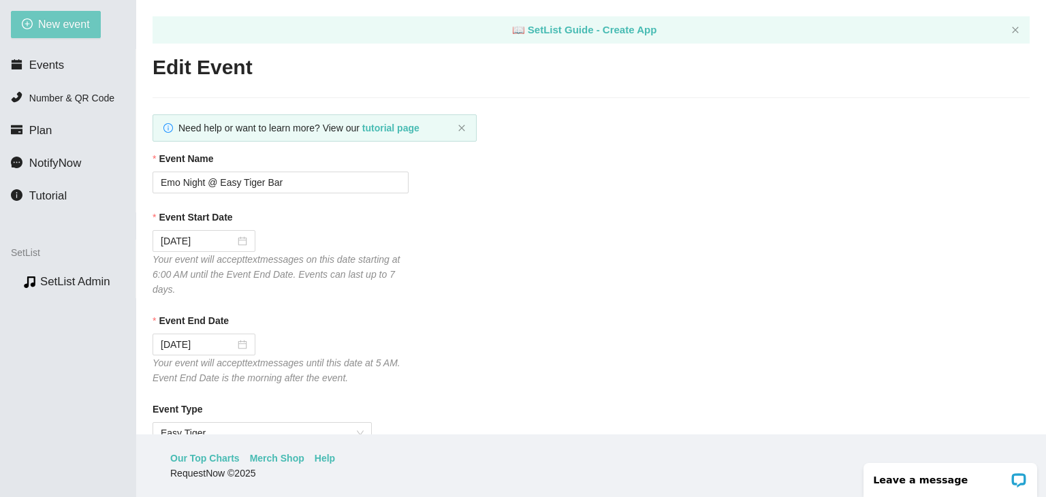
click at [71, 29] on span "New event" at bounding box center [64, 24] width 52 height 17
click at [59, 12] on button "New event" at bounding box center [56, 24] width 90 height 27
type textarea "[URL][DOMAIN_NAME]"
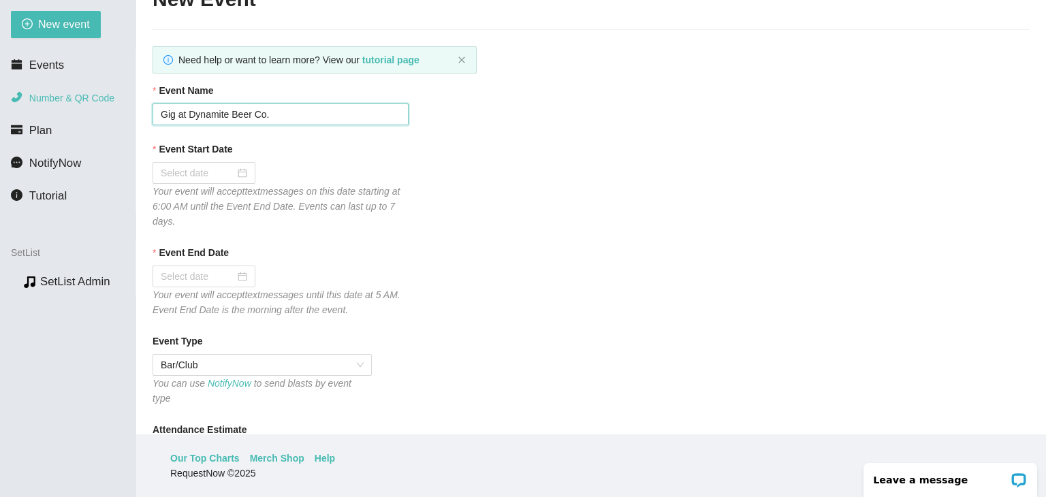
drag, startPoint x: 313, startPoint y: 121, endPoint x: 8, endPoint y: 100, distance: 305.1
click at [8, 100] on section "New event Events Number & QR Code Plan NotifyNow Tutorial SetList Preview SetLi…" at bounding box center [523, 248] width 1046 height 497
type input "Emo Night @ Roses By The Stairs Brewing"
click at [234, 177] on div at bounding box center [204, 173] width 87 height 15
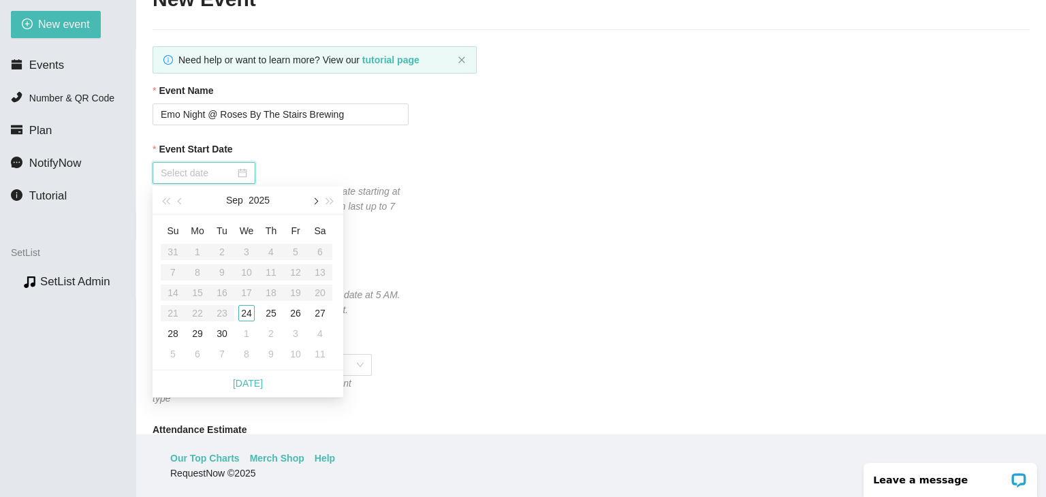
click at [315, 203] on span "button" at bounding box center [314, 201] width 7 height 7
type input "[DATE]"
click at [319, 288] on div "18" at bounding box center [320, 293] width 16 height 16
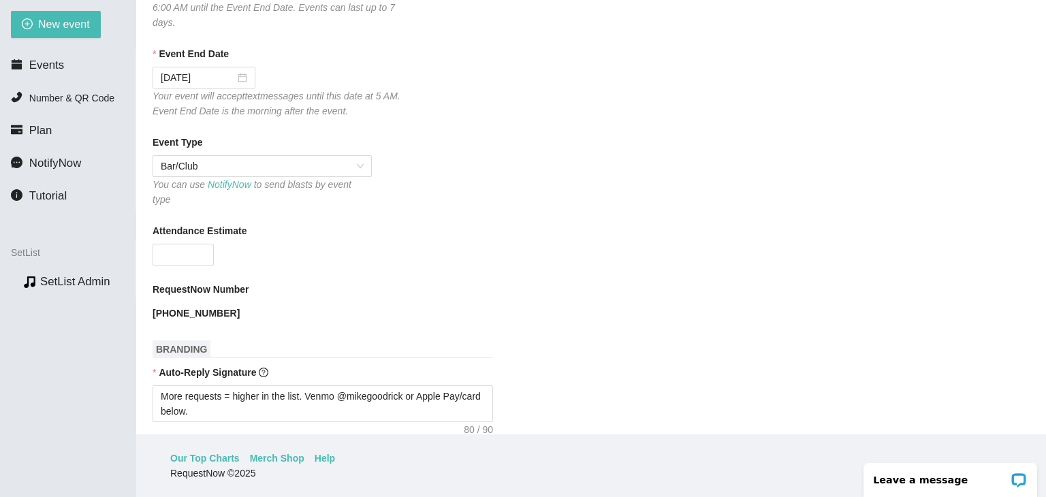
scroll to position [272, 0]
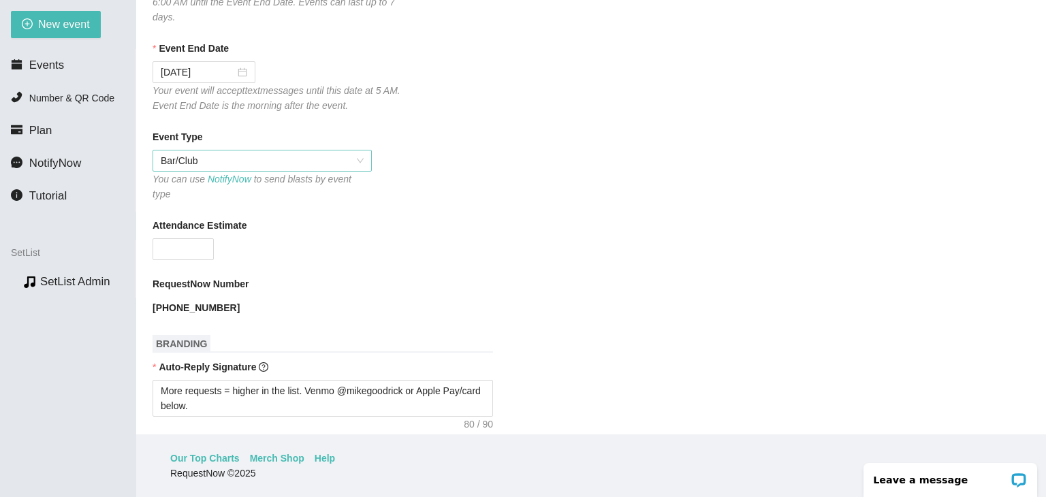
click at [296, 166] on span "Bar/Club" at bounding box center [262, 161] width 203 height 20
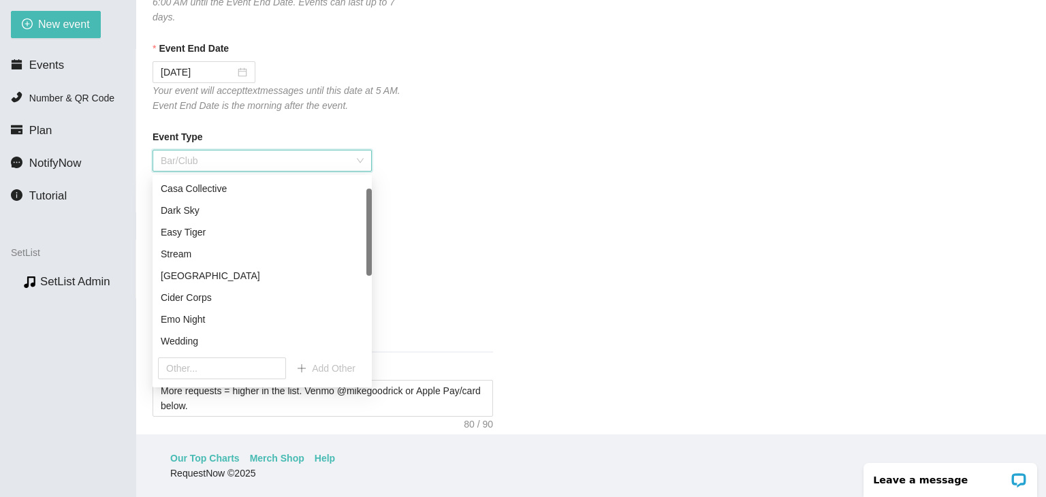
scroll to position [22, 0]
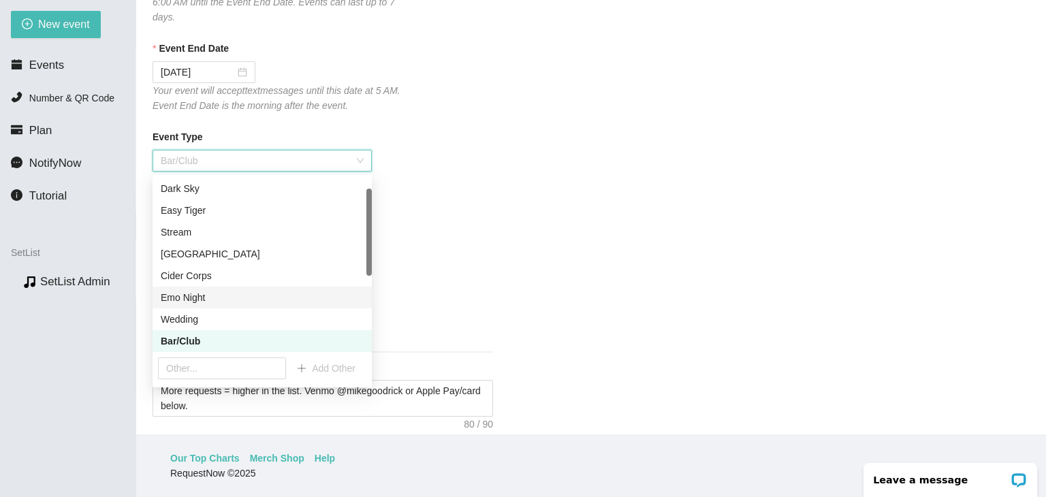
click at [204, 296] on div "Emo Night" at bounding box center [262, 297] width 203 height 15
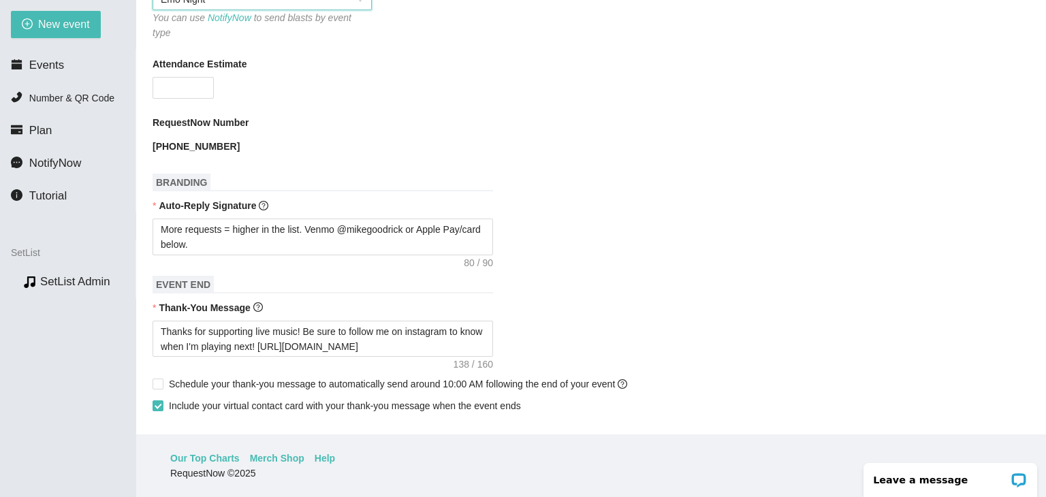
scroll to position [477, 0]
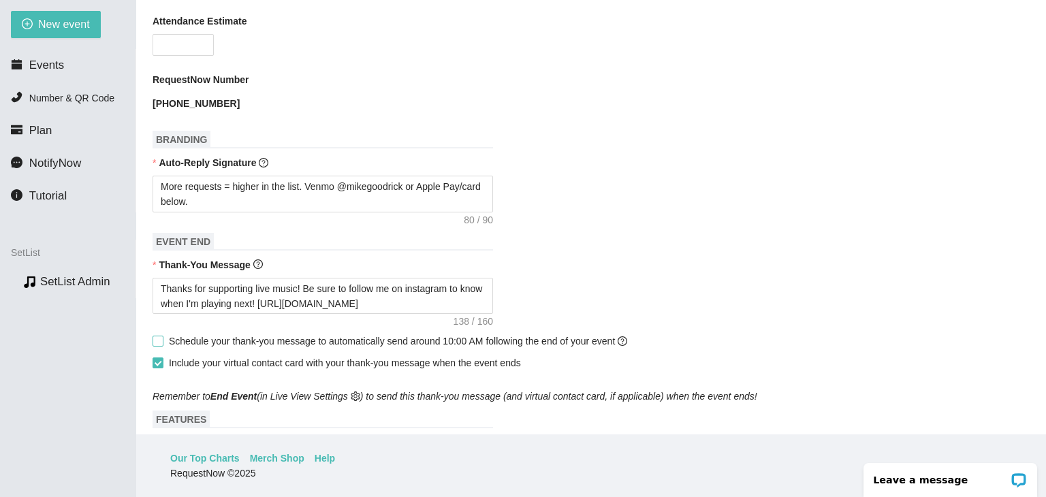
click at [157, 336] on input "Schedule your thank-you message to automatically send around 10:00 AM following…" at bounding box center [158, 341] width 10 height 10
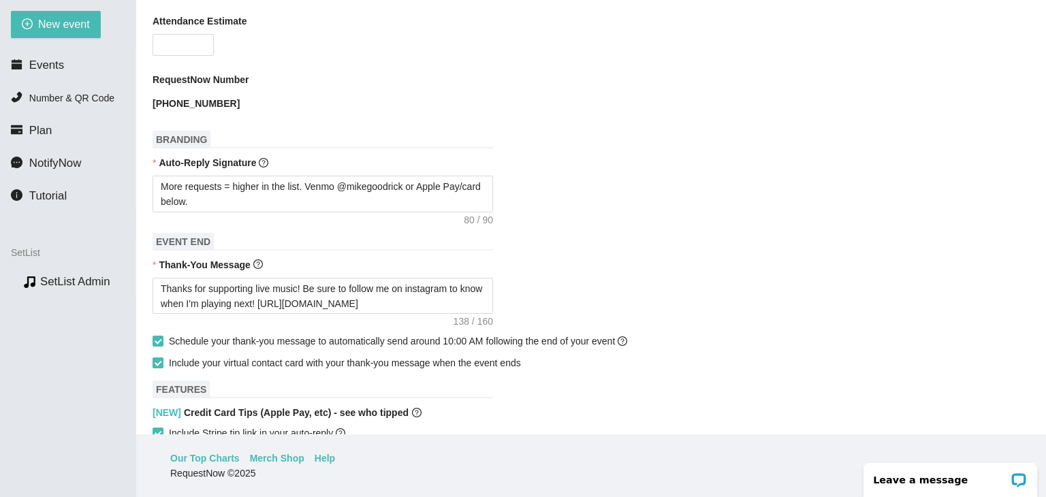
click at [157, 358] on input "Include your virtual contact card with your thank-you message when the event en…" at bounding box center [158, 363] width 10 height 10
drag, startPoint x: 445, startPoint y: 292, endPoint x: 150, endPoint y: 249, distance: 298.7
click at [150, 249] on main "📖 SetList Guide - Create App New Event Need help or want to learn more? View ou…" at bounding box center [591, 217] width 910 height 435
paste textarea "coming to Emo Night! I'm Back at Venue Date. Be sure to follow me on instagram …"
drag, startPoint x: 378, startPoint y: 278, endPoint x: 351, endPoint y: 281, distance: 26.7
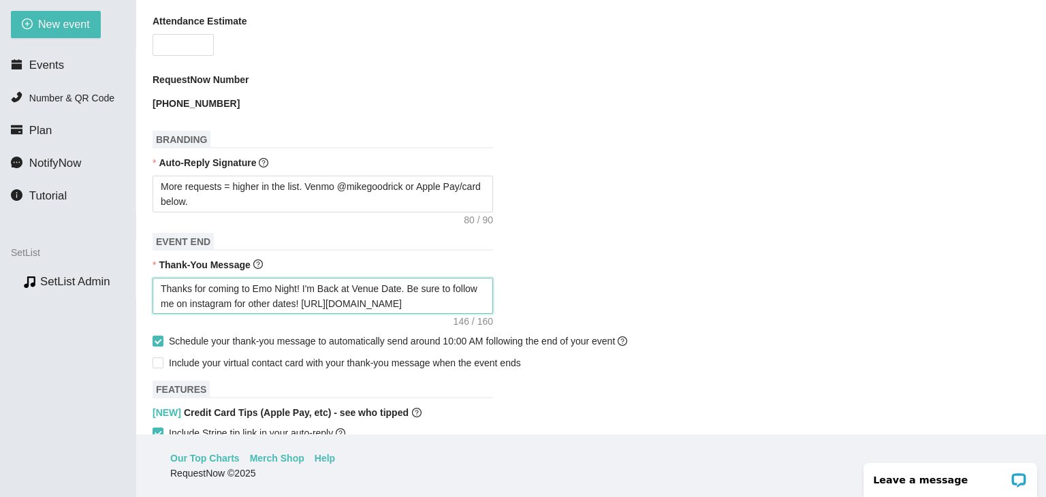
click at [351, 281] on textarea "Thanks for coming to Emo Night! I'm Back at Venue Date. Be sure to follow me on…" at bounding box center [323, 296] width 341 height 37
click at [397, 281] on textarea "Thanks for coming to Emo Night! I'm Back at [GEOGRAPHIC_DATA] Date. Be sure to …" at bounding box center [323, 296] width 341 height 37
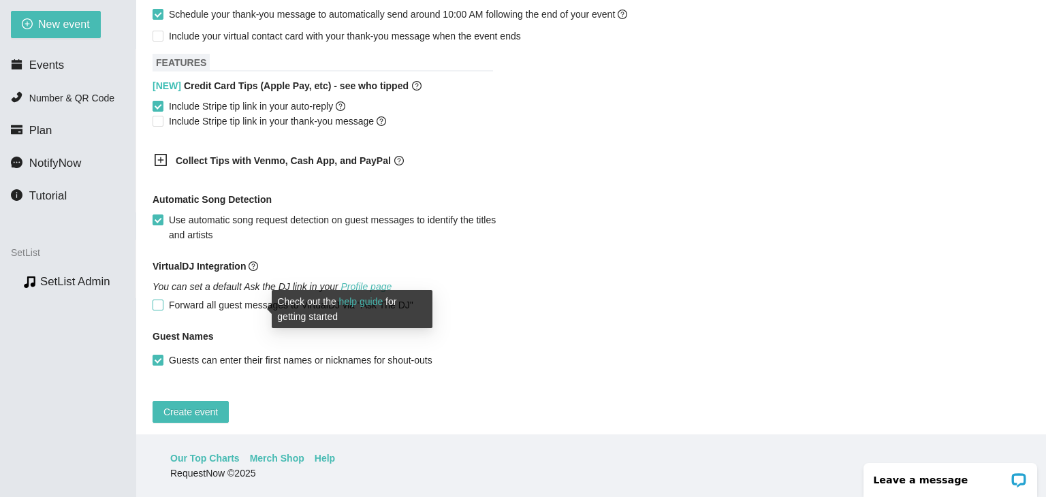
scroll to position [808, 0]
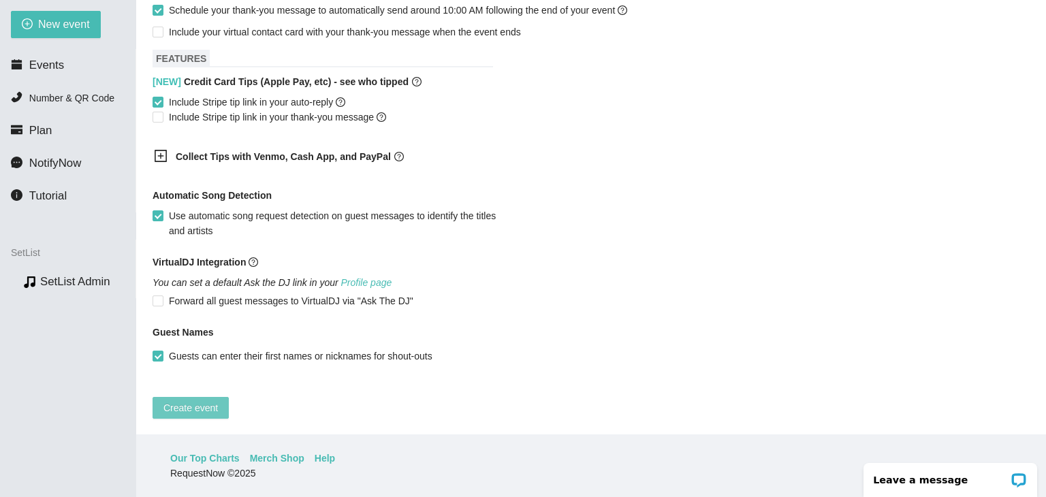
click at [189, 400] on span "Create event" at bounding box center [190, 407] width 54 height 15
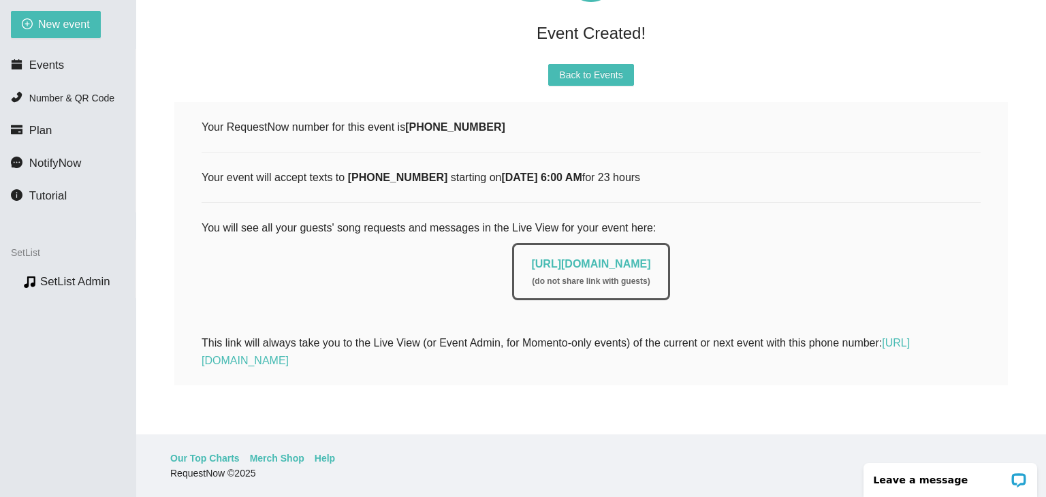
scroll to position [142, 0]
click at [610, 67] on span "Back to Events" at bounding box center [590, 74] width 63 height 15
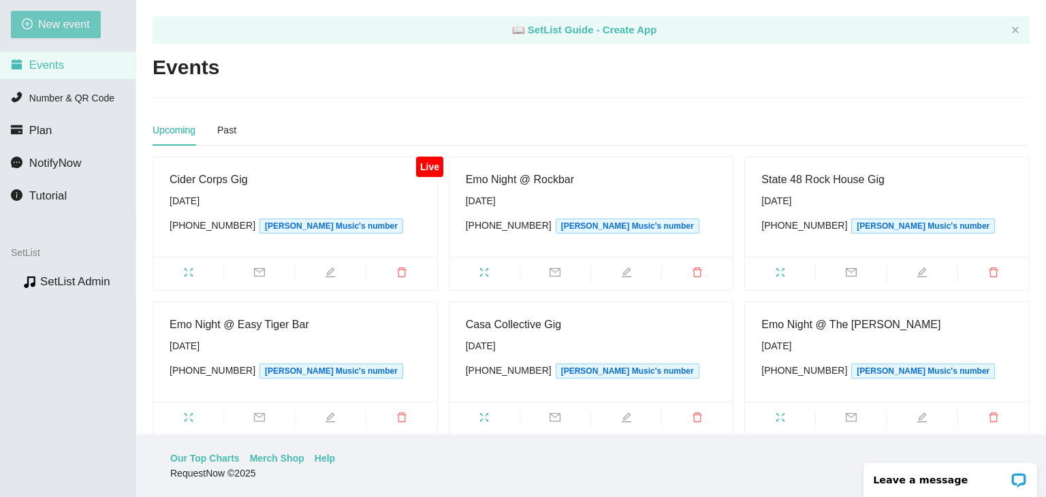
click at [74, 18] on span "New event" at bounding box center [64, 24] width 52 height 17
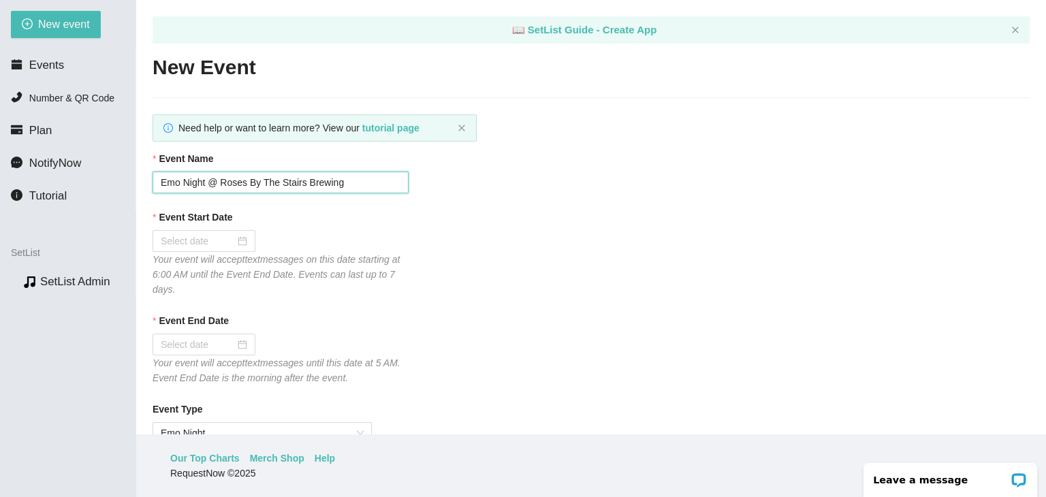
drag, startPoint x: 343, startPoint y: 188, endPoint x: 223, endPoint y: 183, distance: 120.0
click at [223, 183] on input "Emo Night @ Roses By The Stairs Brewing" at bounding box center [281, 183] width 256 height 22
drag, startPoint x: 350, startPoint y: 179, endPoint x: 221, endPoint y: 181, distance: 128.7
click at [221, 181] on input "Emo Night @ Roses By The Stairs Brewing" at bounding box center [281, 183] width 256 height 22
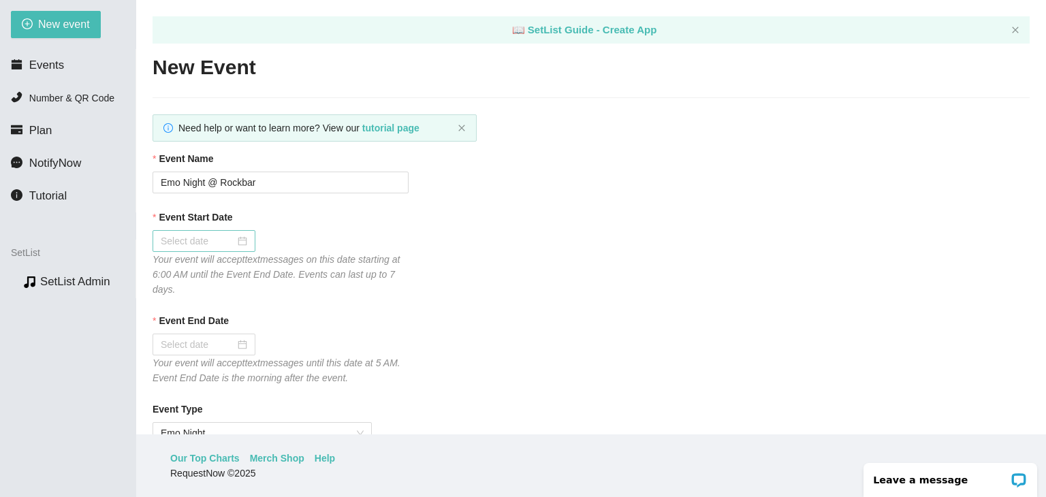
click at [234, 243] on div at bounding box center [204, 241] width 87 height 15
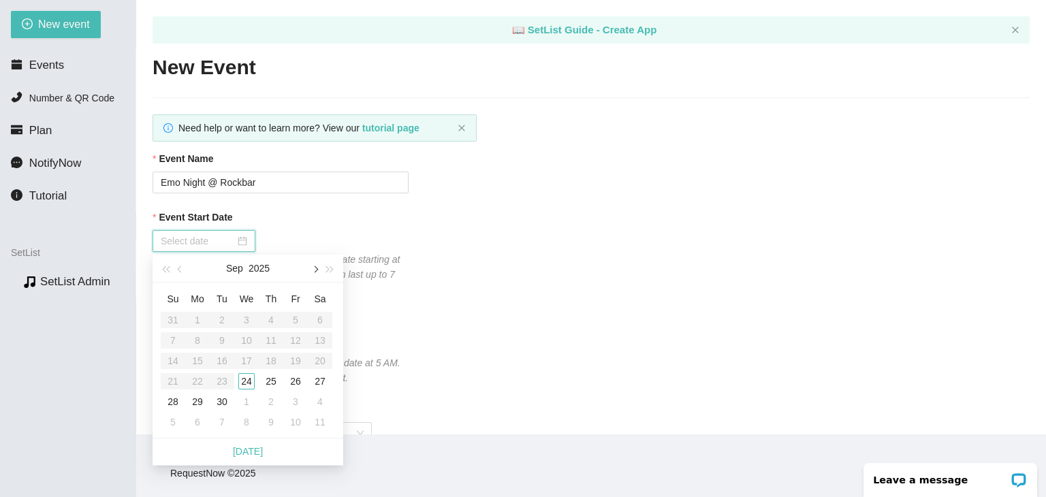
click at [313, 270] on span "button" at bounding box center [314, 269] width 7 height 7
click at [270, 385] on div "23" at bounding box center [271, 381] width 16 height 16
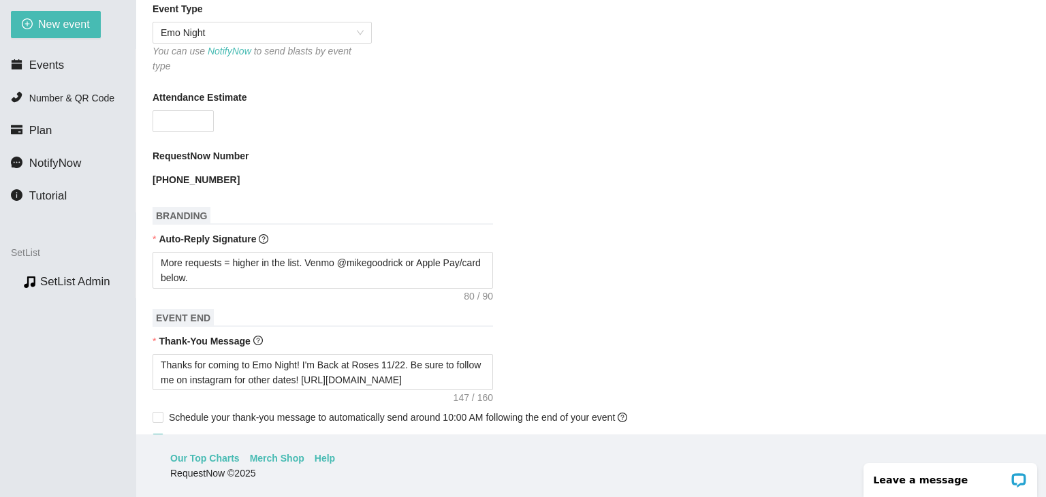
scroll to position [409, 0]
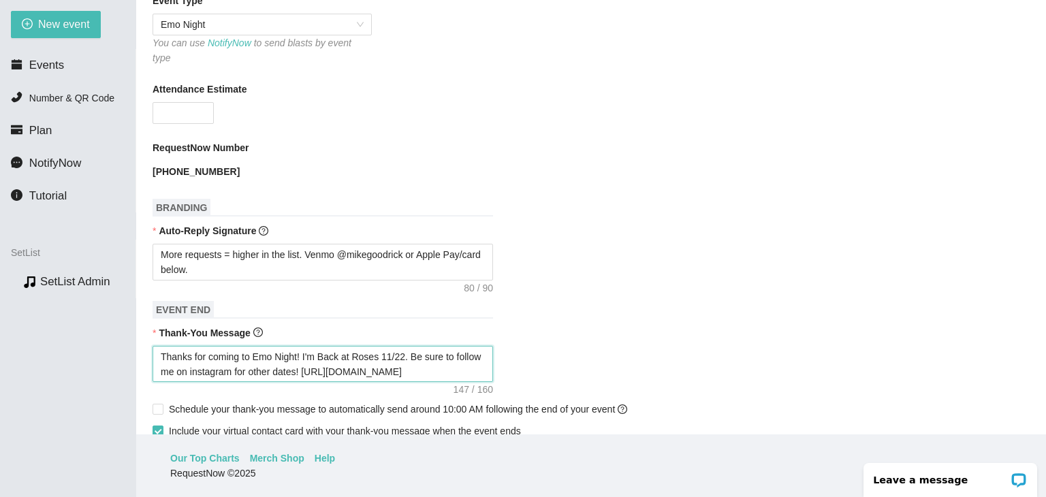
click at [400, 346] on textarea "Thanks for coming to Emo Night! I'm Back at Roses 11/22. Be sure to follow me o…" at bounding box center [323, 364] width 341 height 37
drag, startPoint x: 374, startPoint y: 347, endPoint x: 362, endPoint y: 347, distance: 11.6
click at [362, 347] on textarea "Thanks for coming to Emo Night! I'm Back at Roses 11/13. Be sure to follow me o…" at bounding box center [323, 364] width 341 height 37
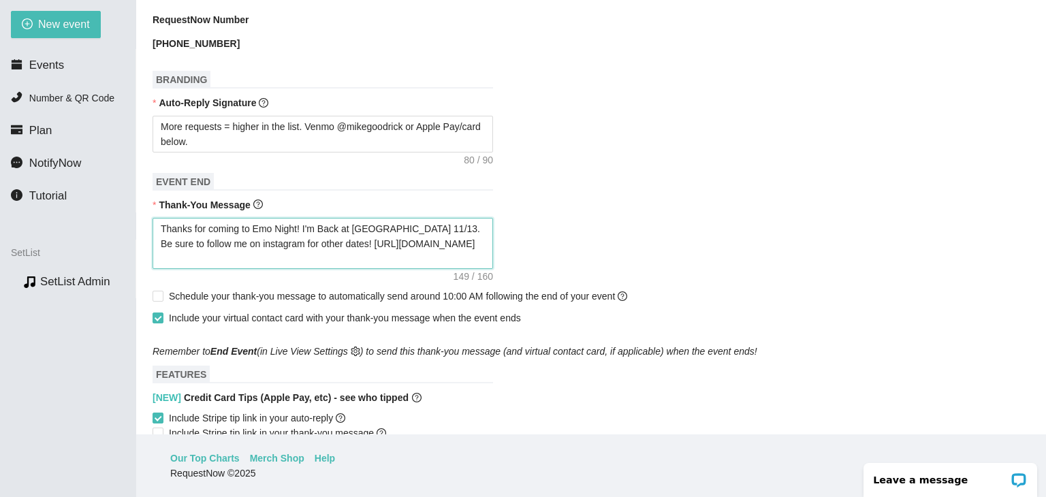
scroll to position [545, 0]
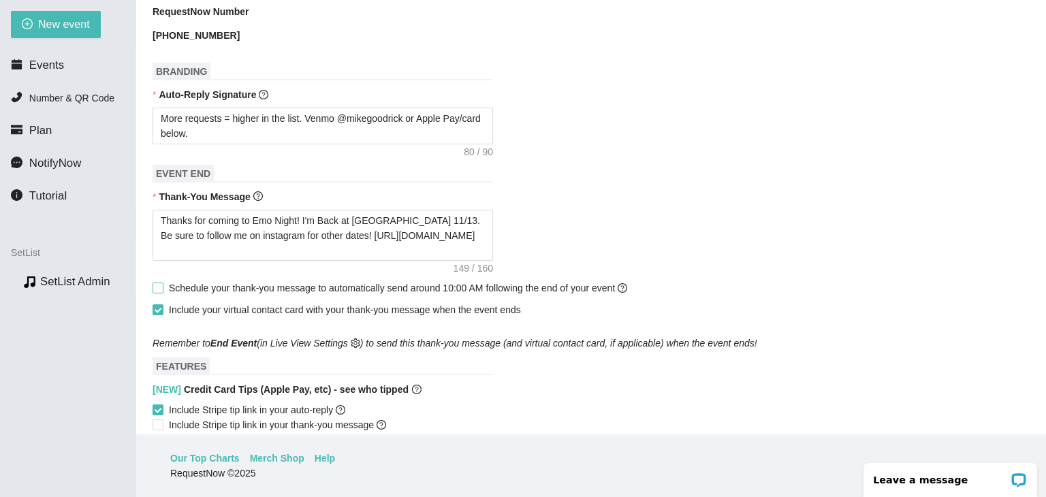
click at [161, 283] on input "Schedule your thank-you message to automatically send around 10:00 AM following…" at bounding box center [158, 288] width 10 height 10
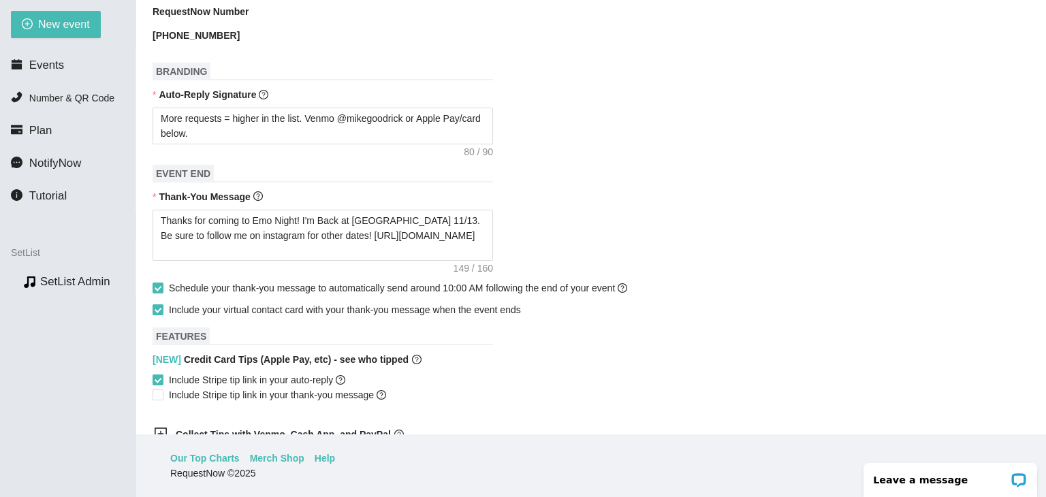
click at [155, 304] on input "Include your virtual contact card with your thank-you message when the event en…" at bounding box center [158, 309] width 10 height 10
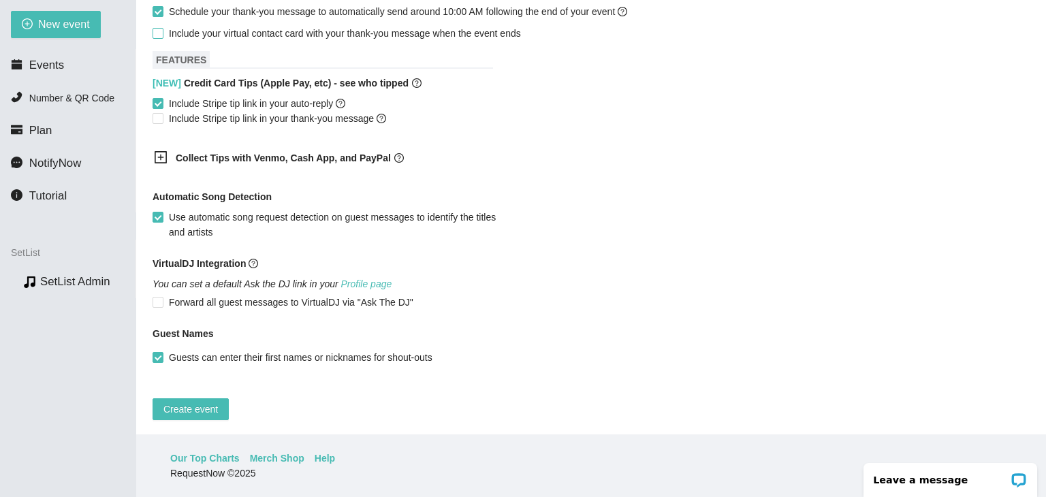
scroll to position [823, 0]
click at [206, 400] on span "Create event" at bounding box center [190, 407] width 54 height 15
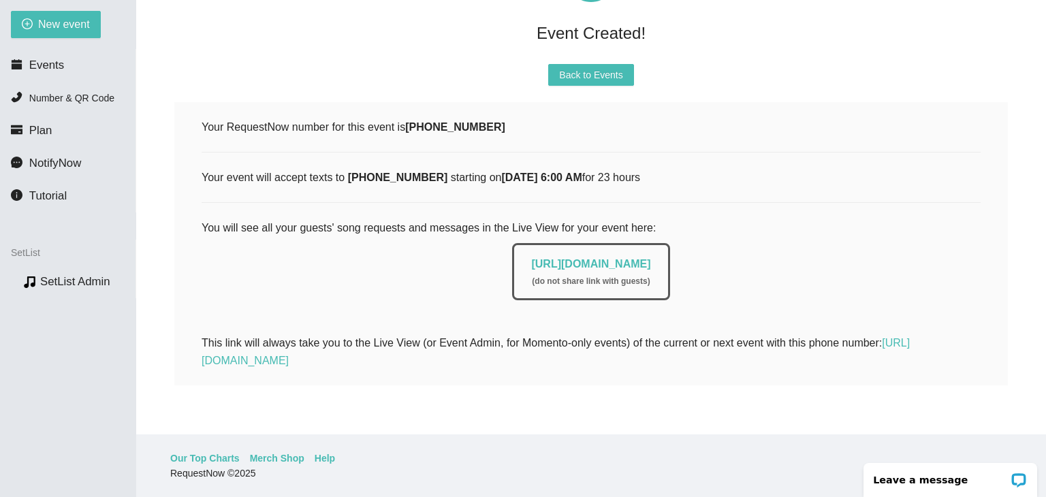
scroll to position [142, 0]
click at [32, 25] on icon "plus-circle" at bounding box center [27, 23] width 11 height 11
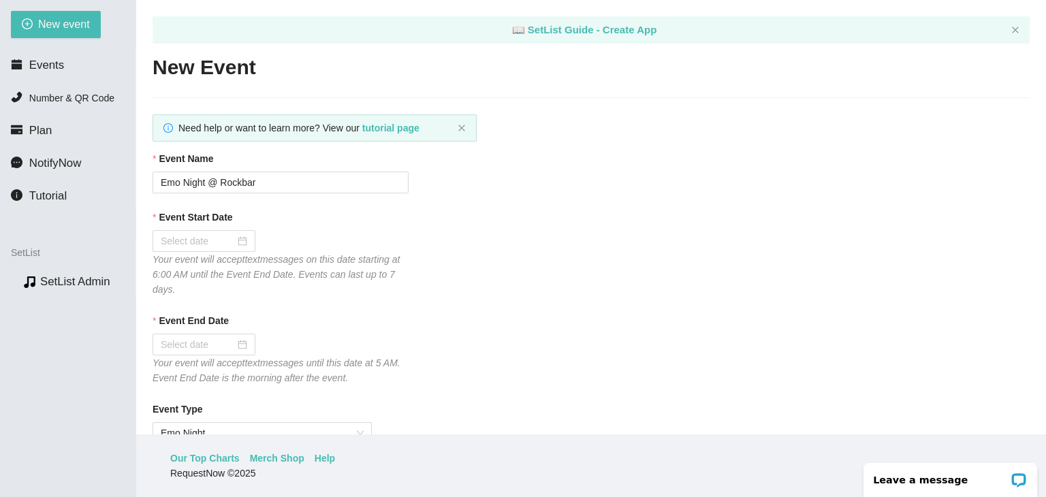
scroll to position [0, 0]
drag, startPoint x: 319, startPoint y: 187, endPoint x: 219, endPoint y: 183, distance: 100.2
click at [219, 183] on input "Emo Night @ Rockbar" at bounding box center [281, 183] width 256 height 22
click at [240, 235] on div at bounding box center [204, 241] width 87 height 15
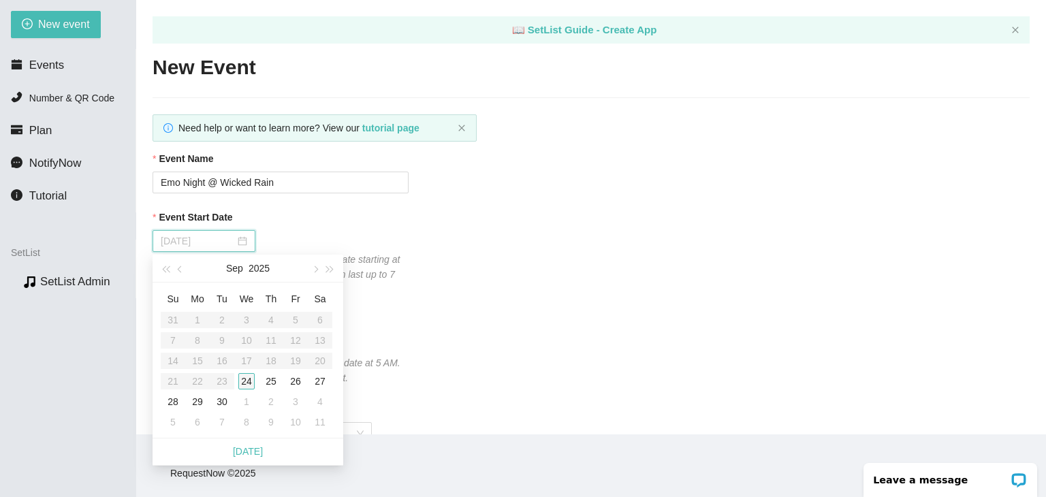
click at [254, 378] on div "24" at bounding box center [246, 381] width 16 height 16
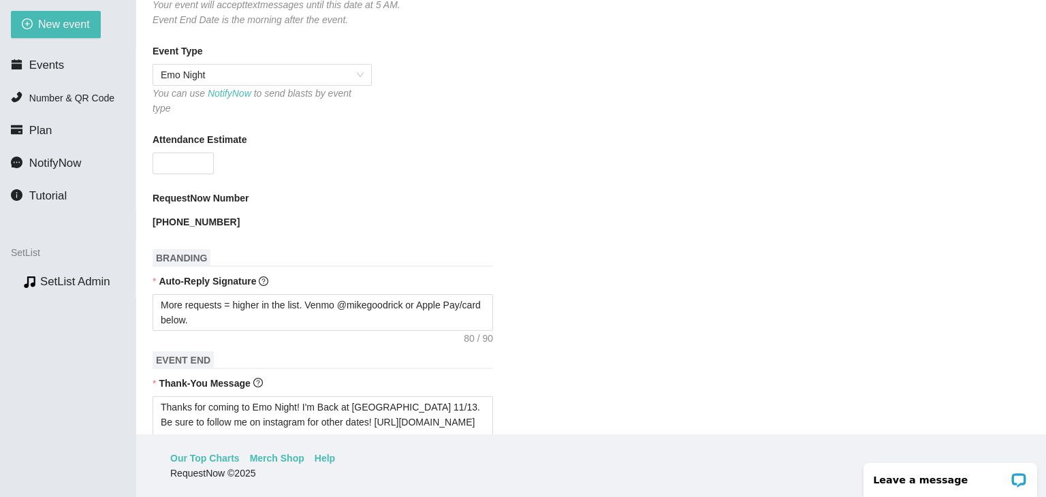
scroll to position [409, 0]
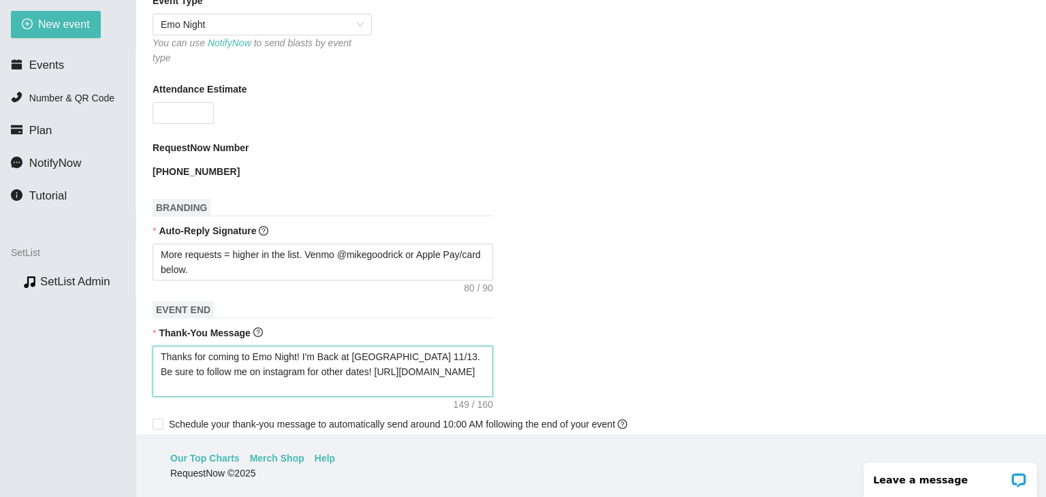
drag, startPoint x: 411, startPoint y: 344, endPoint x: 418, endPoint y: 377, distance: 33.3
click at [411, 346] on textarea "Thanks for coming to Emo Night! I'm Back at [GEOGRAPHIC_DATA] 11/13. Be sure to…" at bounding box center [323, 372] width 341 height 52
click at [346, 364] on textarea "Thanks for coming to Emo Night! I'm Back at [GEOGRAPHIC_DATA] 11/28. Be sure to…" at bounding box center [323, 372] width 341 height 52
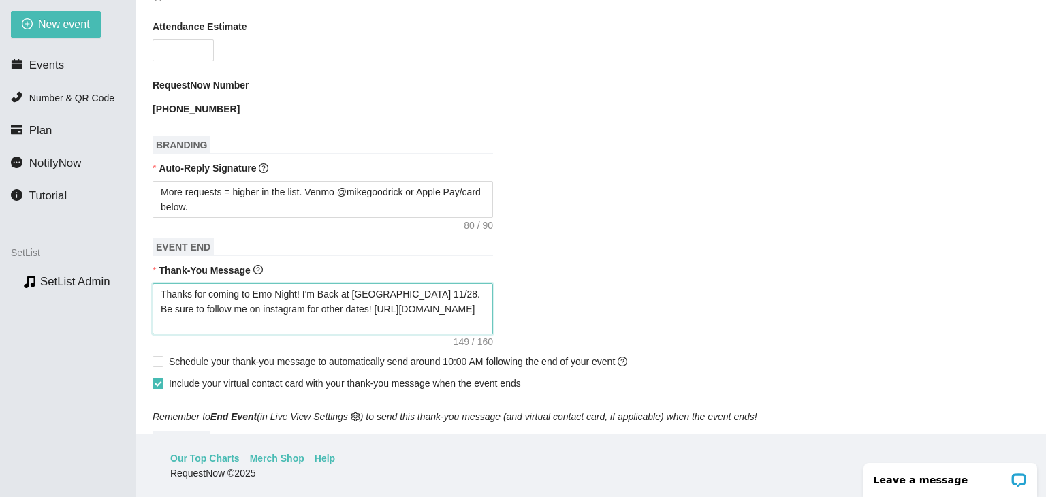
scroll to position [477, 0]
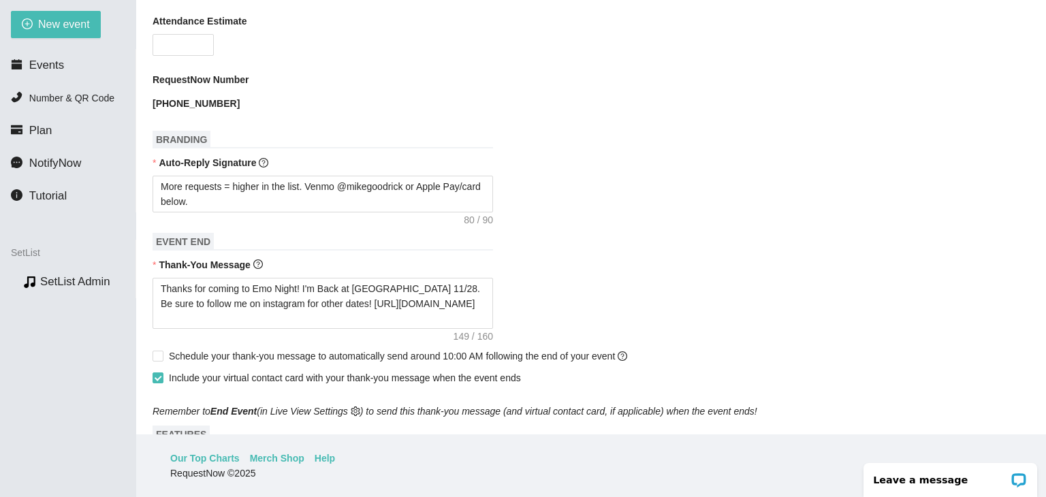
drag, startPoint x: 163, startPoint y: 350, endPoint x: 161, endPoint y: 358, distance: 8.0
click at [163, 349] on span "Schedule your thank-you message to automatically send around 10:00 AM following…" at bounding box center [397, 356] width 469 height 15
click at [162, 351] on input "Schedule your thank-you message to automatically send around 10:00 AM following…" at bounding box center [158, 356] width 10 height 10
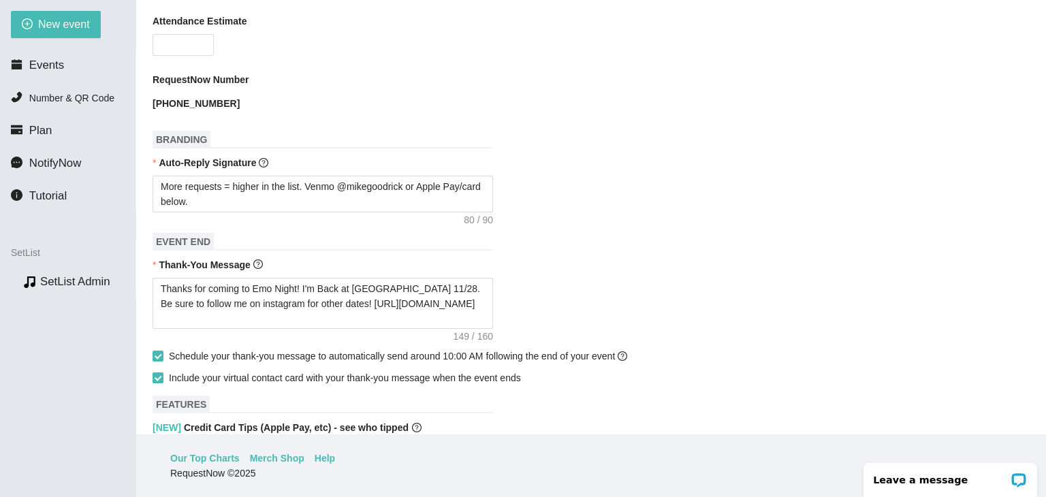
click at [158, 374] on label "Include your virtual contact card with your thank-you message when the event en…" at bounding box center [340, 378] width 374 height 15
click at [158, 374] on input "Include your virtual contact card with your thank-you message when the event en…" at bounding box center [158, 378] width 10 height 10
drag, startPoint x: 384, startPoint y: 279, endPoint x: 351, endPoint y: 281, distance: 32.8
click at [351, 281] on textarea "Thanks for coming to Emo Night! I'm Back at [GEOGRAPHIC_DATA] 11/28. Be sure to…" at bounding box center [323, 304] width 341 height 52
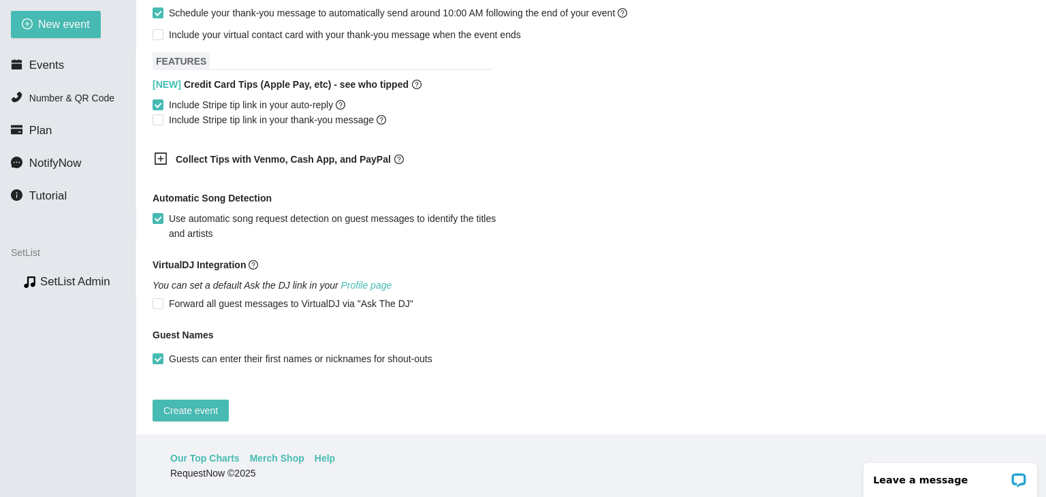
scroll to position [823, 0]
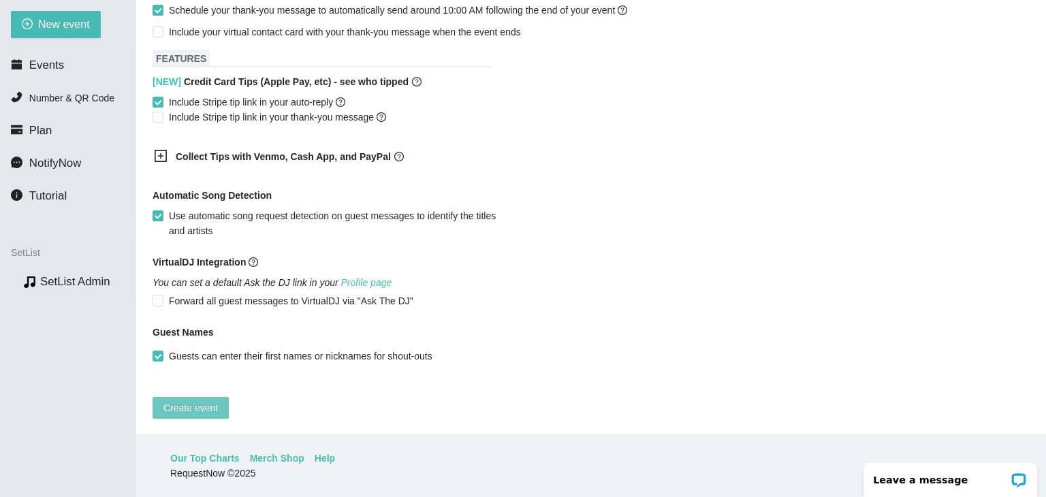
click at [193, 400] on span "Create event" at bounding box center [190, 407] width 54 height 15
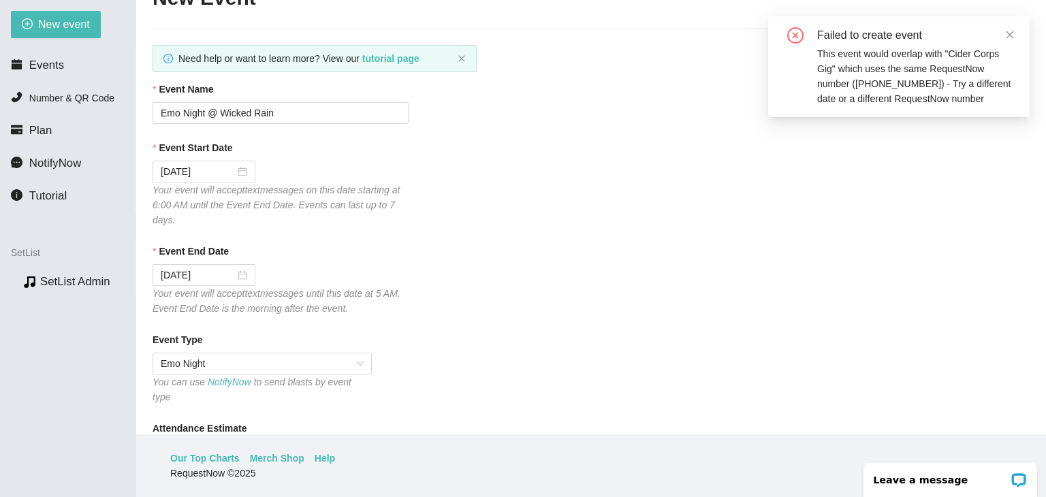
scroll to position [74, 0]
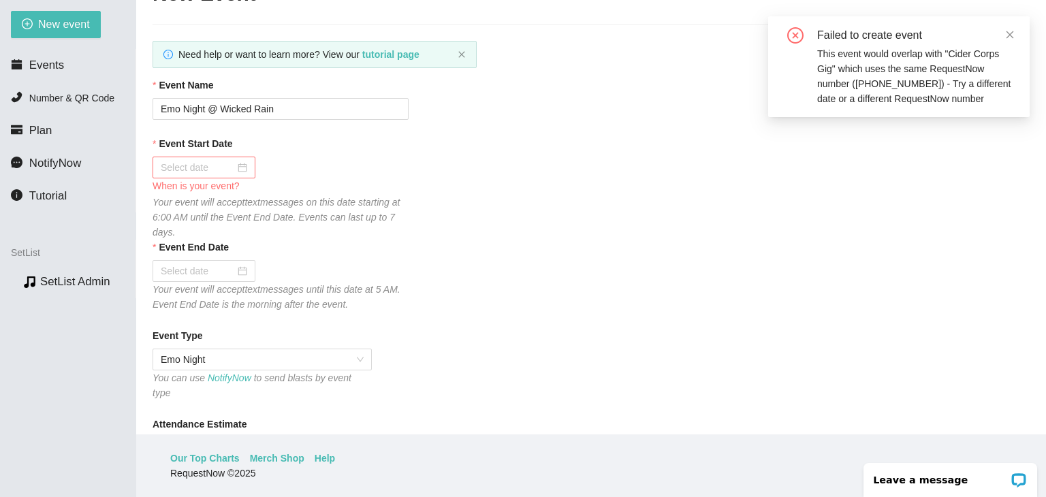
click at [242, 168] on div at bounding box center [204, 167] width 87 height 15
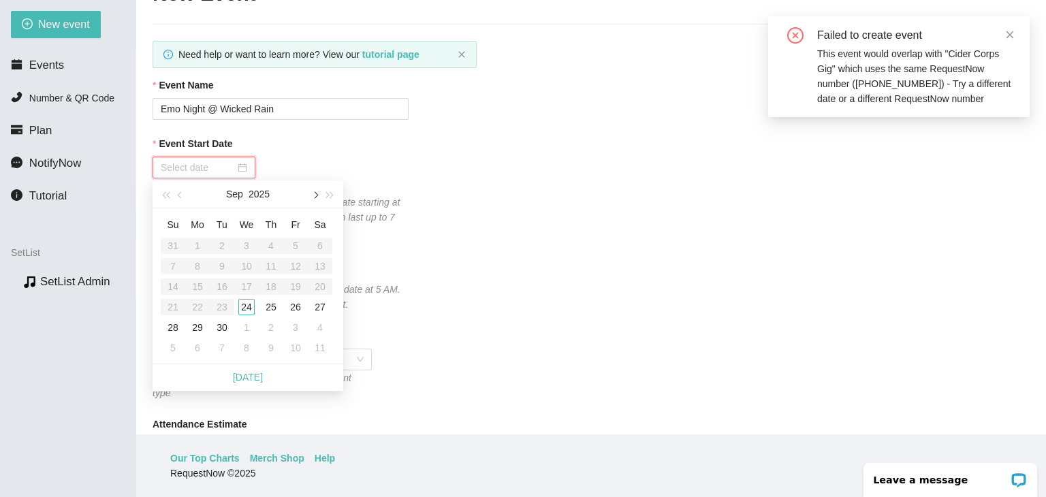
click at [317, 200] on button "button" at bounding box center [314, 193] width 15 height 27
click at [296, 306] on div "24" at bounding box center [295, 307] width 16 height 16
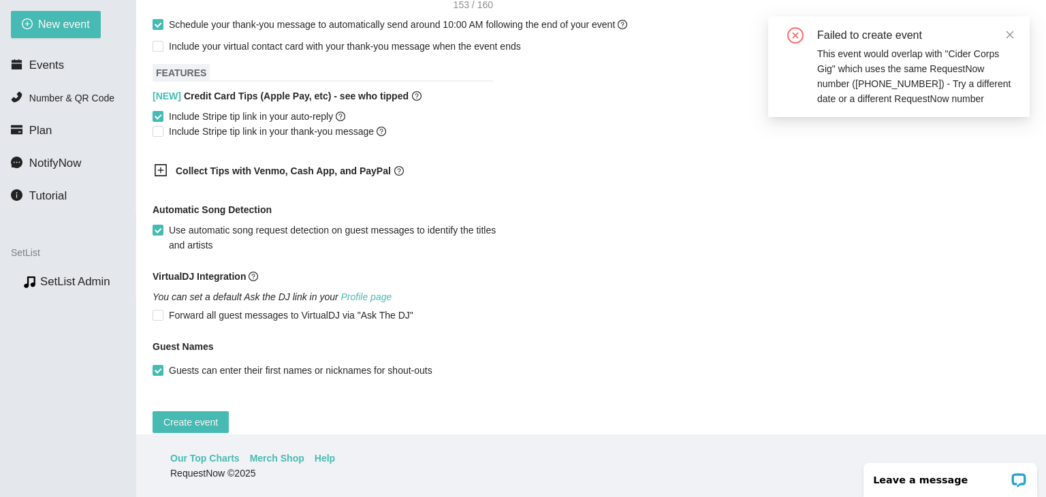
scroll to position [823, 0]
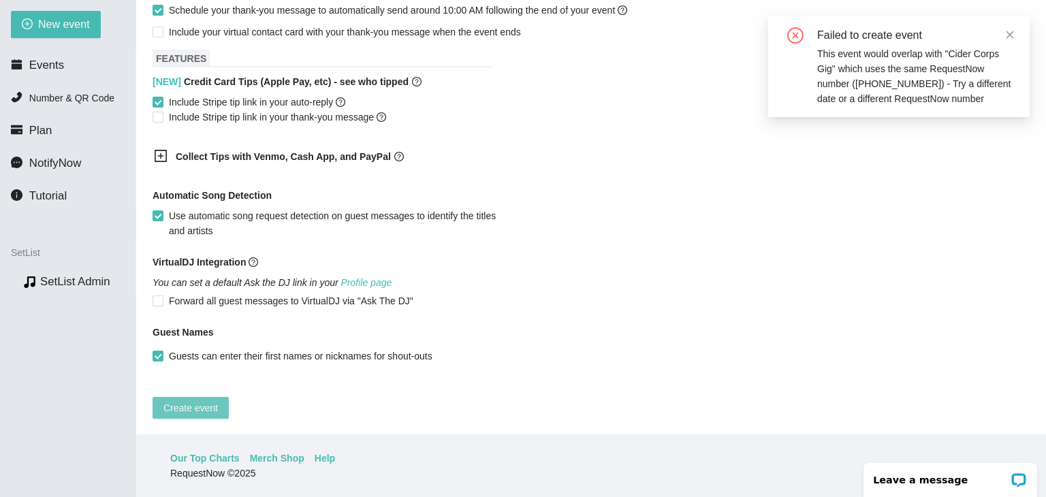
click at [208, 400] on span "Create event" at bounding box center [190, 407] width 54 height 15
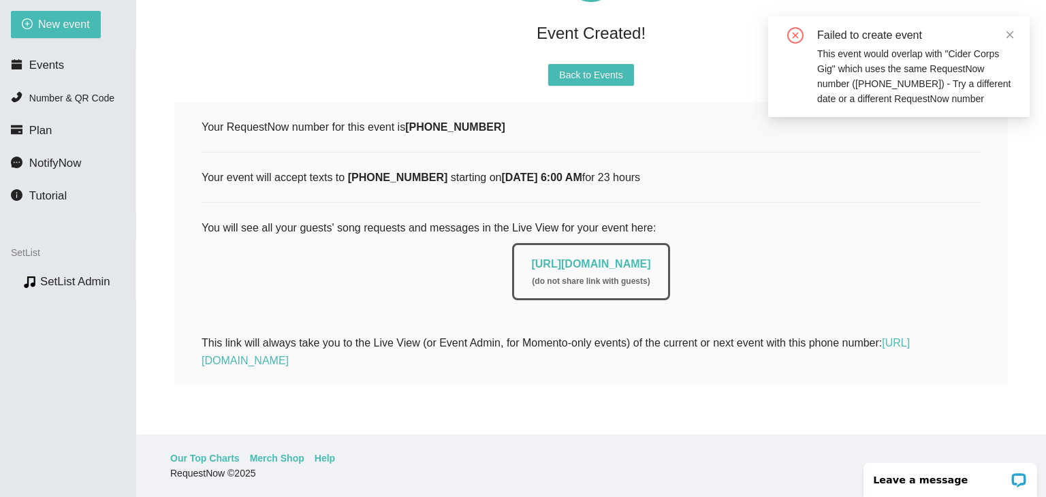
scroll to position [142, 0]
click at [65, 28] on span "New event" at bounding box center [64, 24] width 52 height 17
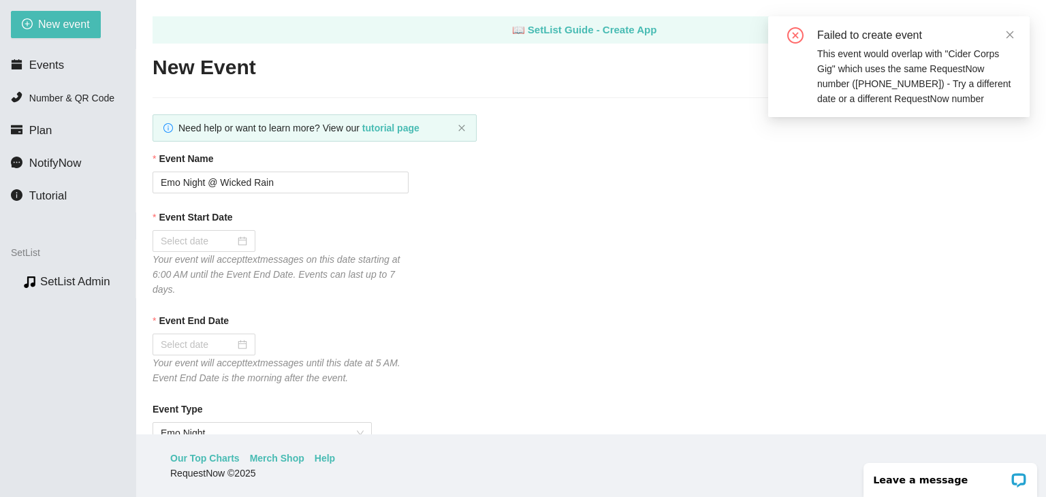
scroll to position [0, 0]
drag, startPoint x: 297, startPoint y: 185, endPoint x: 54, endPoint y: 183, distance: 243.2
click at [54, 183] on section "New event Events Number & QR Code Plan NotifyNow Tutorial SetList Preview SetLi…" at bounding box center [523, 248] width 1046 height 497
click at [242, 244] on div at bounding box center [204, 241] width 87 height 15
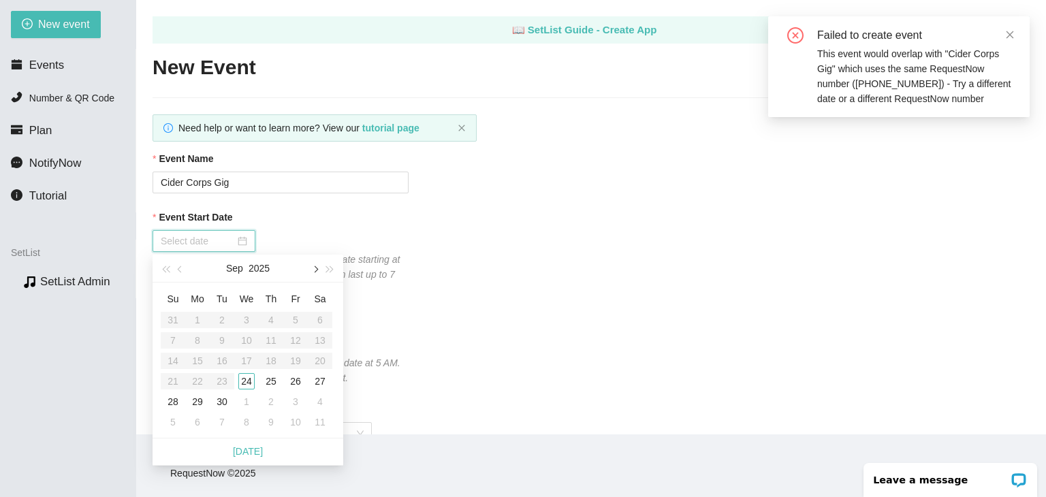
click at [313, 270] on span "button" at bounding box center [314, 269] width 7 height 7
click at [248, 401] on div "29" at bounding box center [246, 402] width 16 height 16
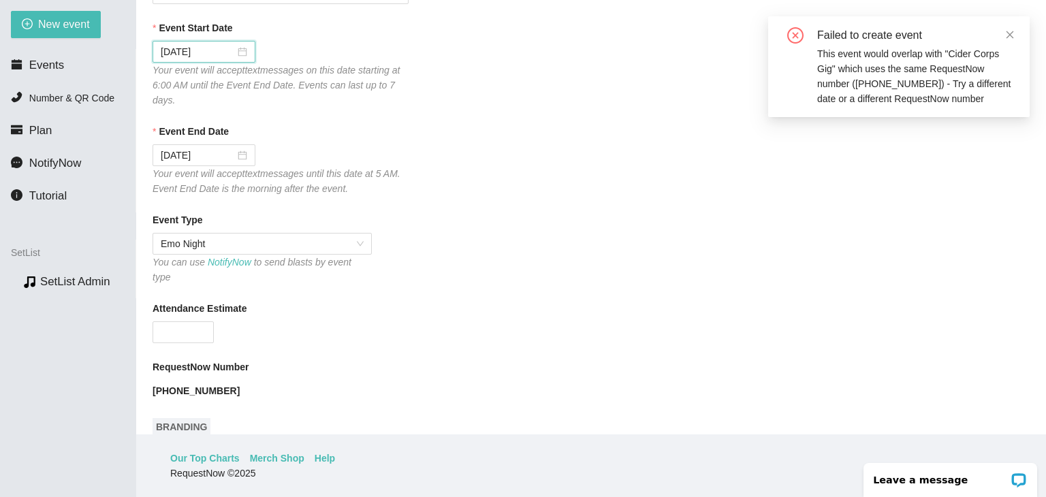
scroll to position [204, 0]
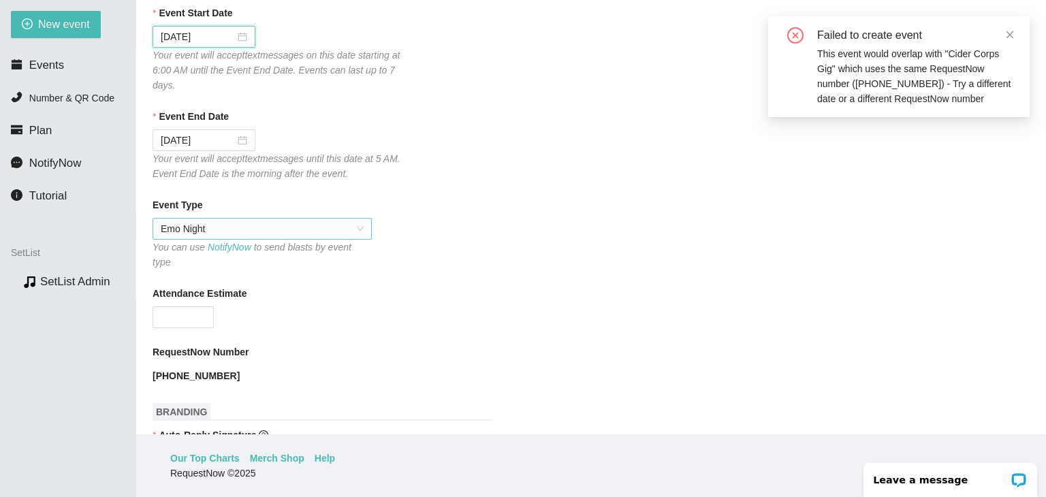
click at [346, 234] on span "Emo Night" at bounding box center [262, 229] width 203 height 20
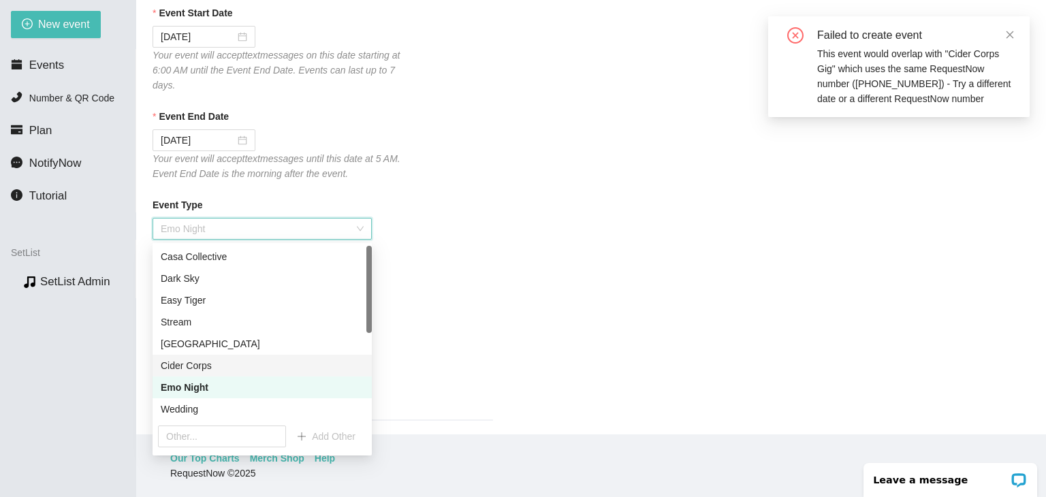
click at [226, 361] on div "Cider Corps" at bounding box center [262, 365] width 203 height 15
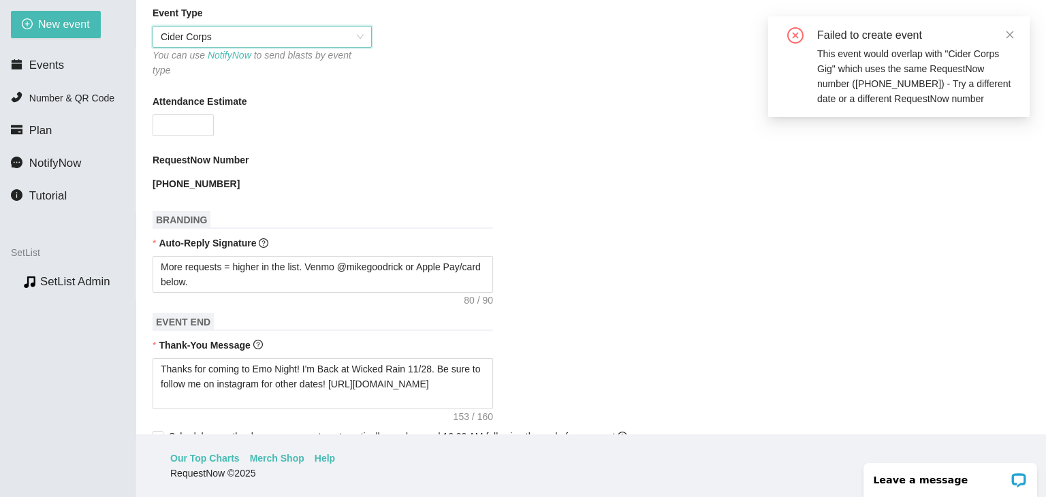
scroll to position [409, 0]
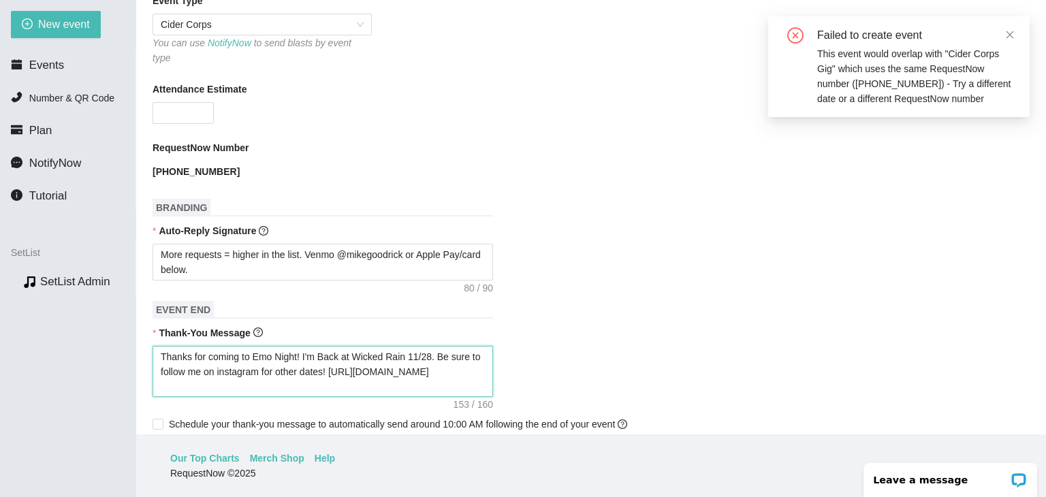
drag, startPoint x: 364, startPoint y: 382, endPoint x: 130, endPoint y: 327, distance: 240.0
click at [130, 327] on section "New event Events Number & QR Code Plan NotifyNow Tutorial SetList Preview SetLi…" at bounding box center [523, 248] width 1046 height 497
paste textarea "supporting live music! Be sure to follow me on instagram to know when I'm playi…"
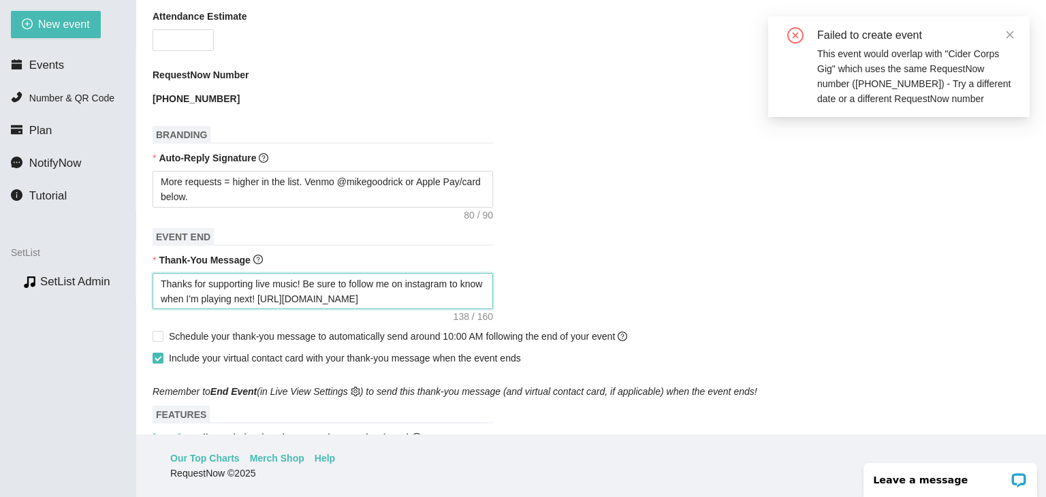
scroll to position [545, 0]
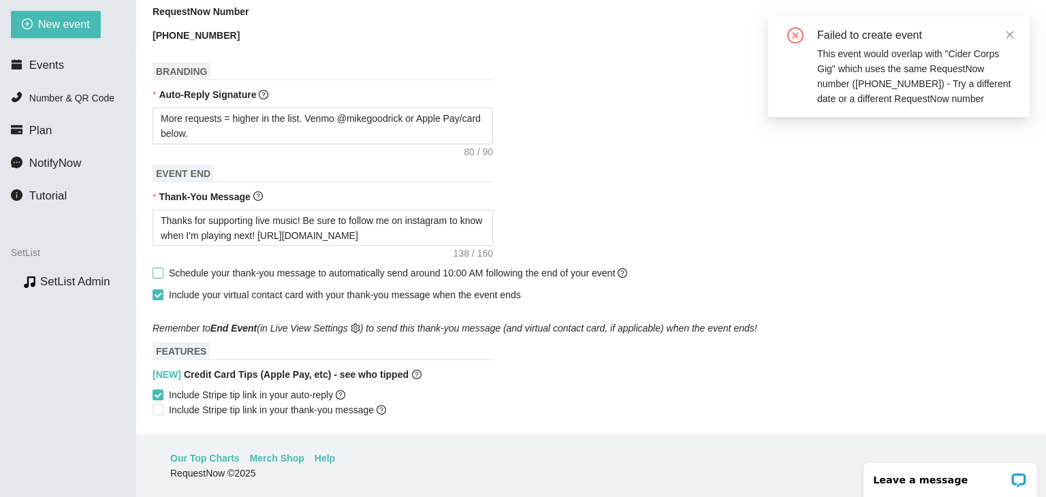
click at [164, 268] on span "Schedule your thank-you message to automatically send around 10:00 AM following…" at bounding box center [397, 273] width 469 height 15
click at [162, 268] on input "Schedule your thank-you message to automatically send around 10:00 AM following…" at bounding box center [158, 273] width 10 height 10
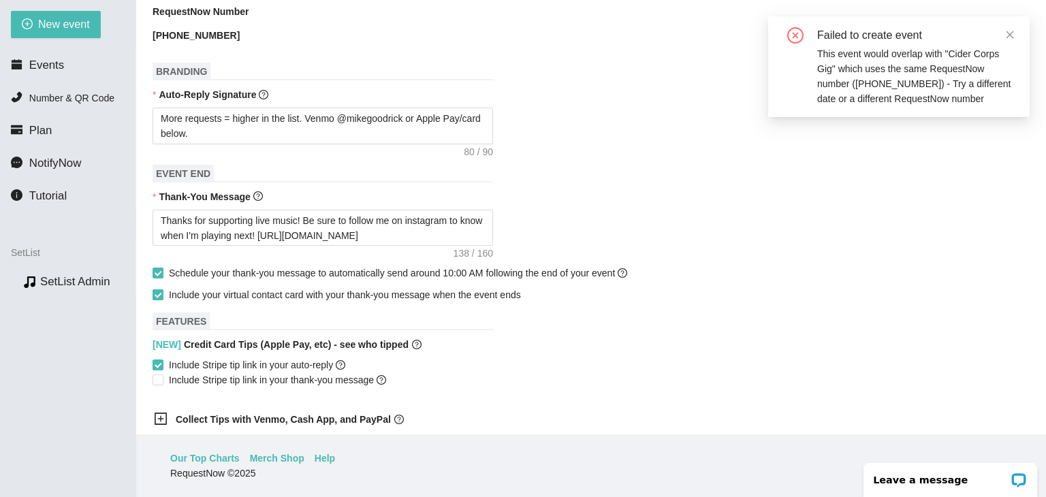
click at [157, 289] on input "Include your virtual contact card with your thank-you message when the event en…" at bounding box center [158, 294] width 10 height 10
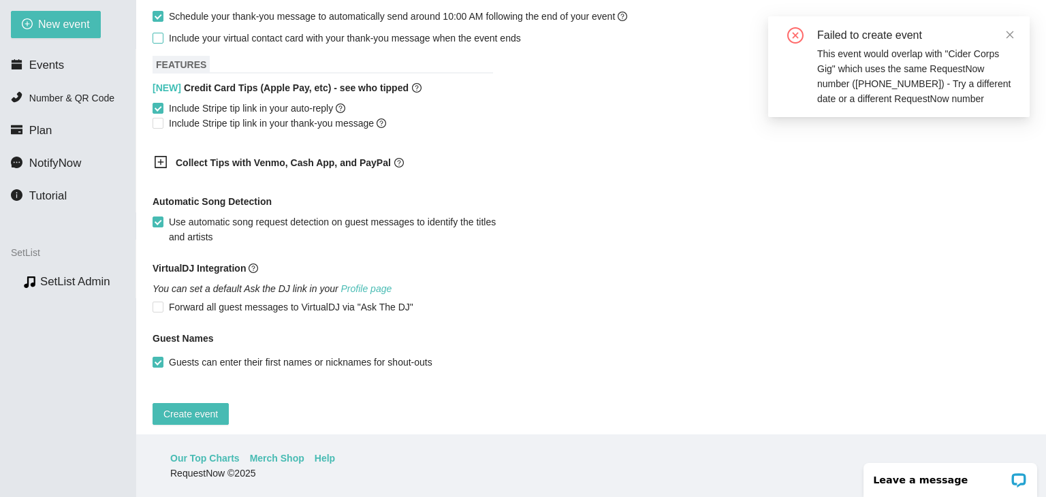
scroll to position [808, 0]
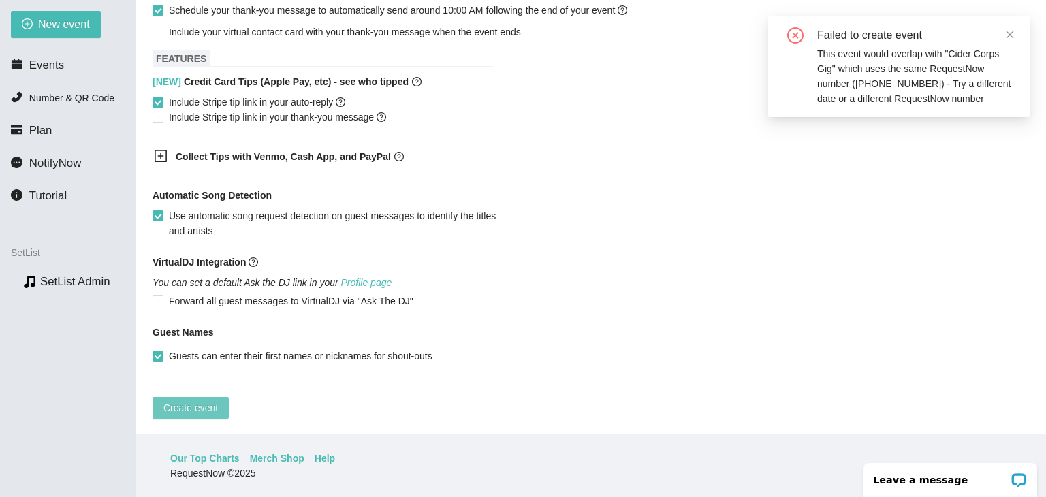
click at [184, 400] on span "Create event" at bounding box center [190, 407] width 54 height 15
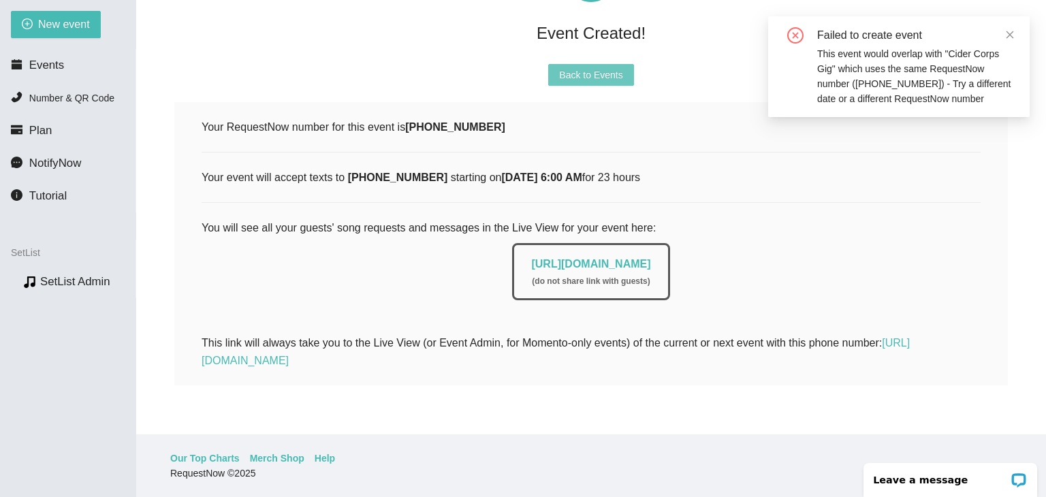
click at [611, 73] on button "Back to Events" at bounding box center [590, 75] width 85 height 22
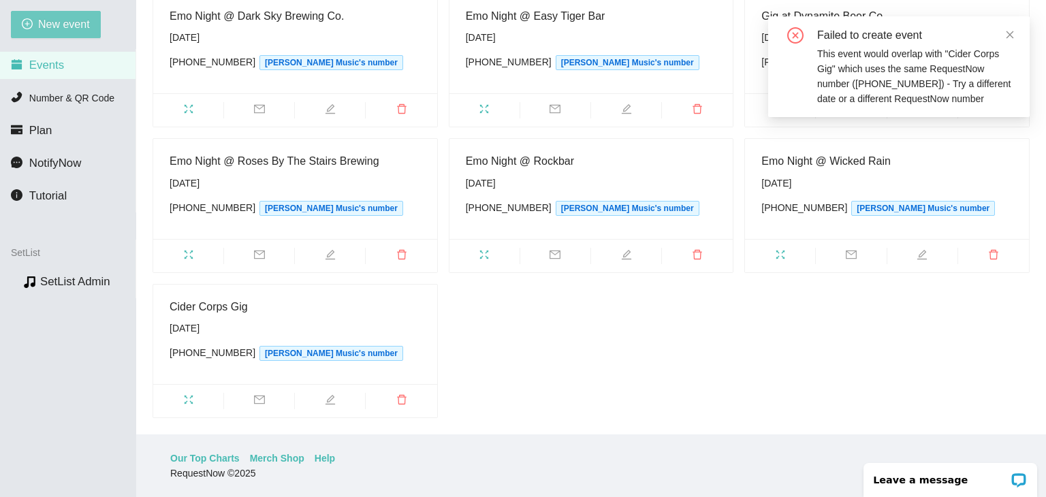
click at [62, 24] on span "New event" at bounding box center [64, 24] width 52 height 17
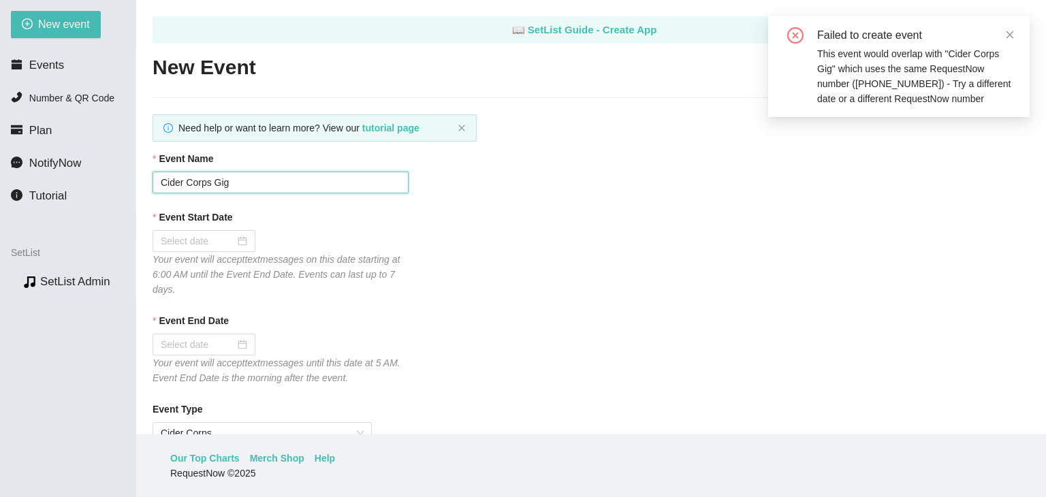
drag, startPoint x: 240, startPoint y: 182, endPoint x: 0, endPoint y: 178, distance: 239.8
click at [0, 178] on section "New event Events Number & QR Code Plan NotifyNow Tutorial SetList Preview SetLi…" at bounding box center [523, 248] width 1046 height 497
click at [244, 238] on div at bounding box center [204, 241] width 87 height 15
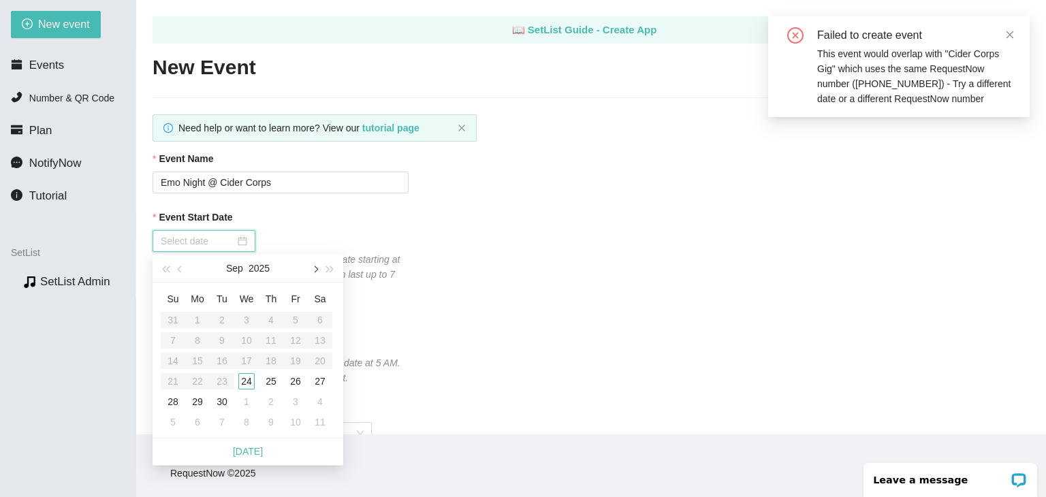
click at [316, 270] on span "button" at bounding box center [314, 269] width 7 height 7
click at [248, 363] on div "15" at bounding box center [246, 361] width 16 height 16
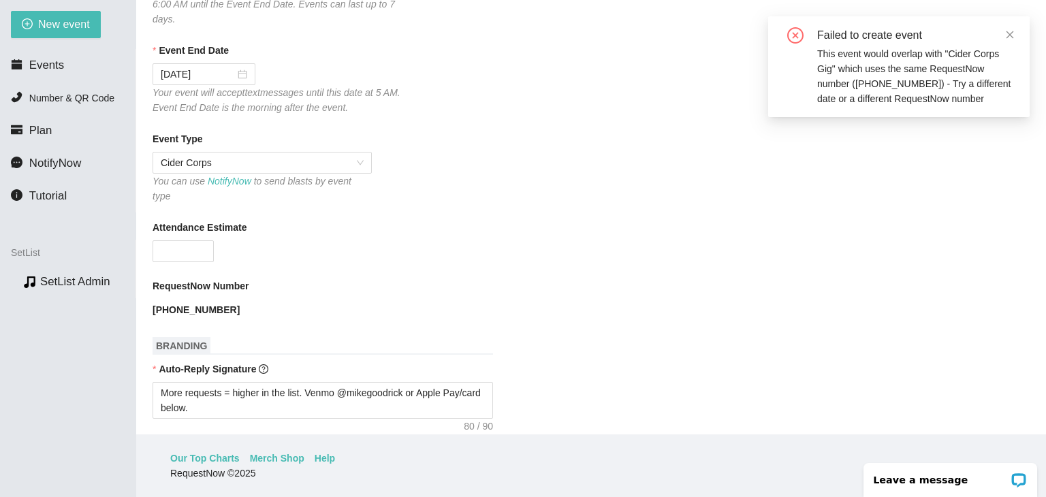
scroll to position [272, 0]
click at [328, 161] on span "Cider Corps" at bounding box center [262, 161] width 203 height 20
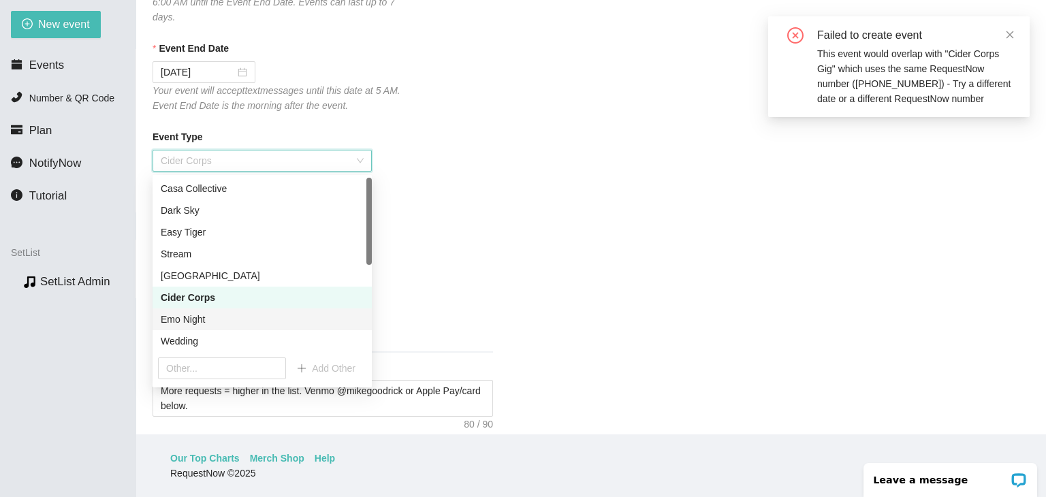
click at [207, 323] on div "Emo Night" at bounding box center [262, 319] width 203 height 15
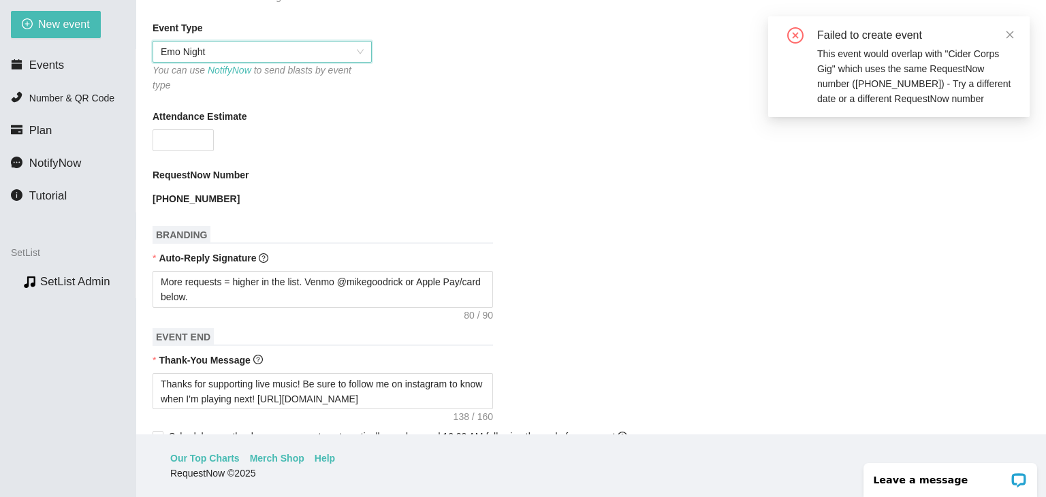
scroll to position [409, 0]
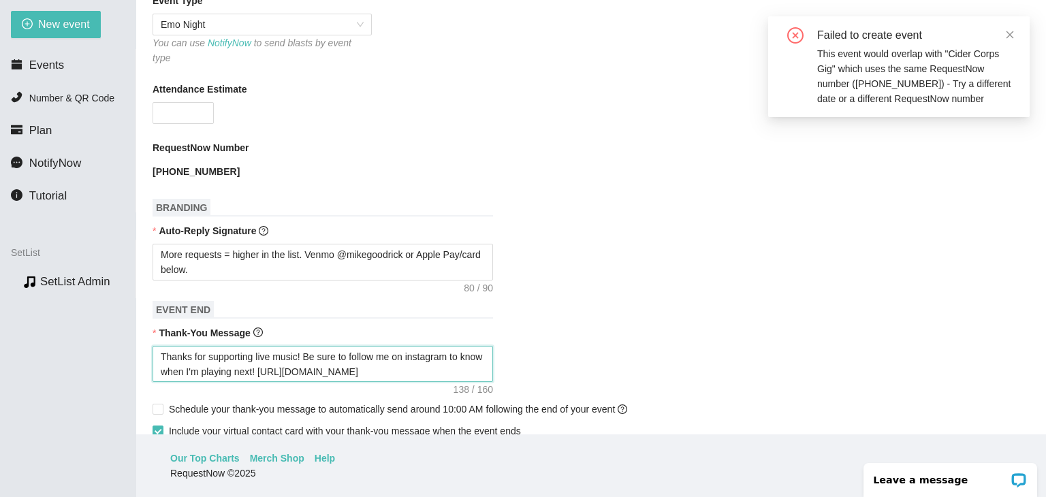
drag, startPoint x: 452, startPoint y: 360, endPoint x: 148, endPoint y: 309, distance: 308.8
click at [148, 309] on main "📖 SetList Guide - Create App New Event Need help or want to learn more? View ou…" at bounding box center [591, 217] width 910 height 435
paste textarea "coming to Emo Night! I'm Back at Venue Date. Be sure to follow me on instagram …"
drag, startPoint x: 376, startPoint y: 348, endPoint x: 352, endPoint y: 348, distance: 23.8
click at [352, 348] on textarea "Thanks for coming to Emo Night! I'm Back at Venue Date. Be sure to follow me on…" at bounding box center [323, 364] width 341 height 37
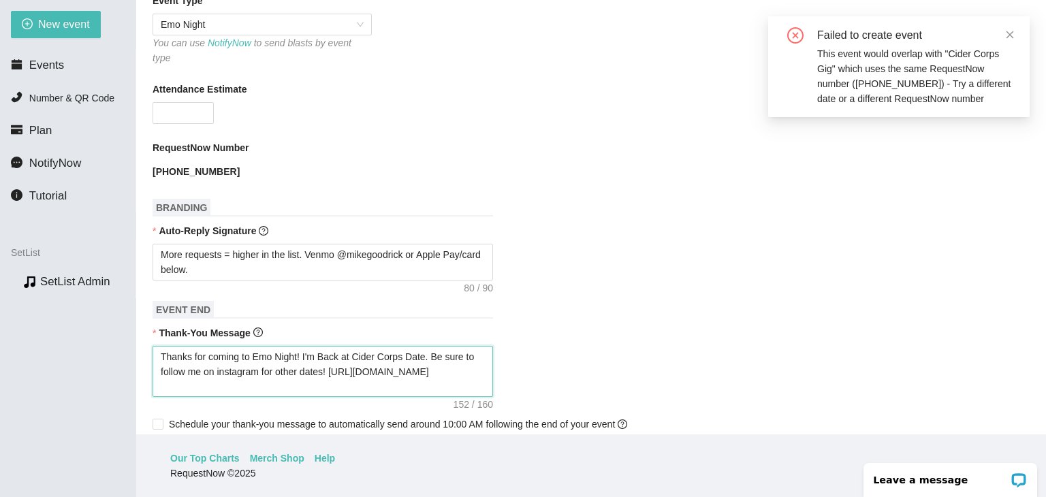
drag, startPoint x: 422, startPoint y: 348, endPoint x: 405, endPoint y: 348, distance: 17.0
click at [405, 348] on textarea "Thanks for coming to Emo Night! I'm Back at Cider Corps Date. Be sure to follow…" at bounding box center [323, 372] width 341 height 52
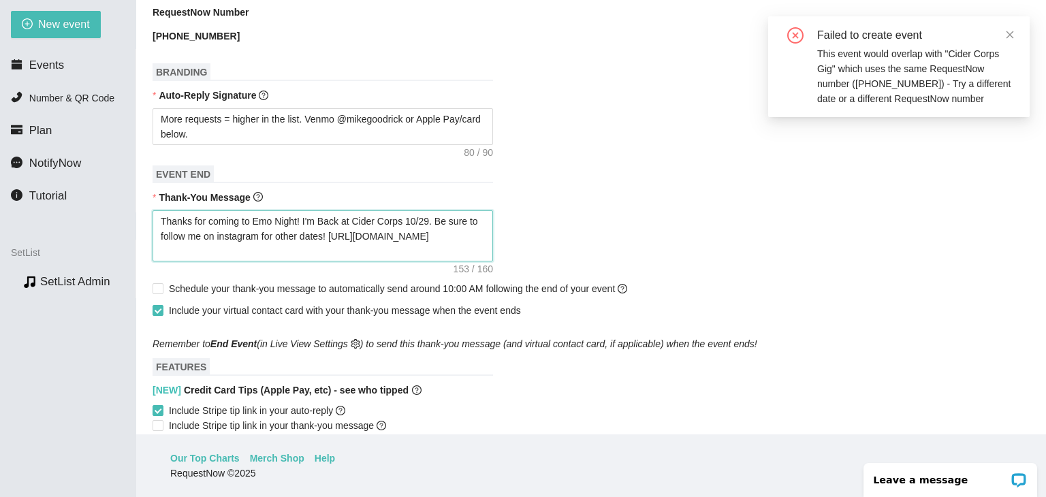
scroll to position [545, 0]
click at [160, 283] on input "Schedule your thank-you message to automatically send around 10:00 AM following…" at bounding box center [158, 288] width 10 height 10
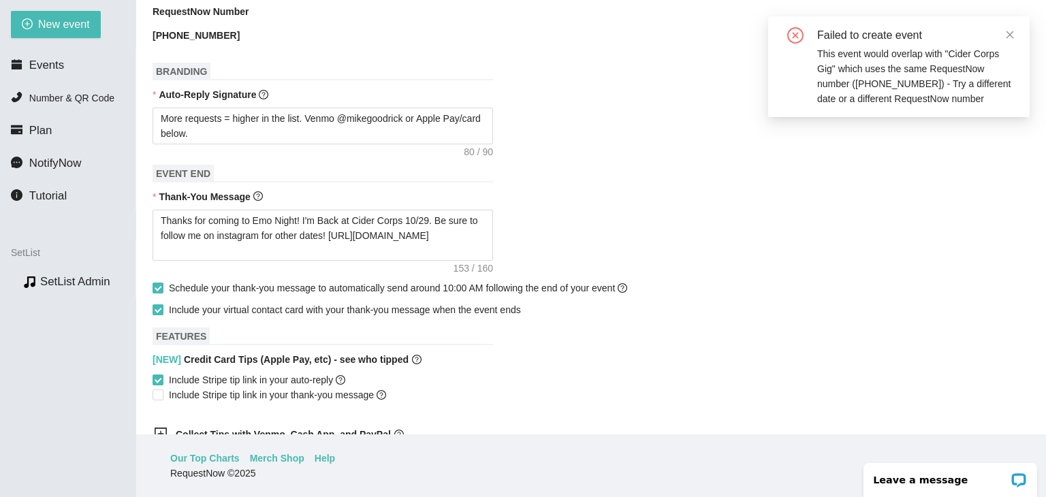
click at [156, 304] on input "Include your virtual contact card with your thank-you message when the event en…" at bounding box center [158, 309] width 10 height 10
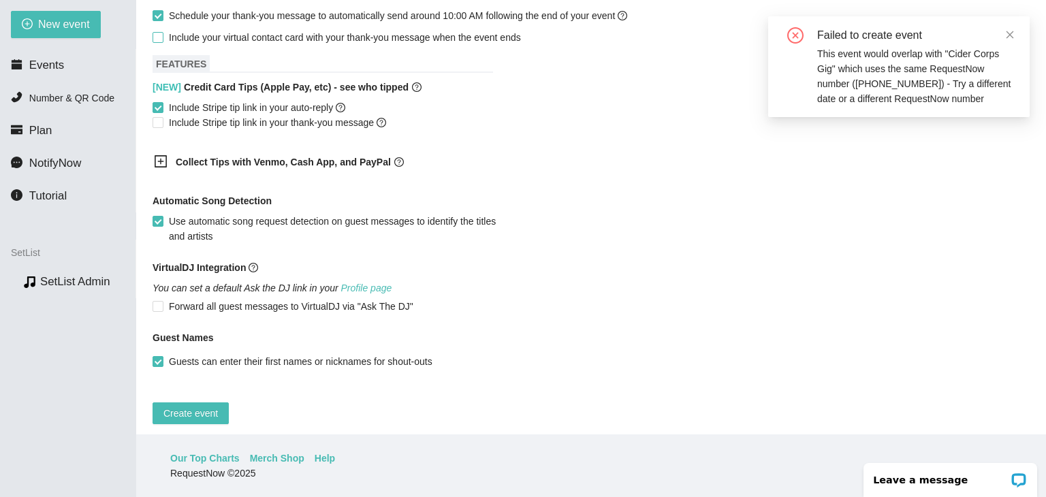
scroll to position [823, 0]
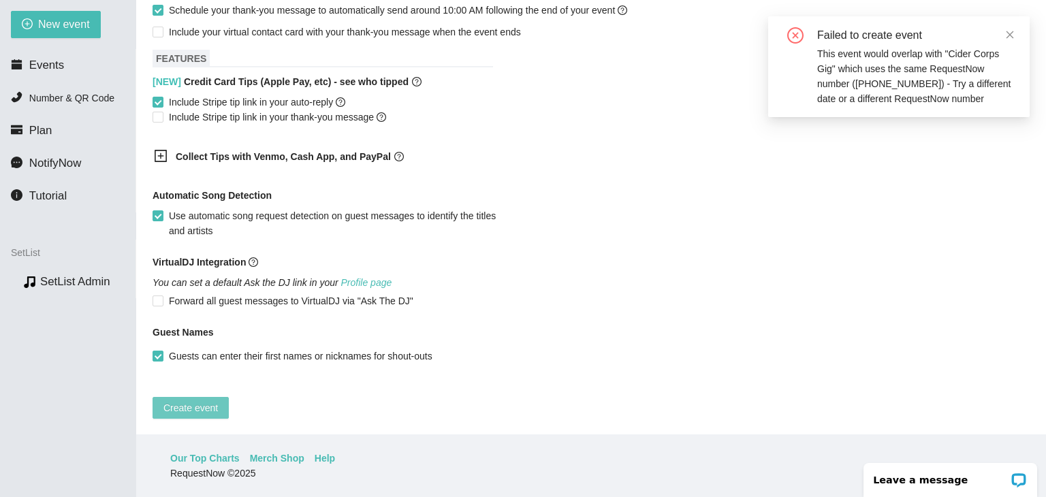
click at [197, 403] on span "Create event" at bounding box center [190, 407] width 54 height 15
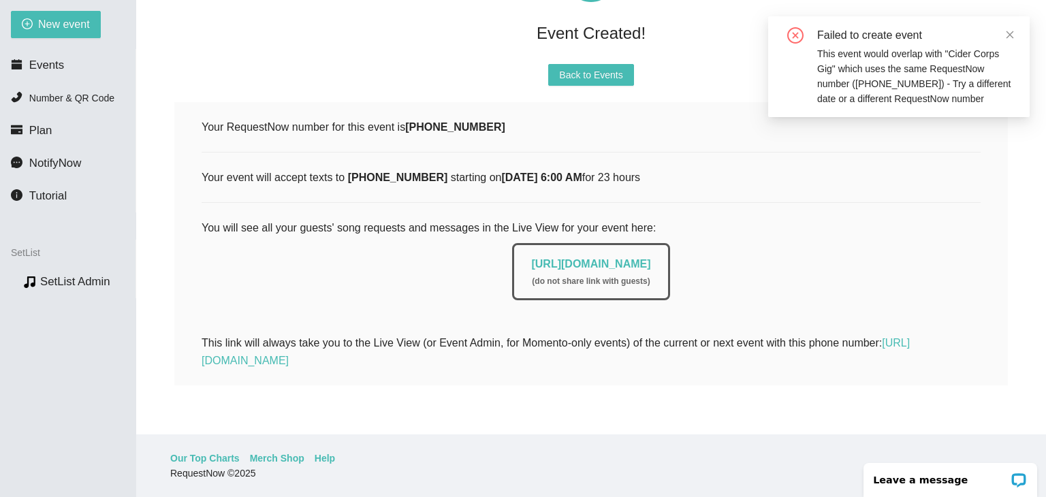
scroll to position [142, 0]
click at [575, 39] on div "Event Created! Back to Events Your RequestNow number for this event is [PHONE_N…" at bounding box center [591, 169] width 877 height 498
click at [579, 67] on span "Back to Events" at bounding box center [590, 74] width 63 height 15
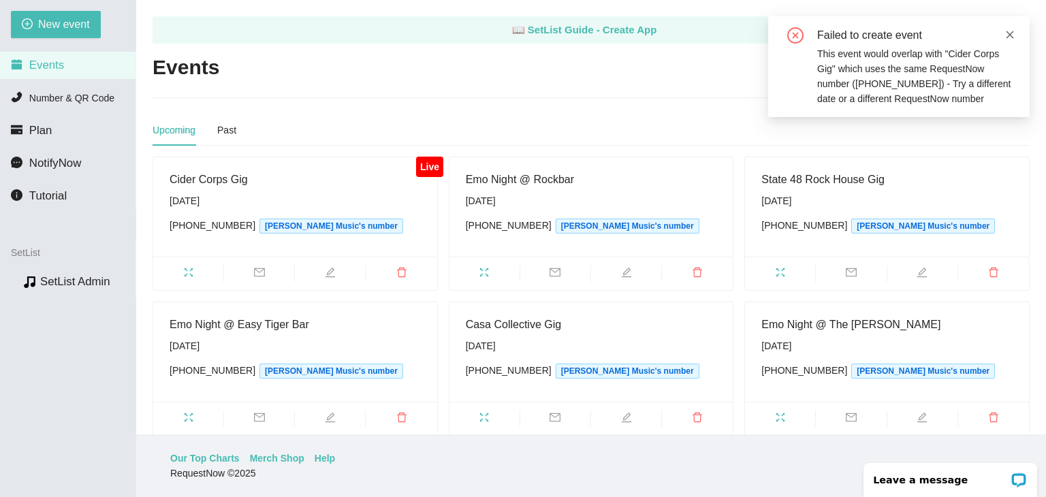
click at [1011, 34] on icon "close" at bounding box center [1010, 34] width 7 height 7
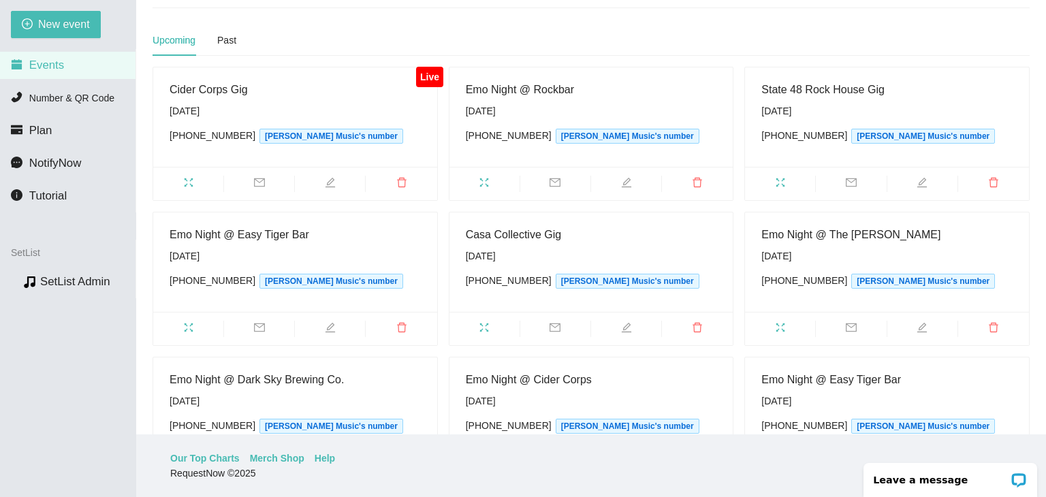
scroll to position [51, 0]
